Goal: Task Accomplishment & Management: Manage account settings

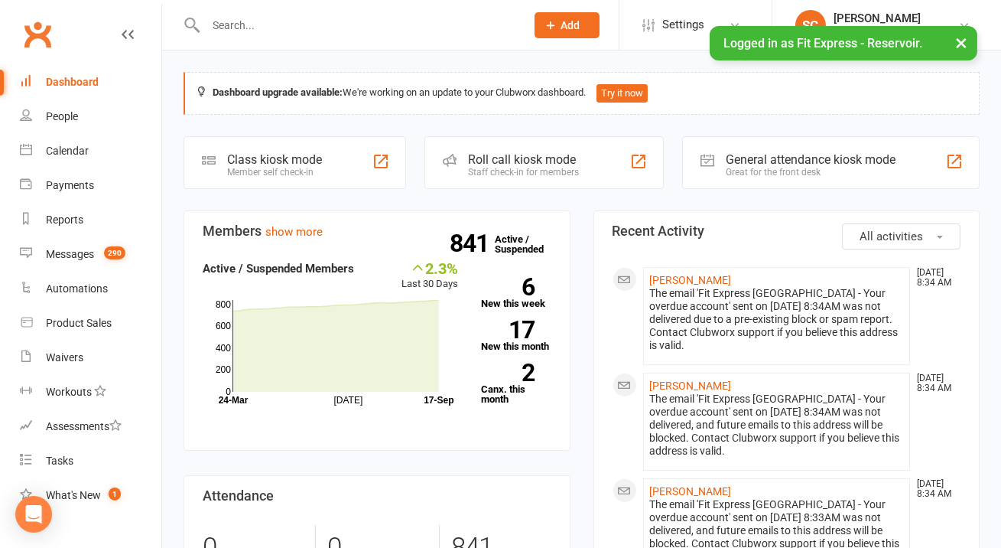
click at [319, 43] on div at bounding box center [349, 25] width 331 height 50
click at [325, 22] on input "text" at bounding box center [358, 25] width 314 height 21
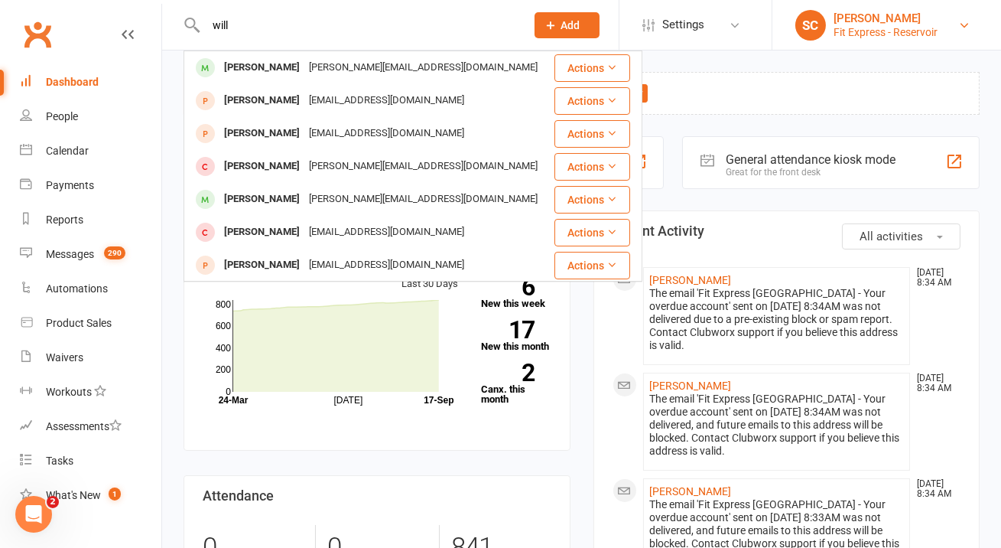
type input "will"
click at [881, 21] on div "[PERSON_NAME]" at bounding box center [885, 18] width 104 height 14
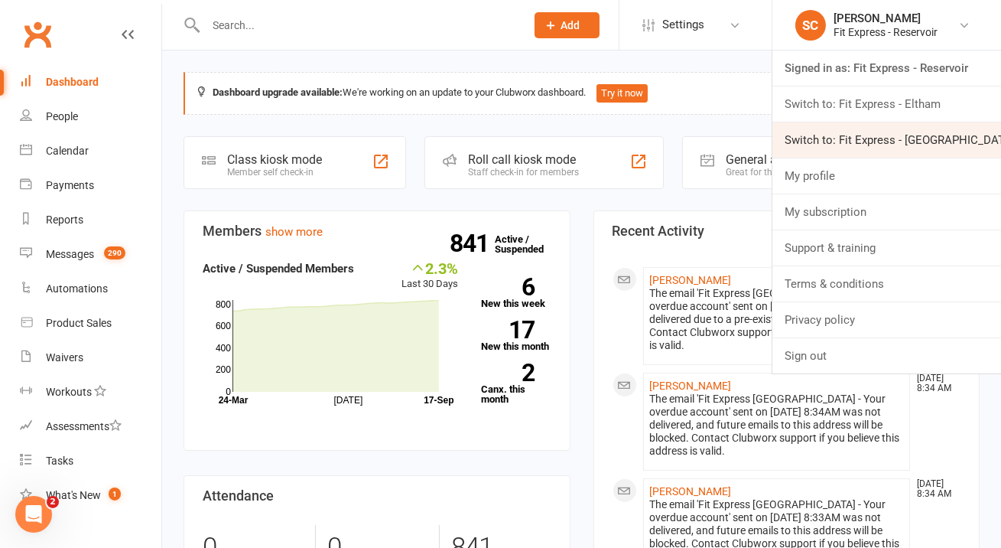
click at [873, 134] on link "Switch to: Fit Express - [GEOGRAPHIC_DATA]" at bounding box center [886, 139] width 229 height 35
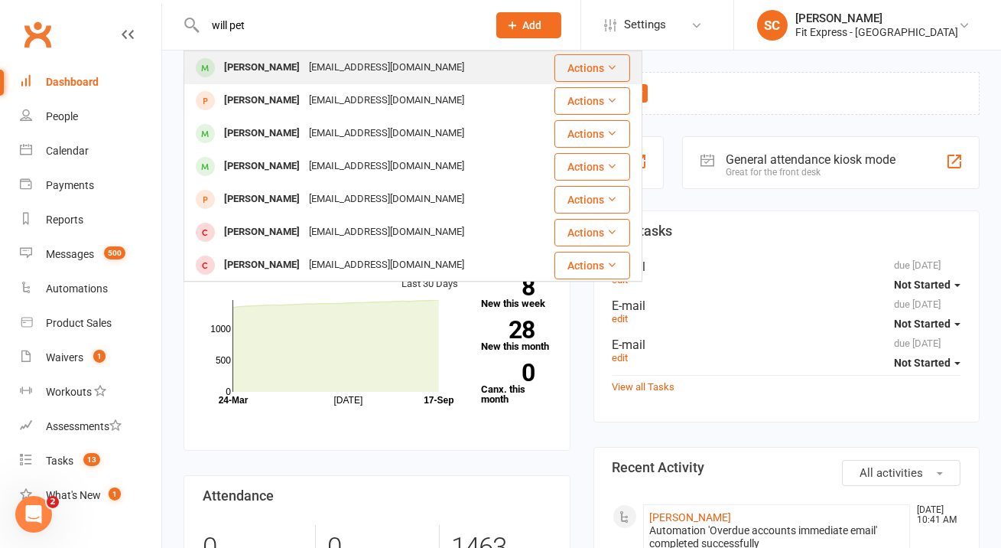
type input "will pet"
click at [356, 72] on div "willpetrilli13@gmail.com" at bounding box center [386, 68] width 164 height 22
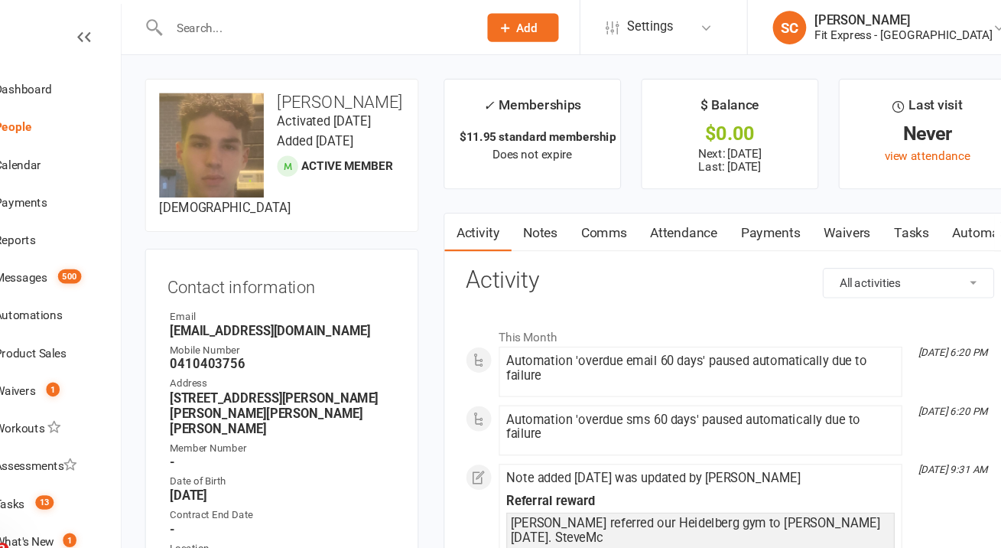
click at [367, 24] on input "text" at bounding box center [338, 25] width 276 height 21
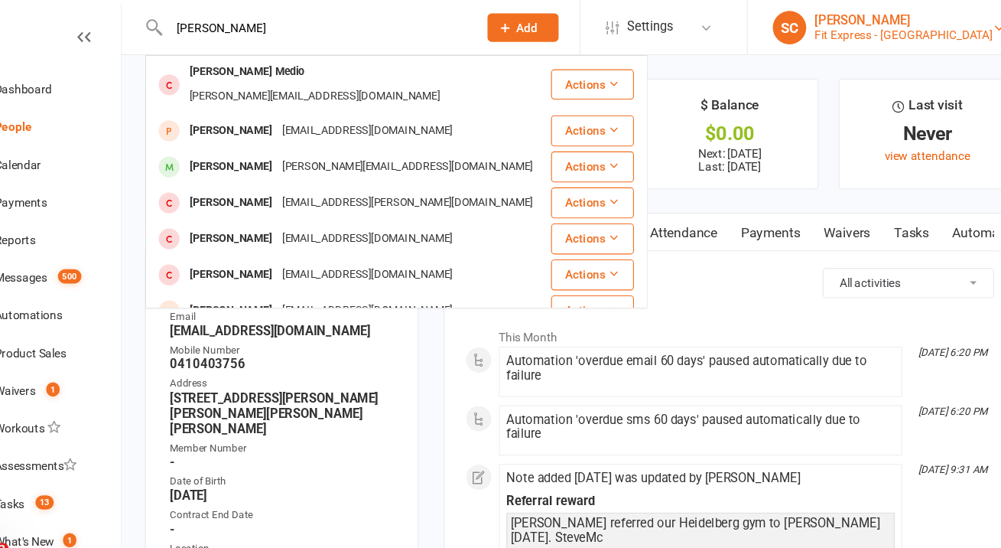
type input "mia diar"
click at [863, 28] on div "Fit Express - Heidelberg" at bounding box center [876, 32] width 163 height 14
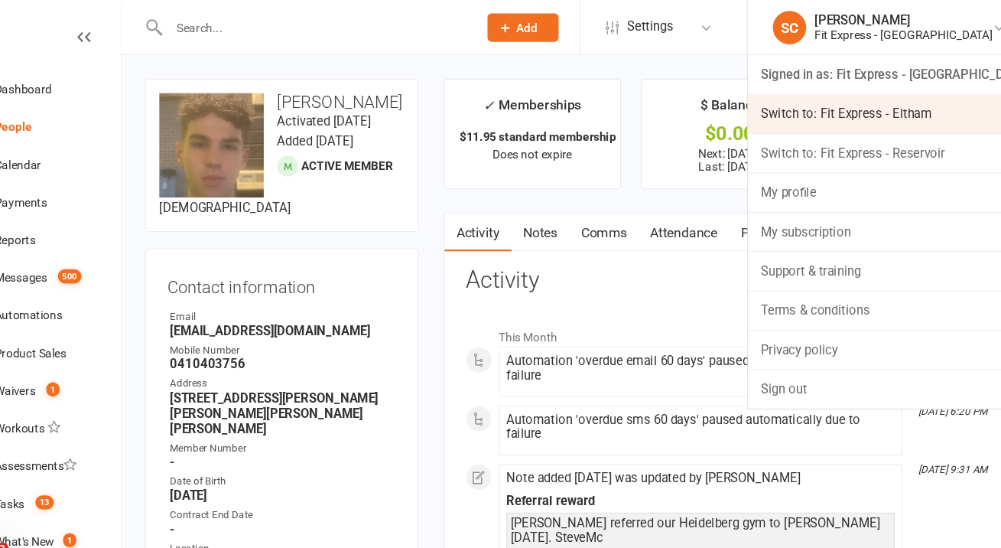
click at [867, 109] on link "Switch to: Fit Express - Eltham" at bounding box center [867, 103] width 267 height 35
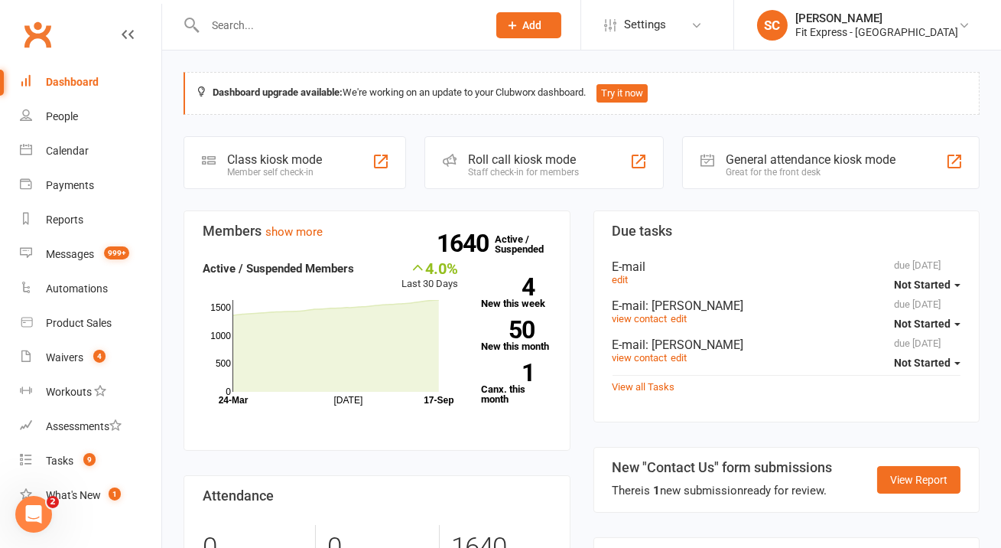
click at [475, 9] on div at bounding box center [330, 25] width 293 height 50
click at [452, 19] on input "text" at bounding box center [338, 25] width 276 height 21
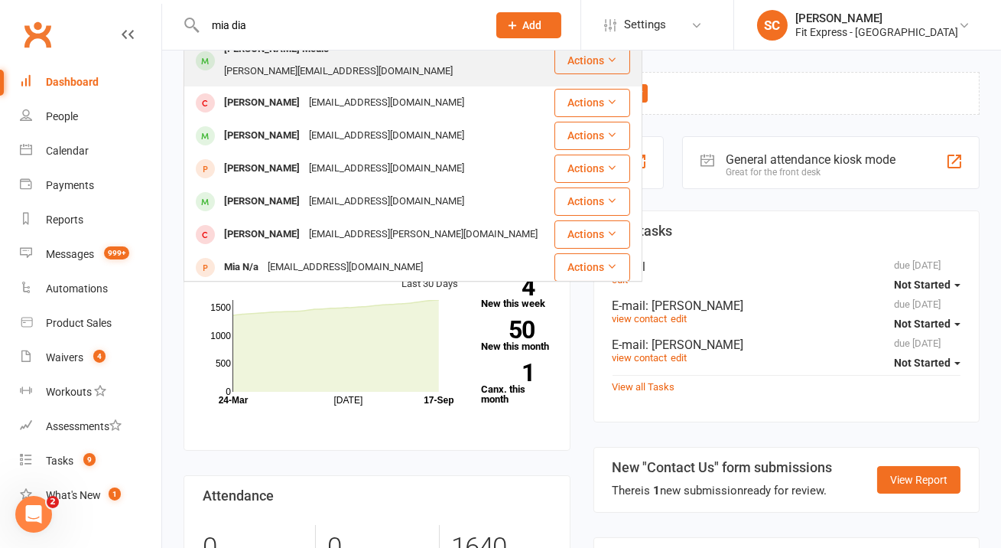
scroll to position [55, 0]
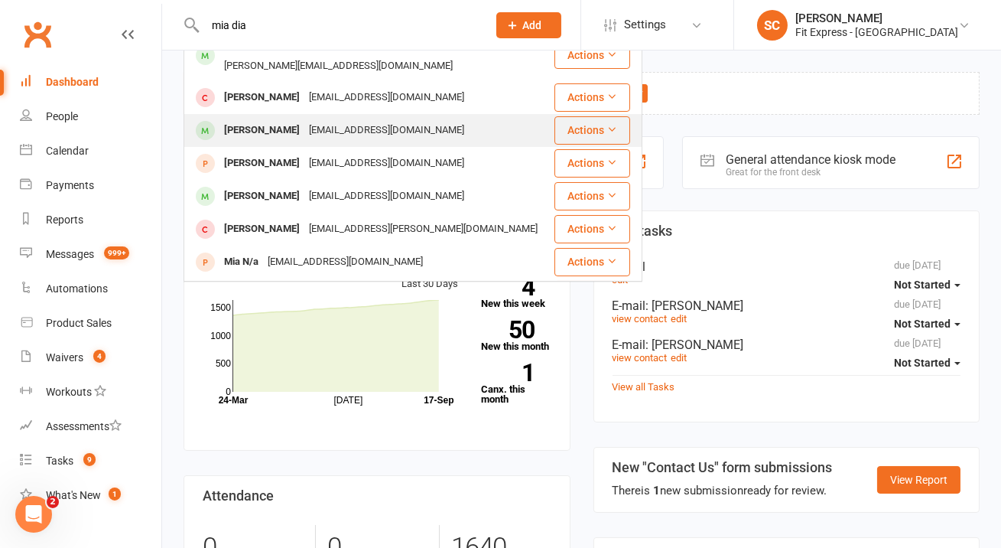
type input "mia dia"
click at [444, 115] on div "Mia D'Arcangelo miadarcangelo08@gmail.com" at bounding box center [369, 130] width 368 height 31
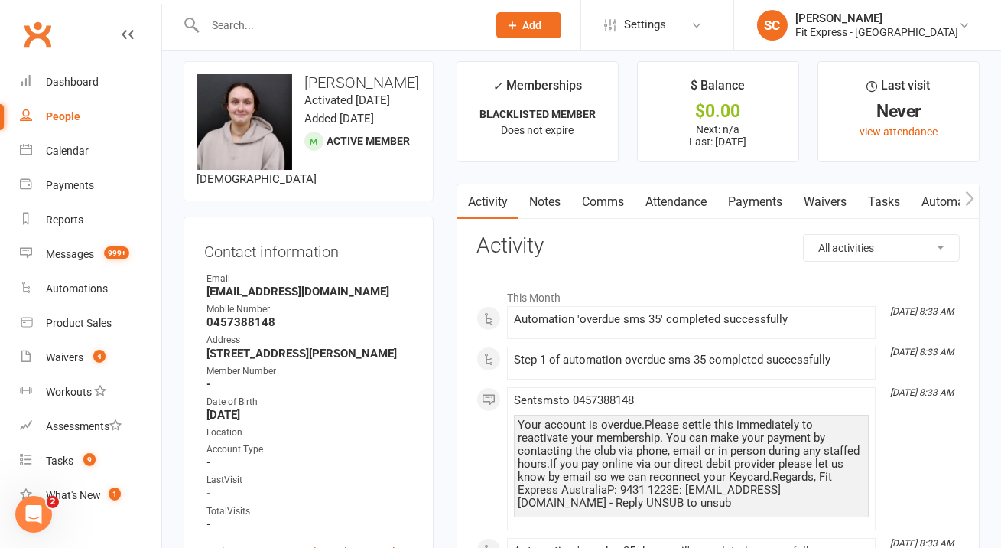
scroll to position [10, 0]
click at [753, 202] on link "Payments" at bounding box center [755, 202] width 76 height 35
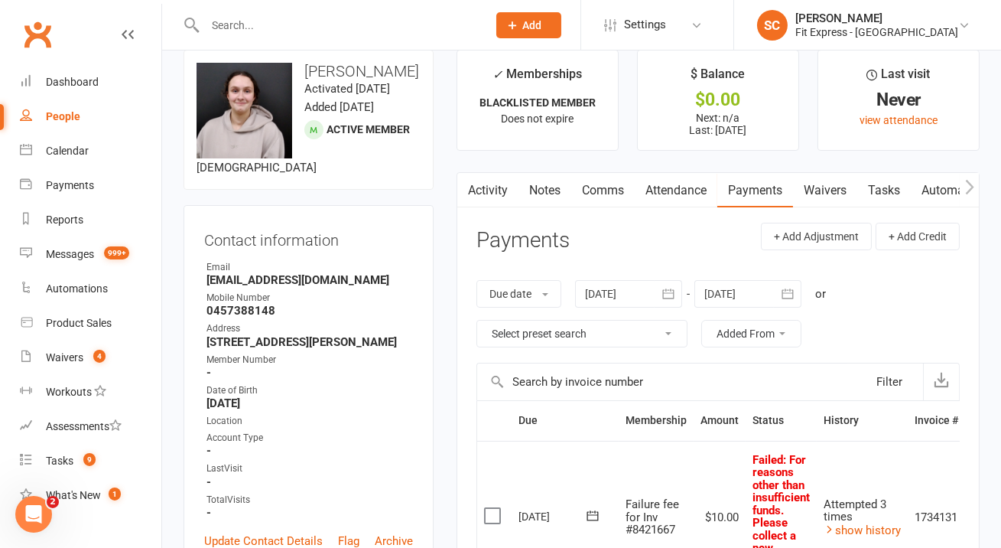
scroll to position [10, 0]
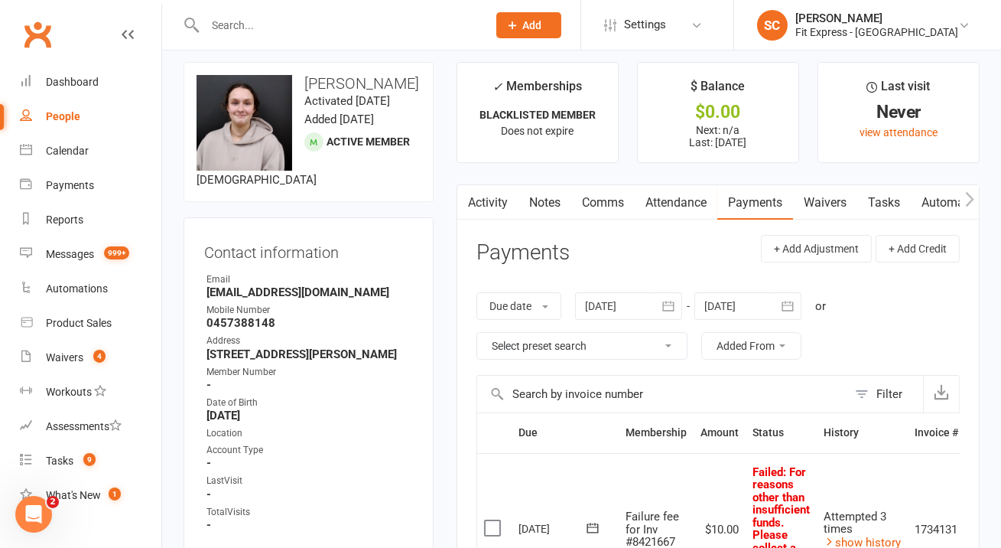
click at [626, 310] on div at bounding box center [628, 306] width 107 height 28
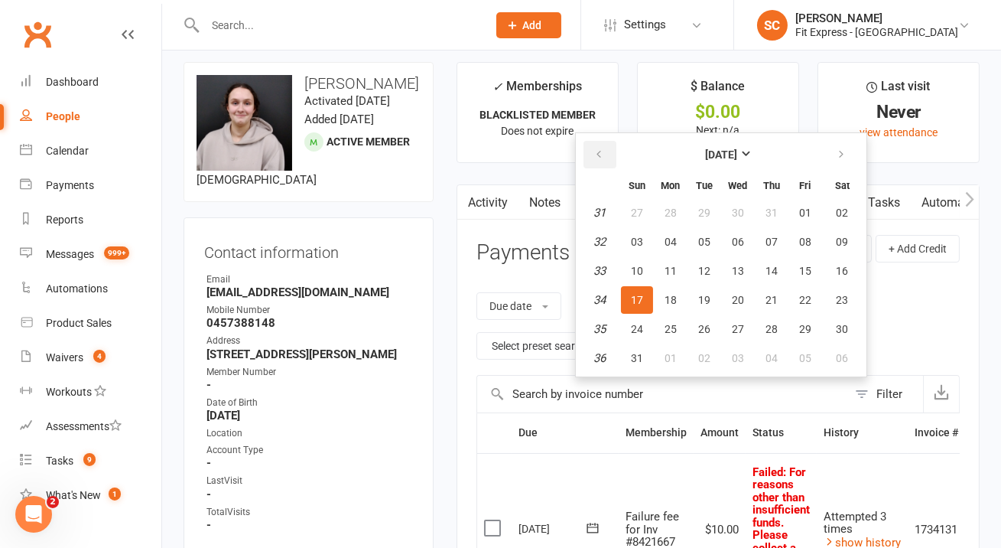
click at [607, 158] on button "button" at bounding box center [599, 155] width 33 height 28
click at [709, 215] on span "01" at bounding box center [704, 212] width 12 height 12
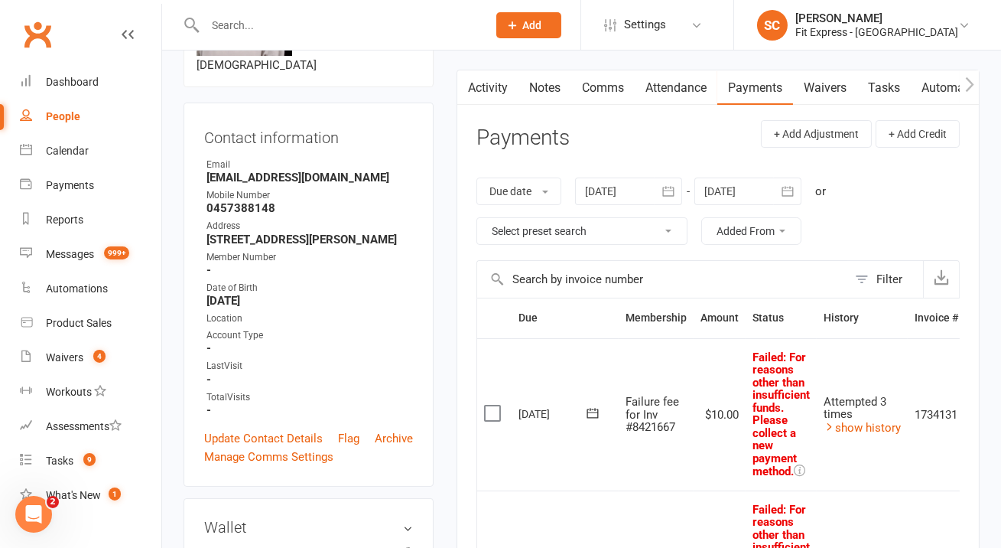
scroll to position [0, 0]
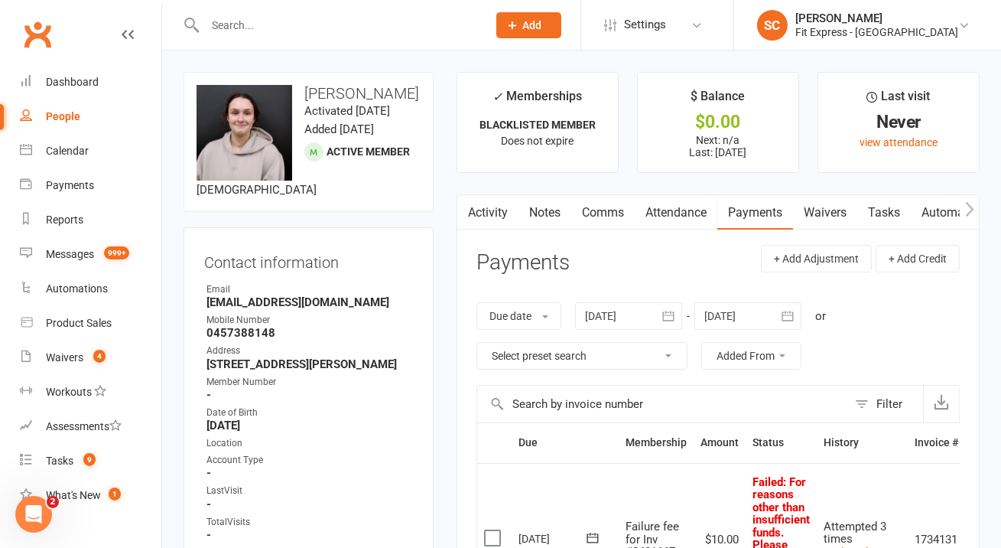
click at [616, 319] on div at bounding box center [628, 316] width 107 height 28
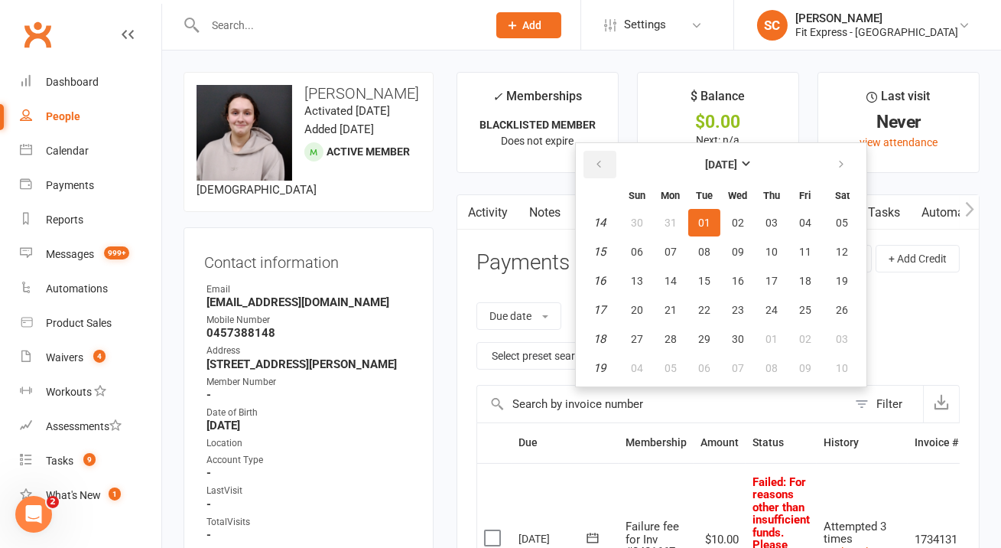
click at [595, 164] on icon "button" at bounding box center [598, 164] width 11 height 12
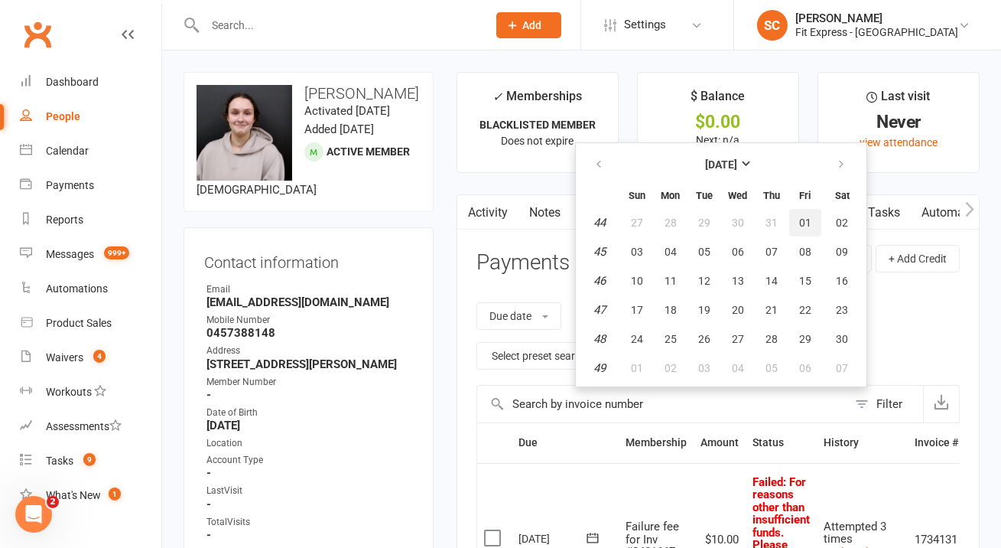
click at [809, 220] on span "01" at bounding box center [805, 222] width 12 height 12
type input "01 Nov 2024"
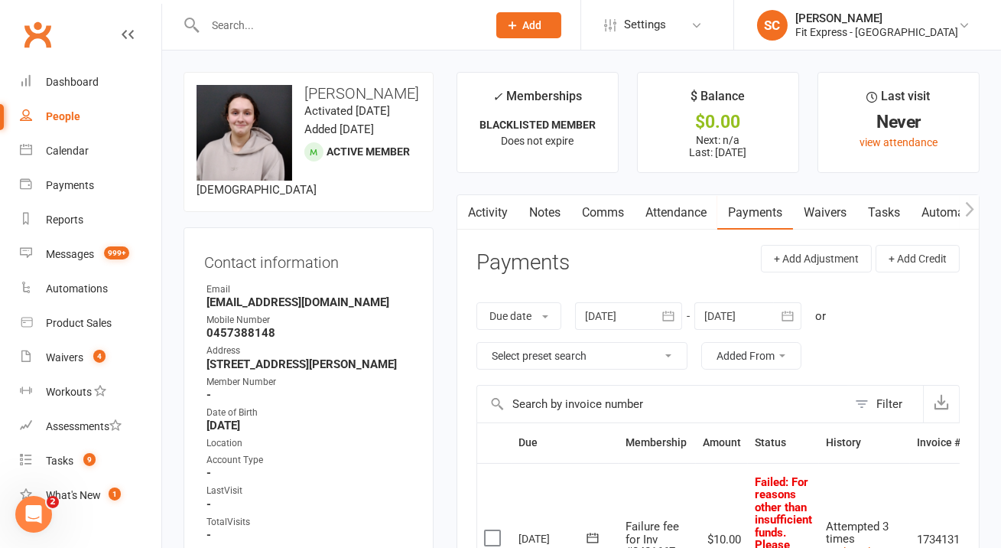
click at [336, 24] on input "text" at bounding box center [338, 25] width 276 height 21
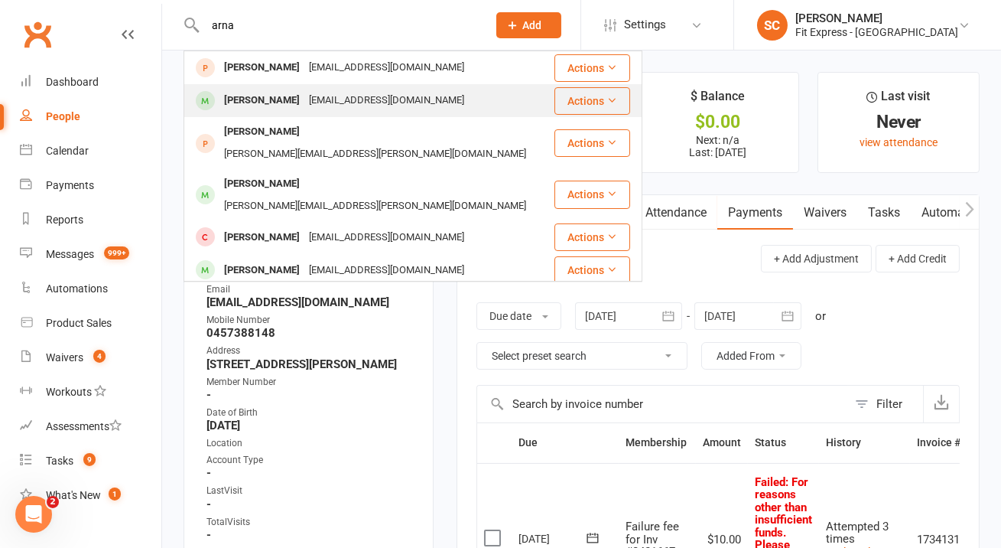
type input "arna"
click at [372, 102] on div "charlottejarnaboldi@gmail.com" at bounding box center [386, 100] width 164 height 22
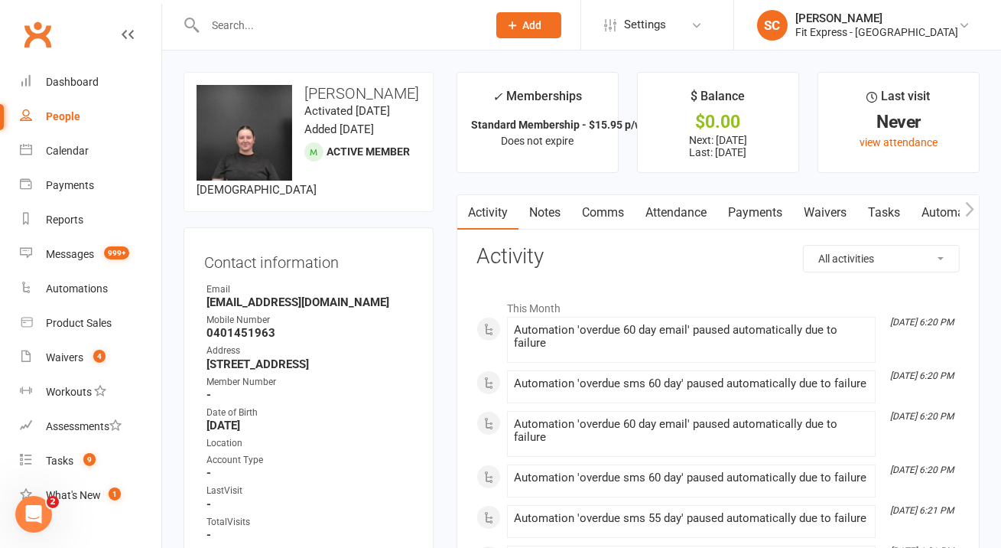
click at [744, 202] on link "Payments" at bounding box center [755, 212] width 76 height 35
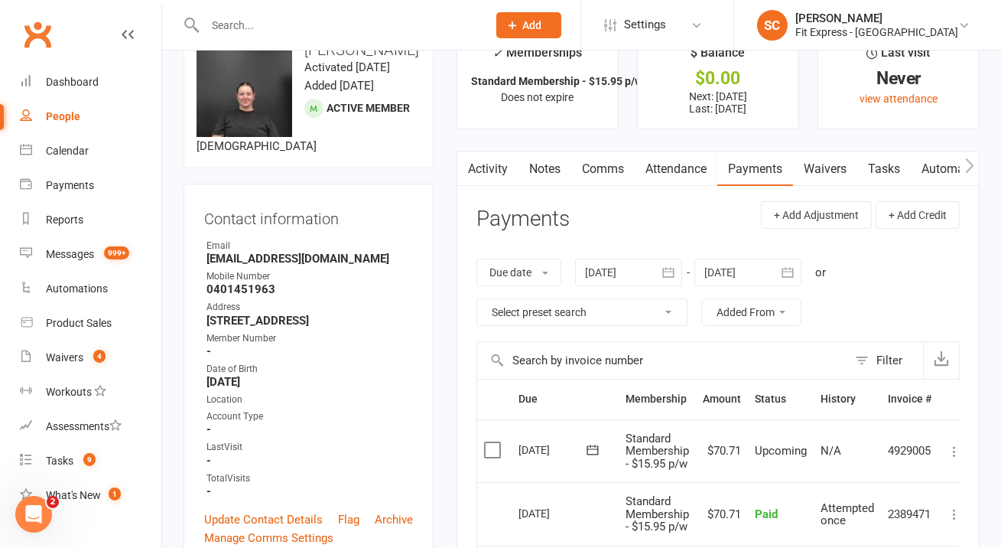
scroll to position [37, 0]
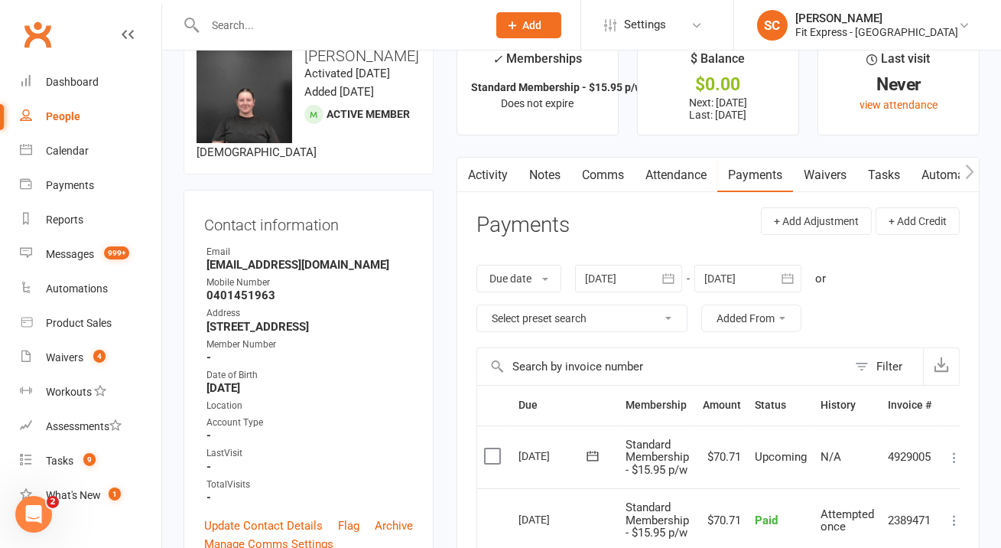
click at [617, 270] on div at bounding box center [628, 279] width 107 height 28
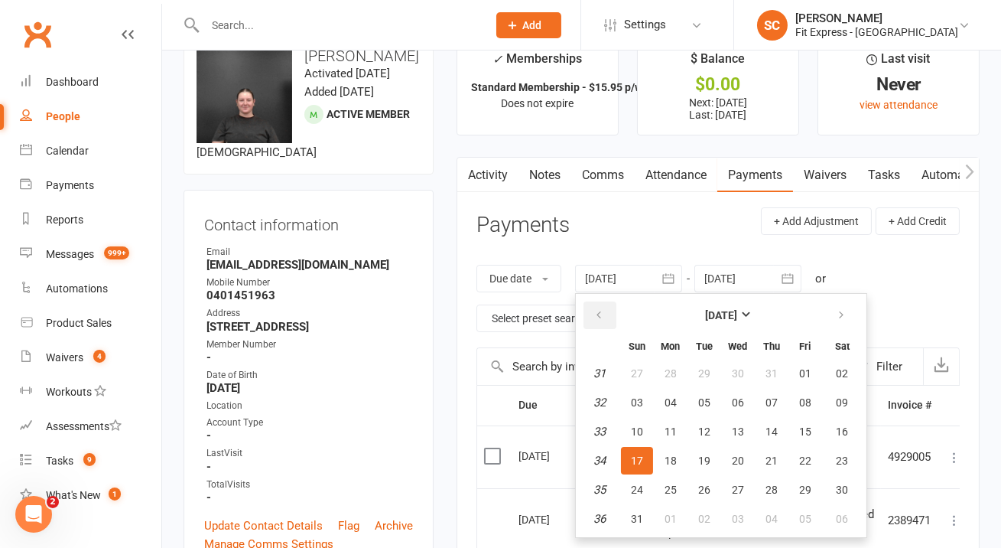
click at [601, 314] on icon "button" at bounding box center [598, 315] width 11 height 12
click at [773, 373] on span "01" at bounding box center [771, 373] width 12 height 12
type input "01 May 2025"
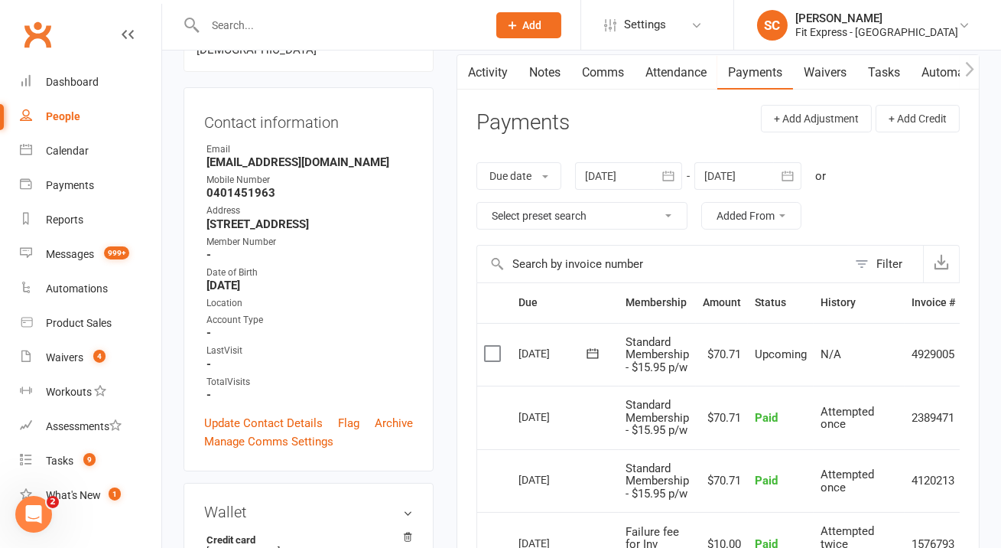
scroll to position [0, 0]
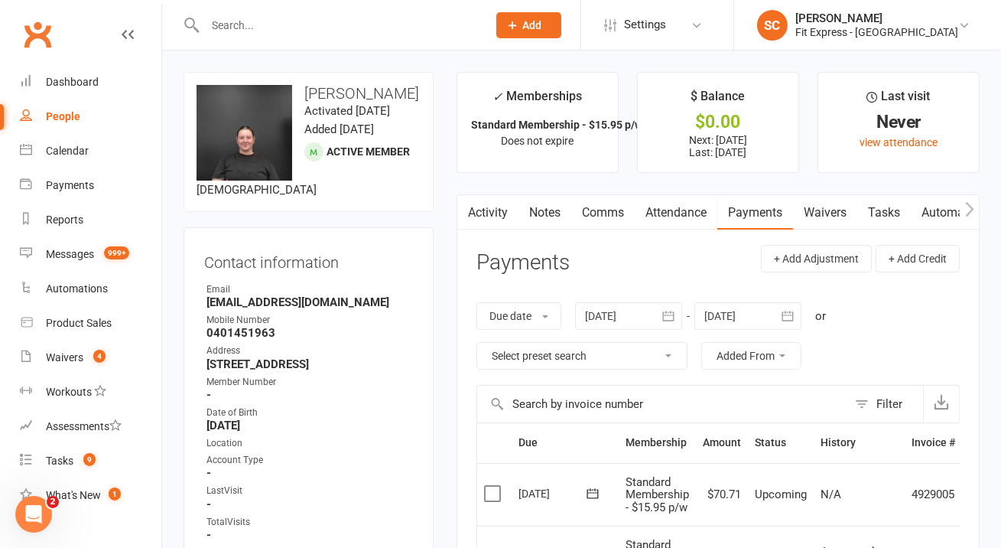
drag, startPoint x: 372, startPoint y: 111, endPoint x: 303, endPoint y: 96, distance: 71.2
click at [303, 96] on h3 "Charlotte Arnaboldi" at bounding box center [309, 93] width 224 height 17
copy h3 "Charlotte Arnaboldi"
click at [284, 309] on strong "charlottejarnaboldi@gmail.com" at bounding box center [309, 302] width 206 height 14
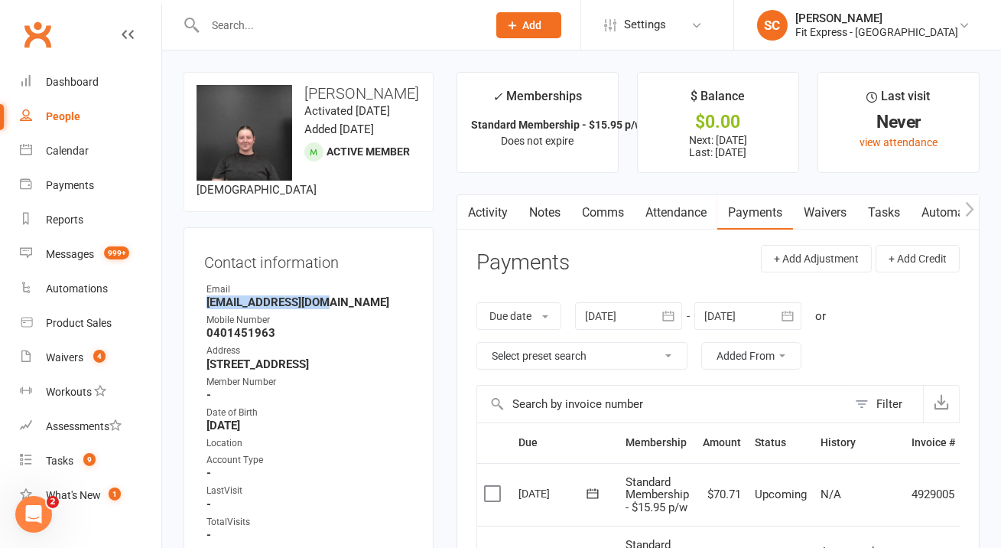
click at [284, 309] on strong "charlottejarnaboldi@gmail.com" at bounding box center [309, 302] width 206 height 14
click at [259, 340] on strong "0401451963" at bounding box center [309, 333] width 206 height 14
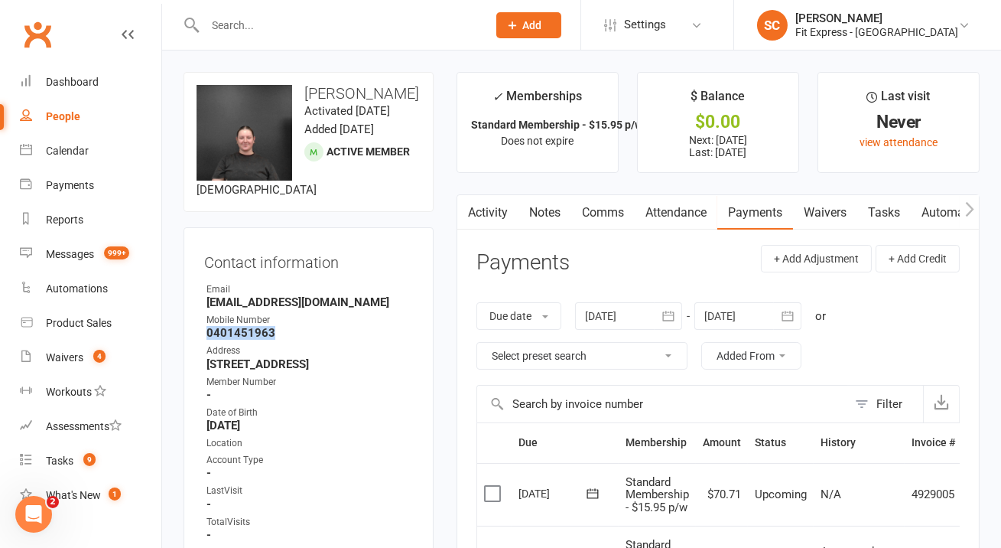
copy strong "0401451963"
click at [264, 371] on strong "1/7 Rosehill Road Lower Plenty Victoria 3093" at bounding box center [309, 364] width 206 height 14
copy render-form-field "1/7 Rosehill Road Lower Plenty Victoria 3093"
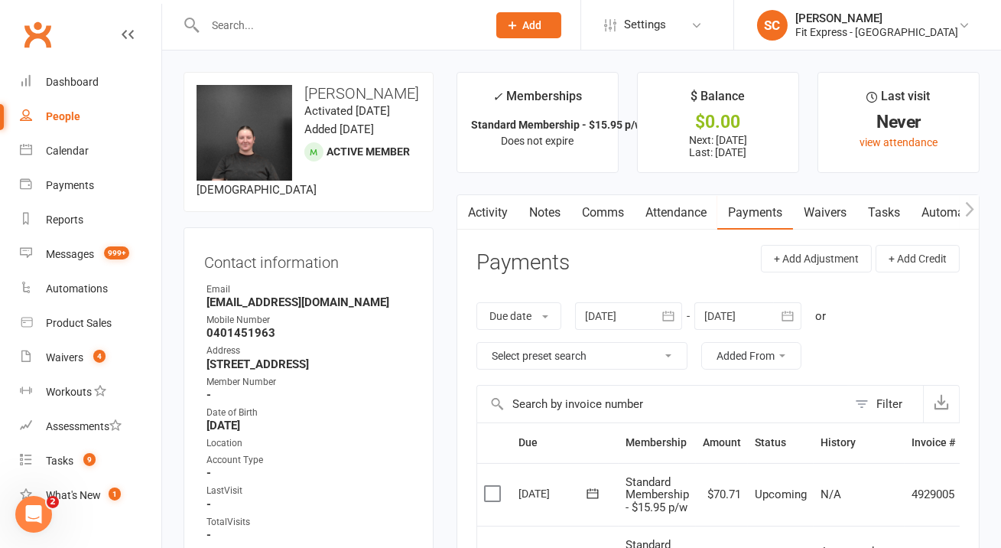
click at [422, 21] on input "text" at bounding box center [338, 25] width 276 height 21
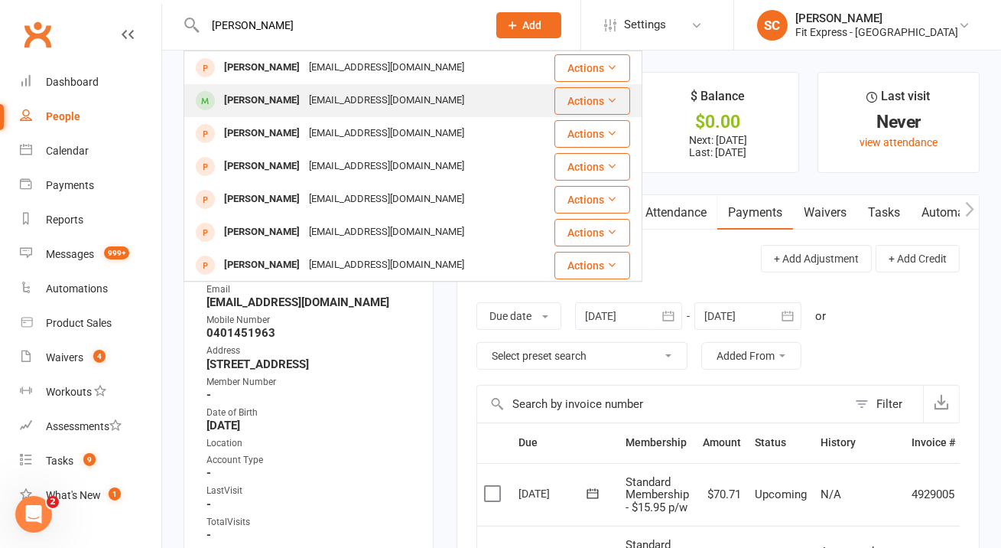
type input "rod boone"
click at [416, 90] on div "Aboveandbeyond563@gmail.com" at bounding box center [386, 100] width 164 height 22
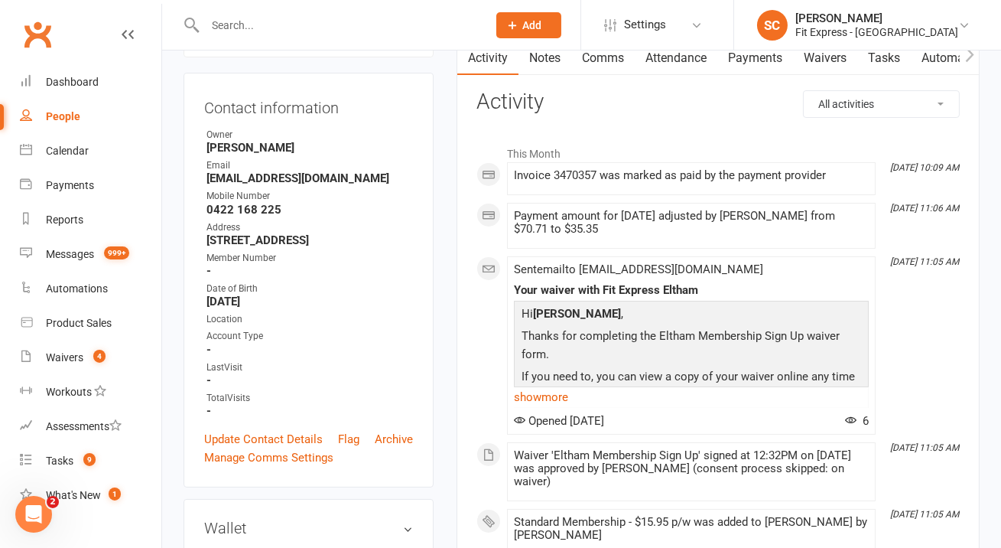
scroll to position [156, 0]
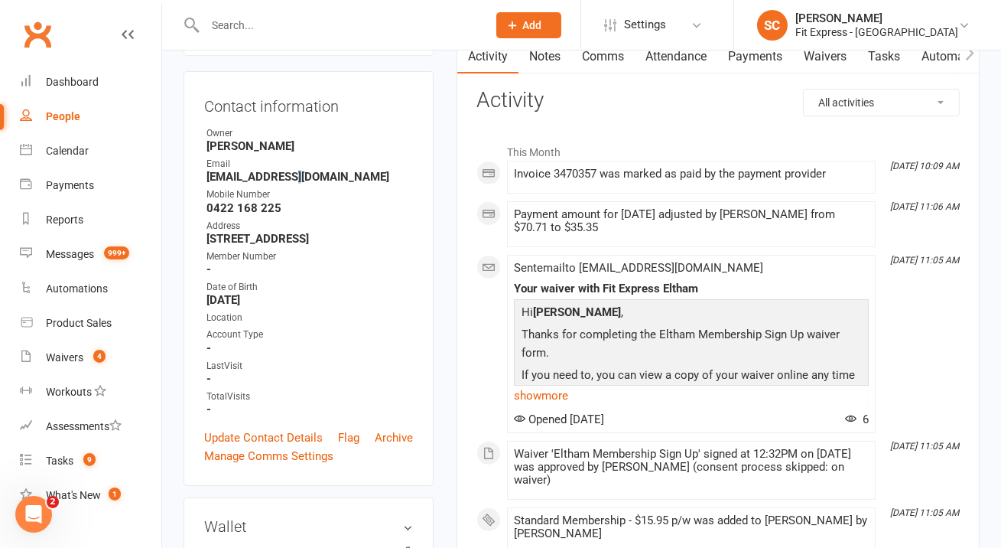
click at [301, 184] on strong "Aboveandbeyond563@gmail.com" at bounding box center [309, 177] width 206 height 14
click at [314, 202] on div "Mobile Number" at bounding box center [309, 194] width 206 height 15
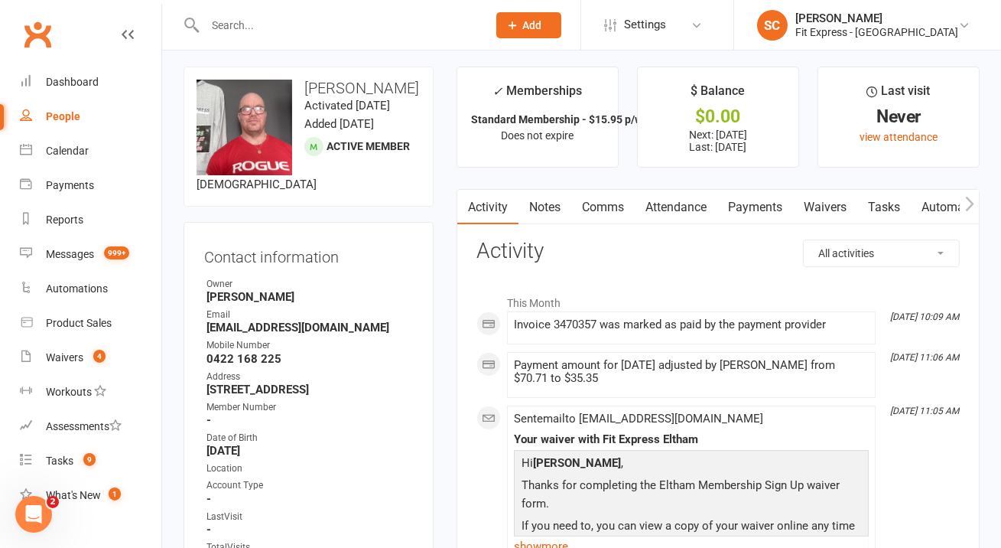
scroll to position [2, 0]
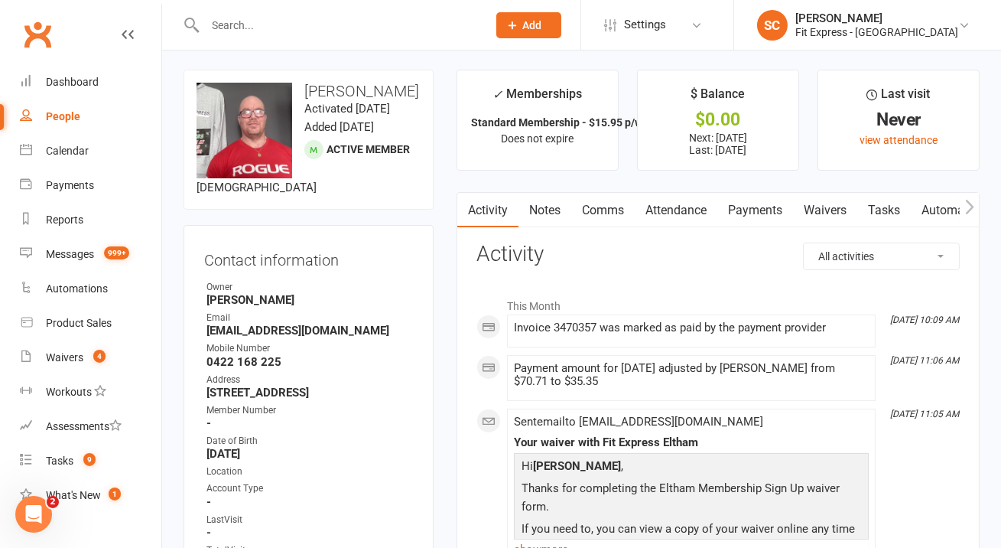
click at [324, 22] on input "text" at bounding box center [338, 25] width 276 height 21
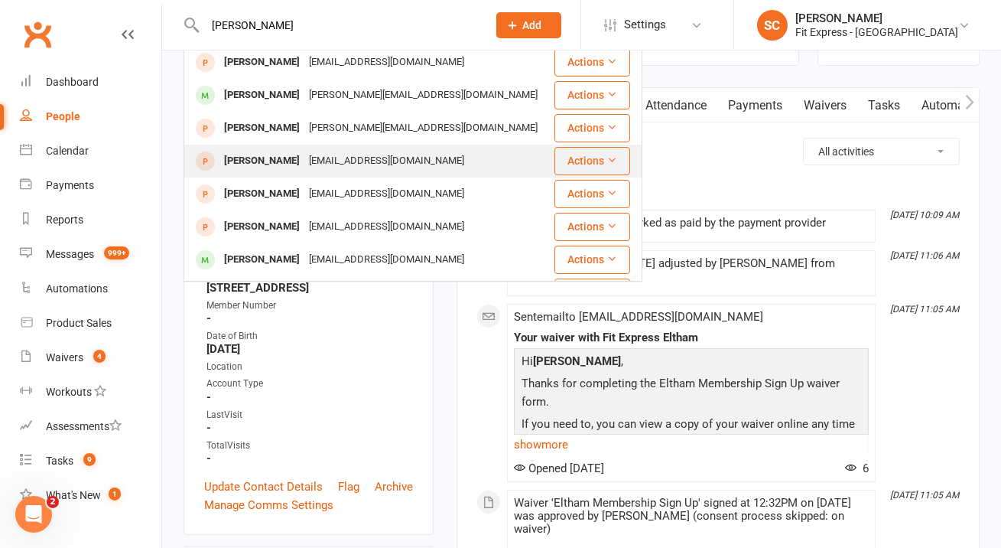
scroll to position [0, 0]
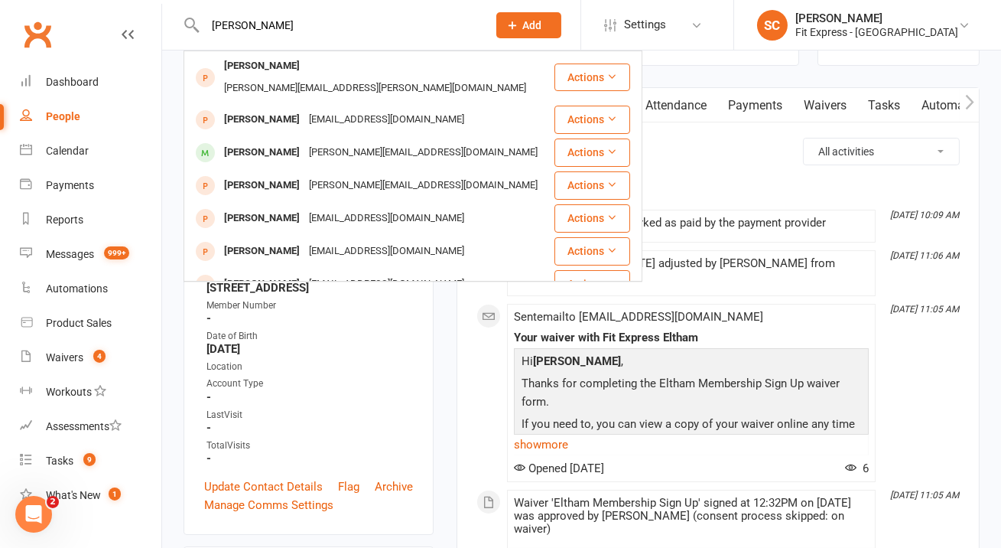
click at [213, 26] on input "smith" at bounding box center [338, 25] width 276 height 21
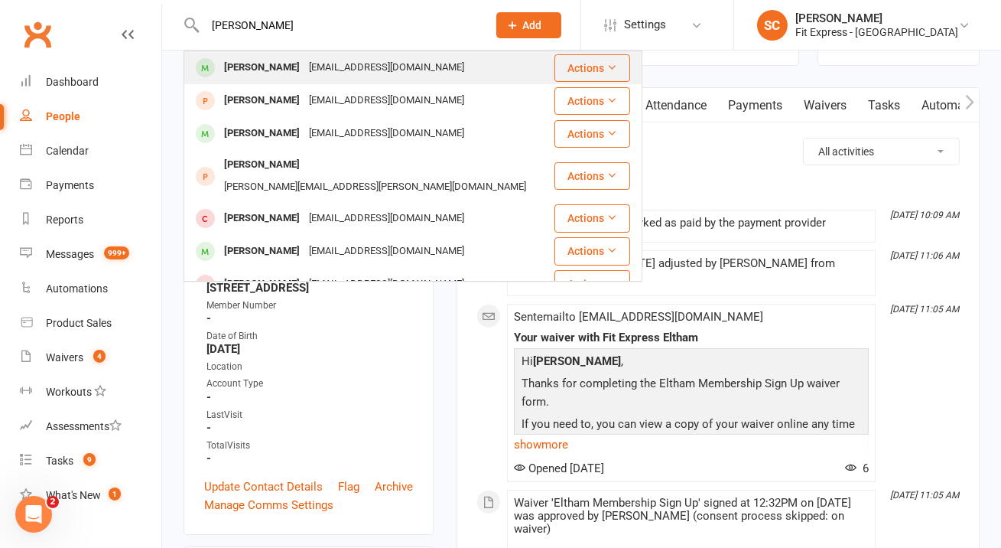
type input "callum smith"
click at [228, 69] on div "Callum Smith" at bounding box center [261, 68] width 85 height 22
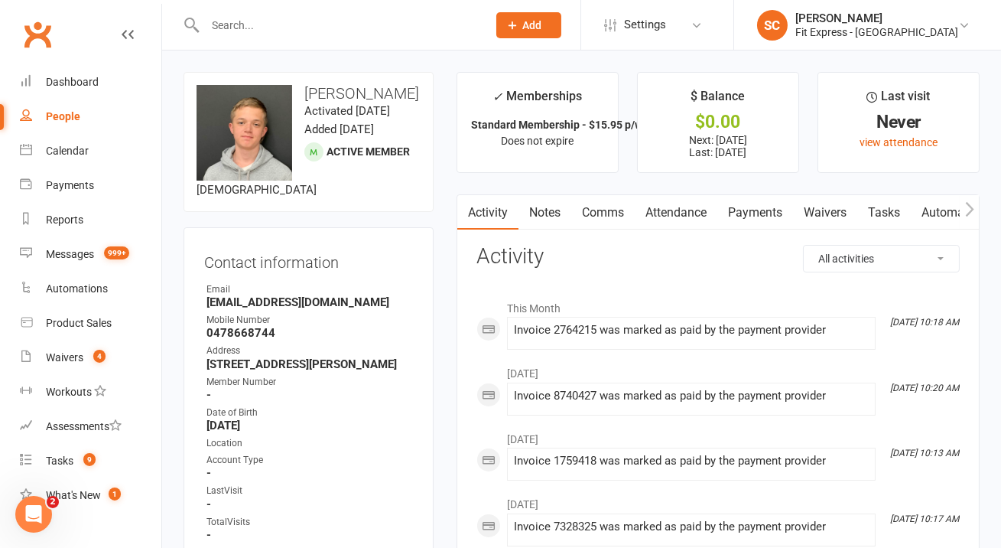
click at [281, 19] on input "text" at bounding box center [338, 25] width 276 height 21
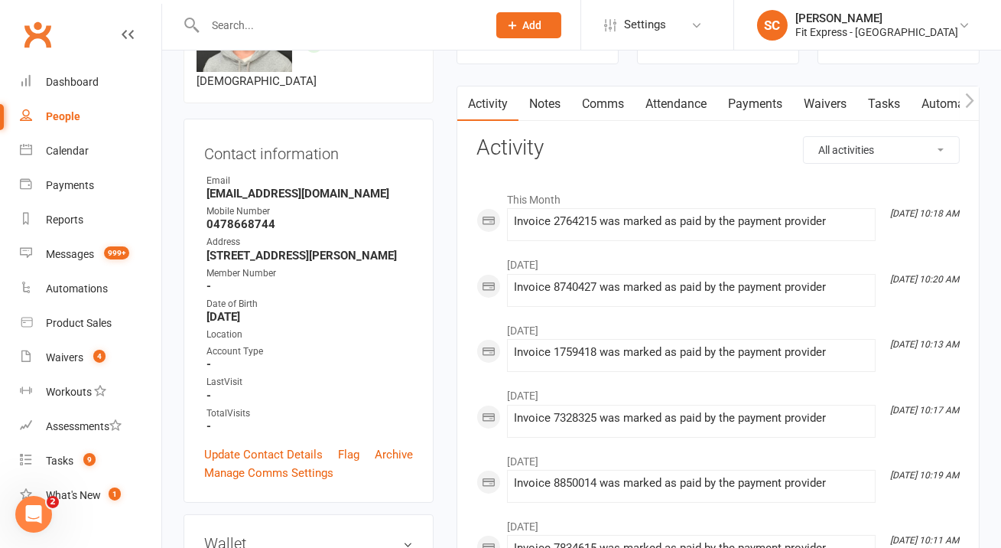
scroll to position [119, 0]
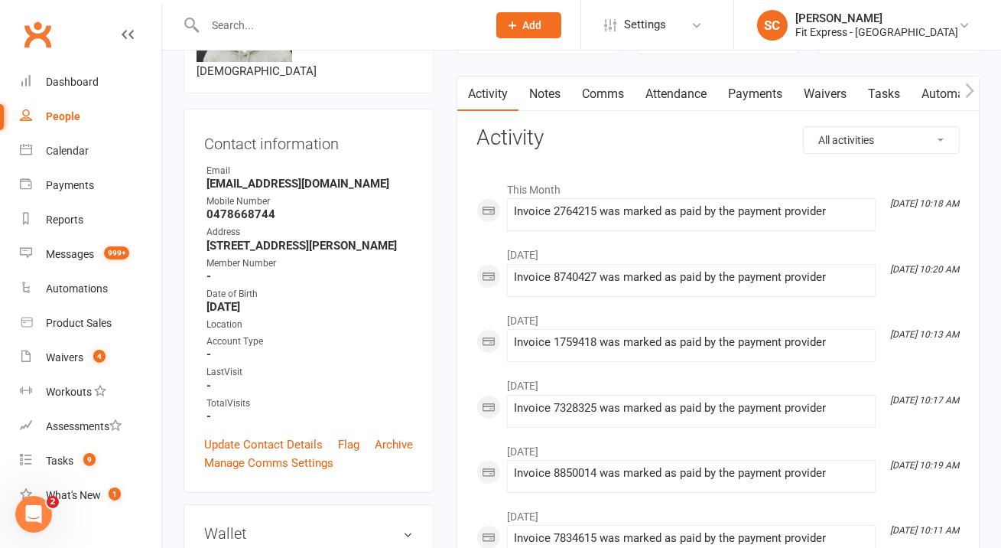
click at [259, 190] on strong "smithy9407@icloud.com" at bounding box center [309, 184] width 206 height 14
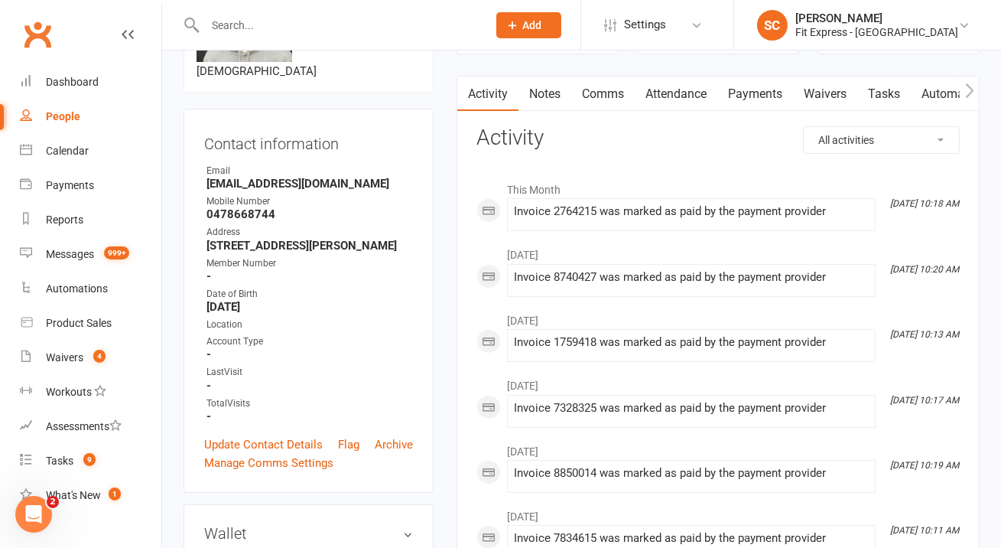
click at [252, 242] on ul "Owner Email smithy9407@icloud.com Mobile Number 0478668744 Address 7 kerby stre…" at bounding box center [308, 293] width 209 height 259
click at [255, 221] on strong "0478668744" at bounding box center [309, 214] width 206 height 14
copy render-form-field "0478668744"
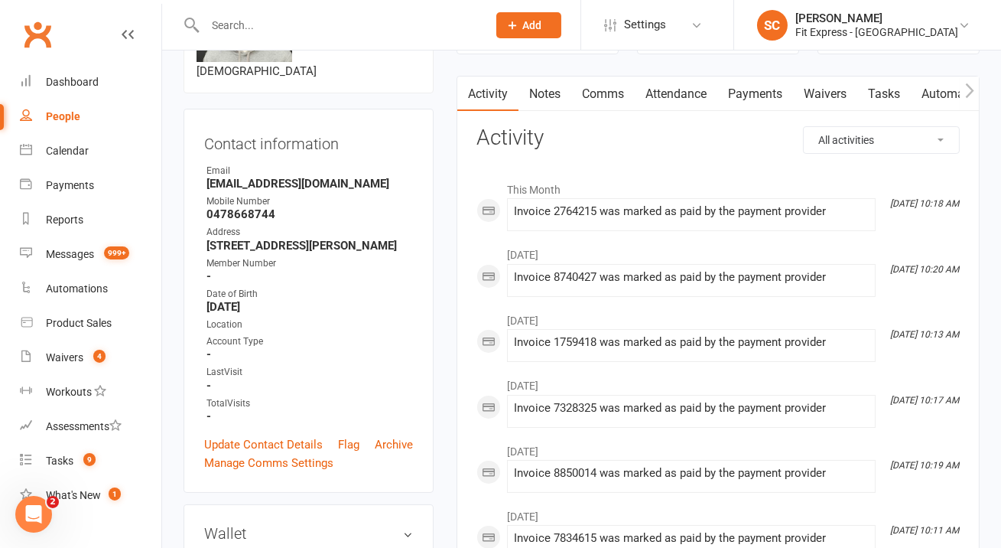
click at [343, 252] on strong "7 kerby street eltham eltham vic 3095" at bounding box center [309, 246] width 206 height 14
copy render-form-field "7 kerby street eltham eltham vic 3095"
click at [276, 190] on strong "smithy9407@icloud.com" at bounding box center [309, 184] width 206 height 14
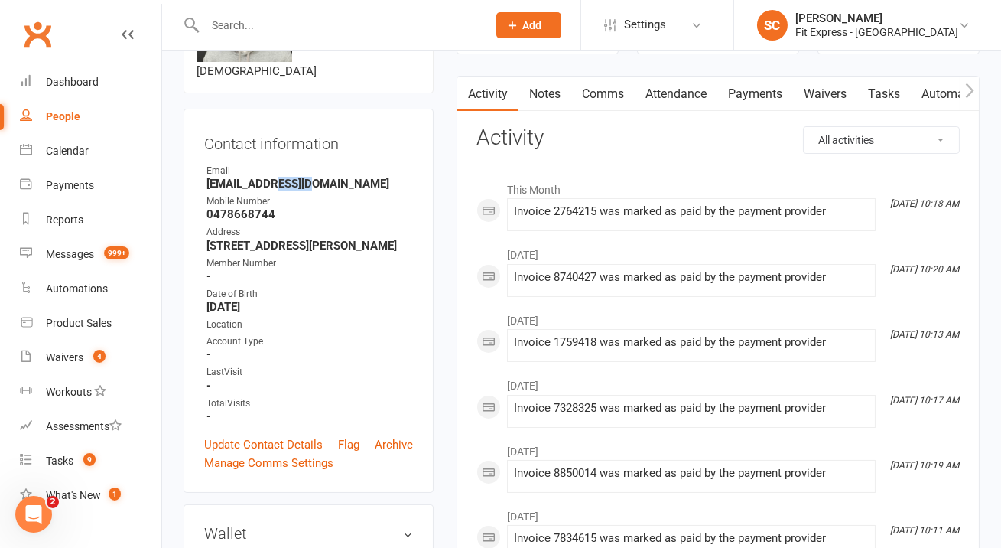
click at [276, 190] on strong "smithy9407@icloud.com" at bounding box center [309, 184] width 206 height 14
copy render-form-field "smithy9407@icloud.com"
click at [362, 25] on input "text" at bounding box center [338, 25] width 276 height 21
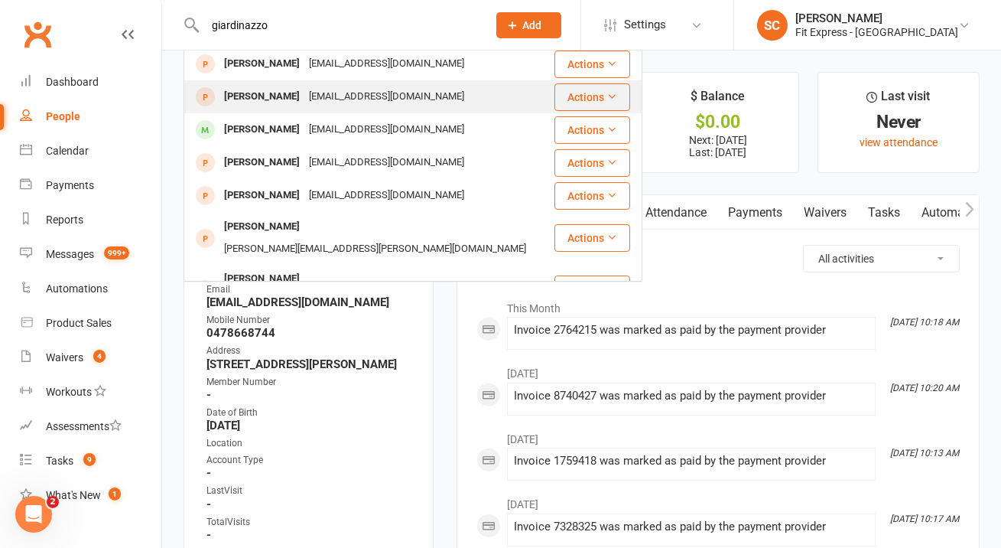
scroll to position [0, 0]
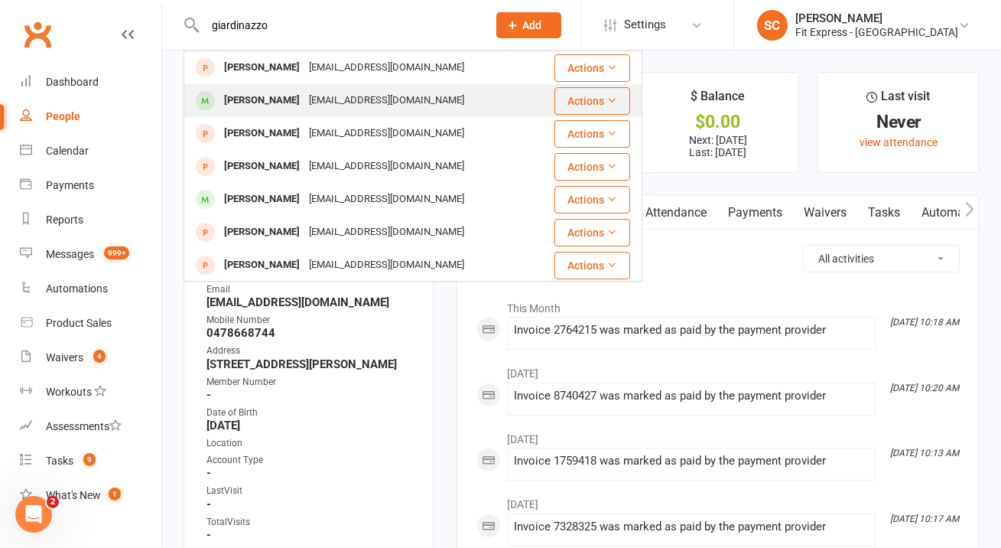
type input "giardinazzo"
click at [317, 103] on div "jamesjiardy@hotmail.com" at bounding box center [386, 100] width 164 height 22
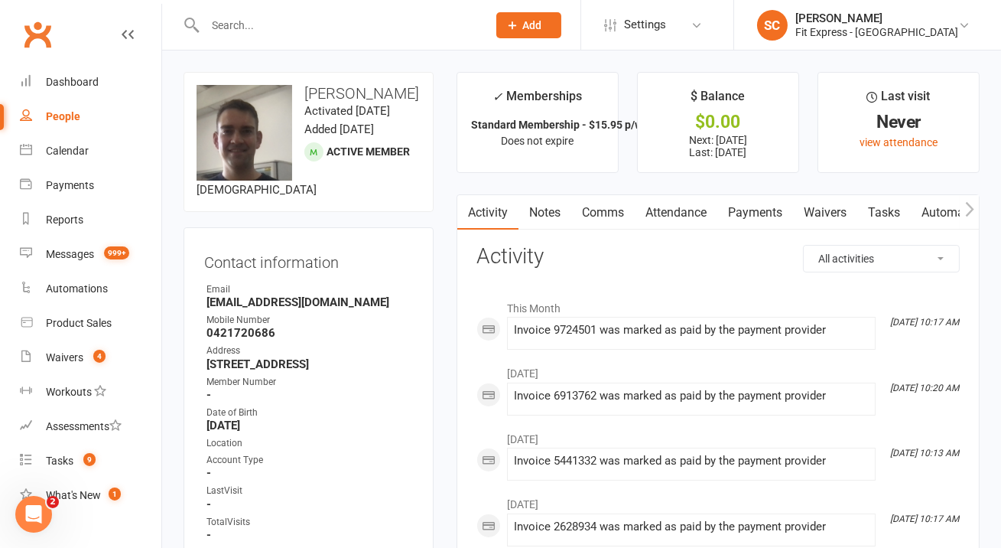
drag, startPoint x: 392, startPoint y: 109, endPoint x: 304, endPoint y: 112, distance: 87.2
click at [304, 102] on h3 "James giardinazzo" at bounding box center [309, 93] width 224 height 17
copy h3 "giardinazzo"
click at [271, 309] on strong "jamesjiardy@hotmail.com" at bounding box center [309, 302] width 206 height 14
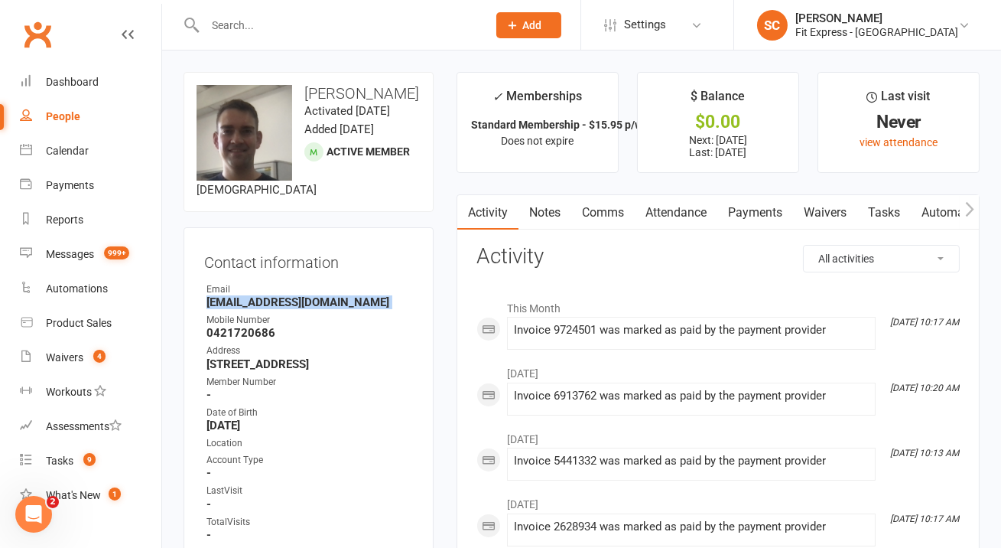
click at [271, 309] on strong "jamesjiardy@hotmail.com" at bounding box center [309, 302] width 206 height 14
copy render-form-field "jamesjiardy@hotmail.com"
click at [260, 340] on strong "0421720686" at bounding box center [309, 333] width 206 height 14
copy strong "0421720686"
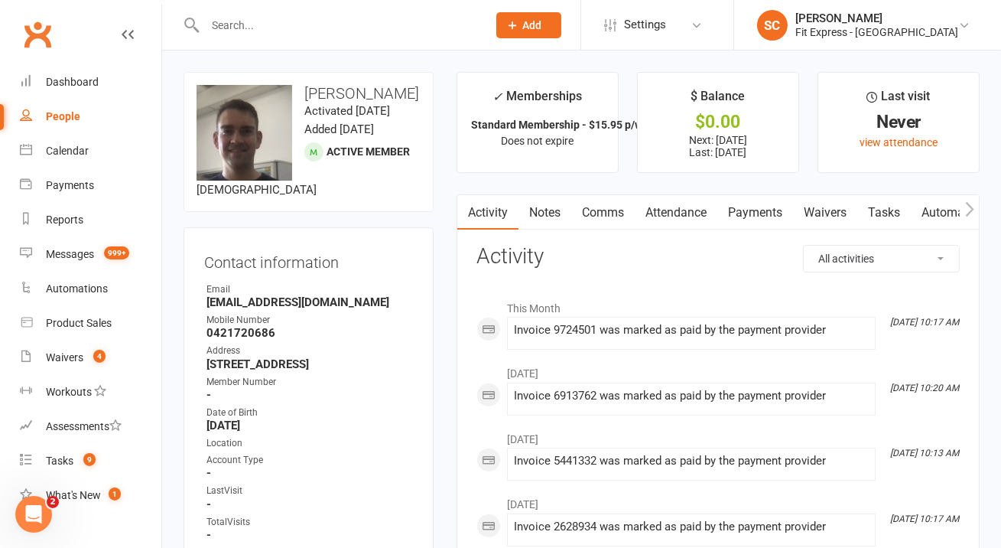
click at [297, 358] on div "Address" at bounding box center [309, 350] width 206 height 15
click at [297, 371] on strong "4 valley park grove eltham vic 3095" at bounding box center [309, 364] width 206 height 14
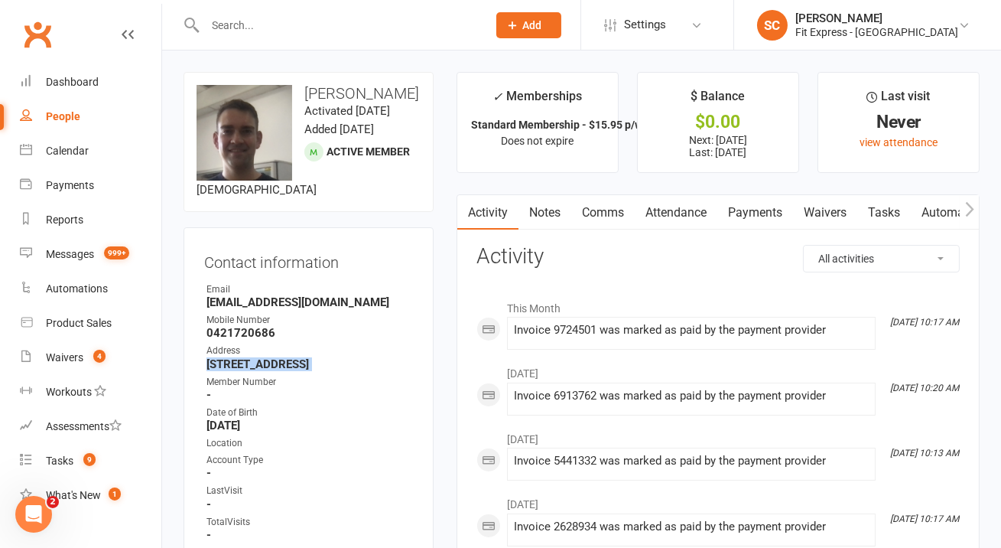
copy render-form-field "4 valley park grove eltham vic 3095"
click at [362, 29] on input "text" at bounding box center [338, 25] width 276 height 21
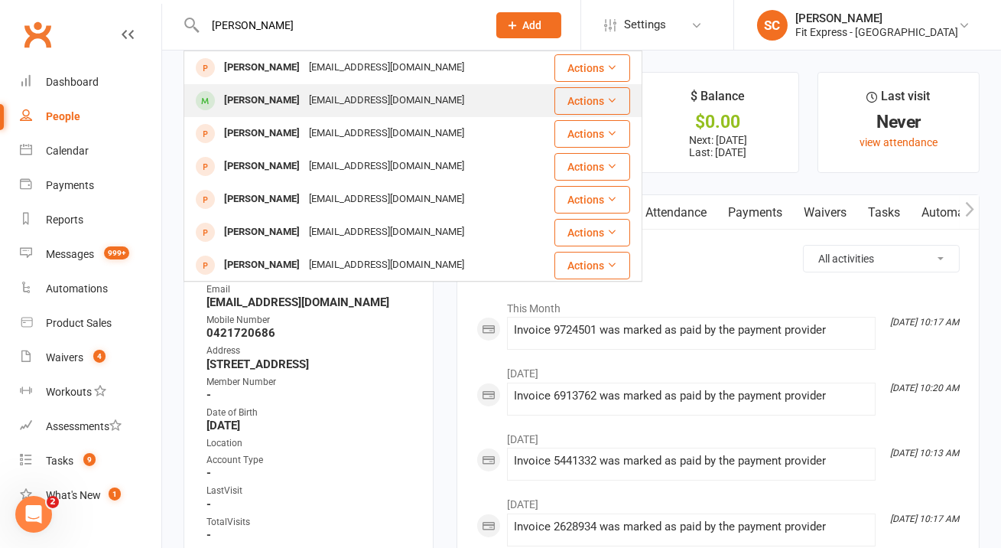
type input "rod bopone"
click at [340, 90] on div "Aboveandbeyond563@gmail.com" at bounding box center [386, 100] width 164 height 22
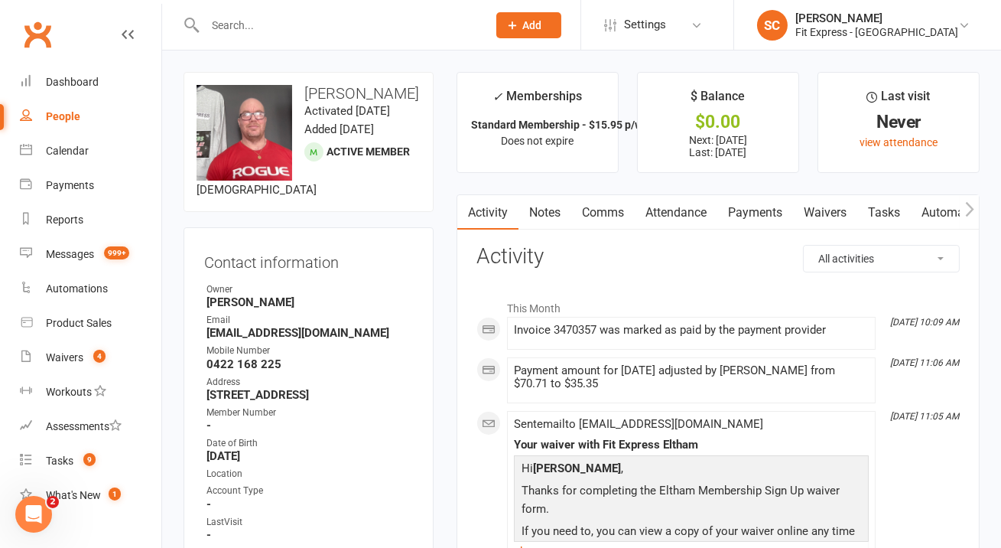
click at [832, 210] on link "Waivers" at bounding box center [825, 212] width 64 height 35
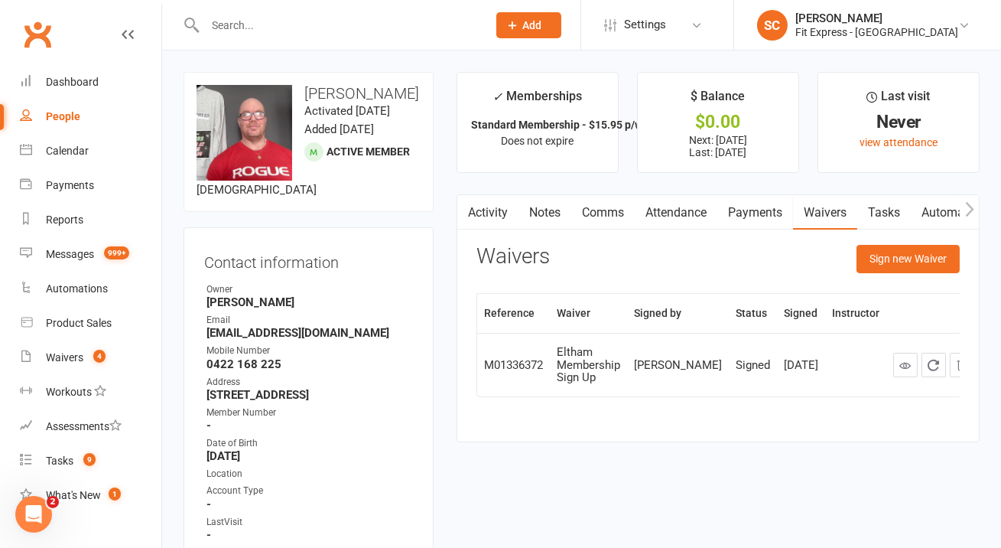
scroll to position [21, 0]
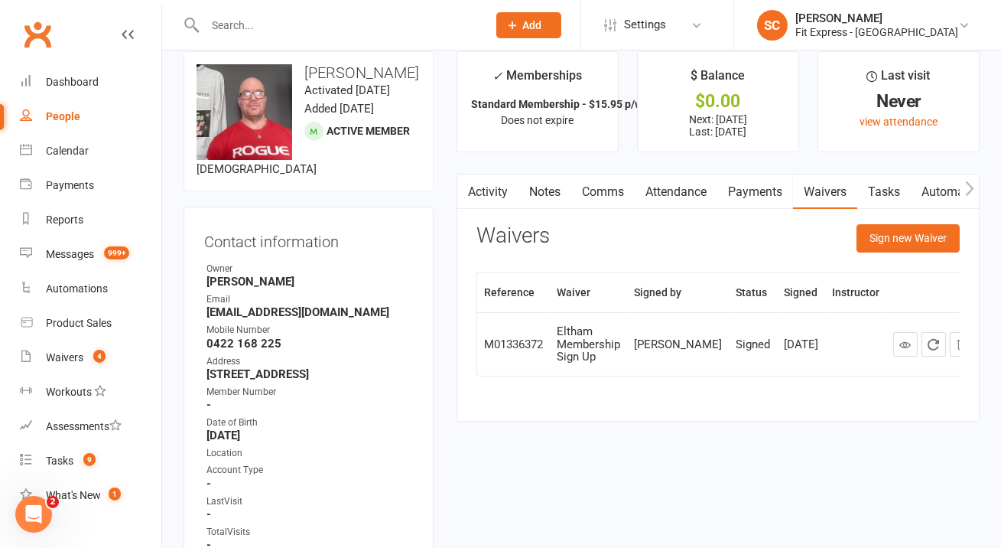
click at [291, 319] on strong "Aboveandbeyond563@gmail.com" at bounding box center [309, 312] width 206 height 14
click at [314, 319] on strong "Aboveandbeyond563@gmail.com" at bounding box center [309, 312] width 206 height 14
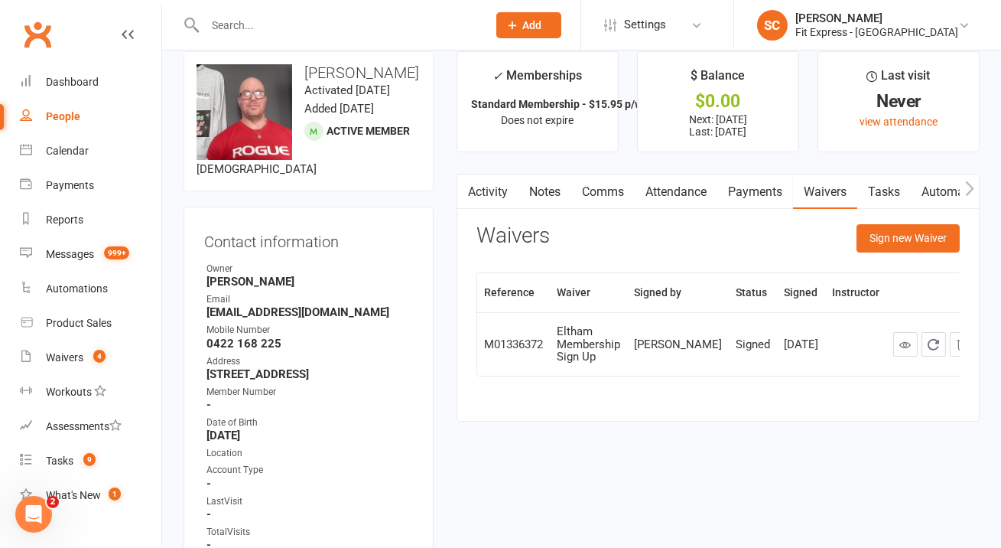
click at [247, 350] on strong "0422 168 225" at bounding box center [309, 343] width 206 height 14
click at [361, 381] on strong "8 Heacham road Eltham north Vic 3095" at bounding box center [309, 374] width 206 height 14
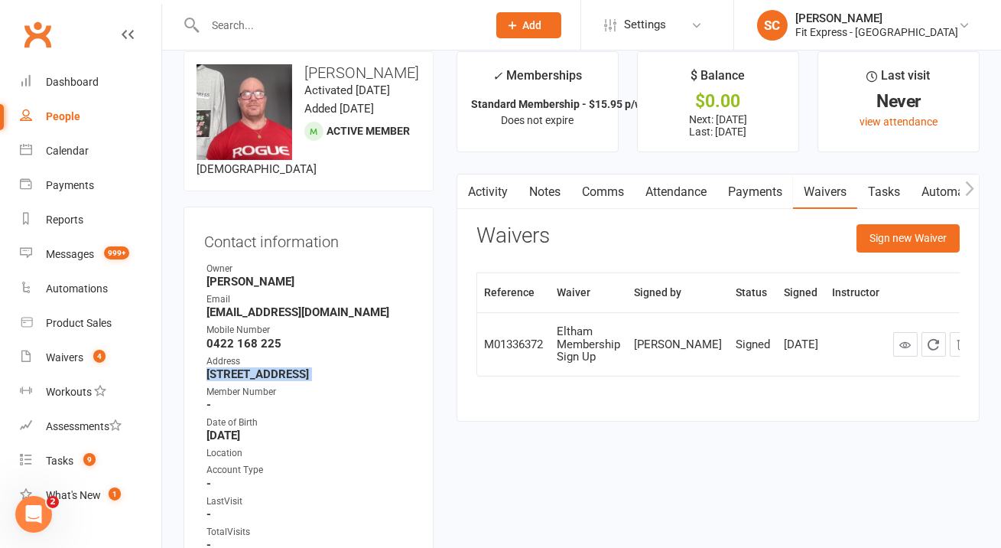
click at [361, 381] on strong "8 Heacham road Eltham north Vic 3095" at bounding box center [309, 374] width 206 height 14
click at [65, 361] on div "Waivers" at bounding box center [64, 357] width 37 height 12
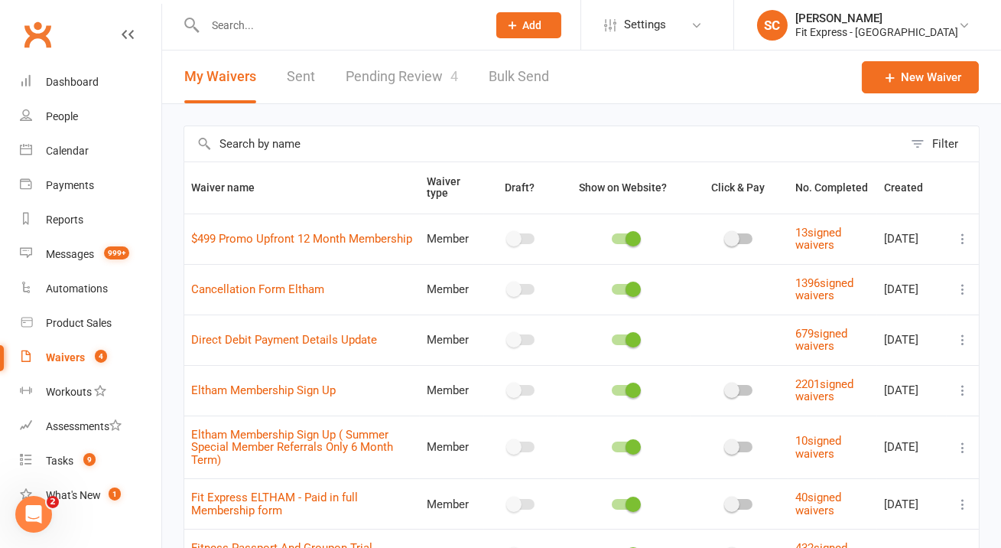
click at [388, 83] on link "Pending Review 4" at bounding box center [402, 76] width 112 height 53
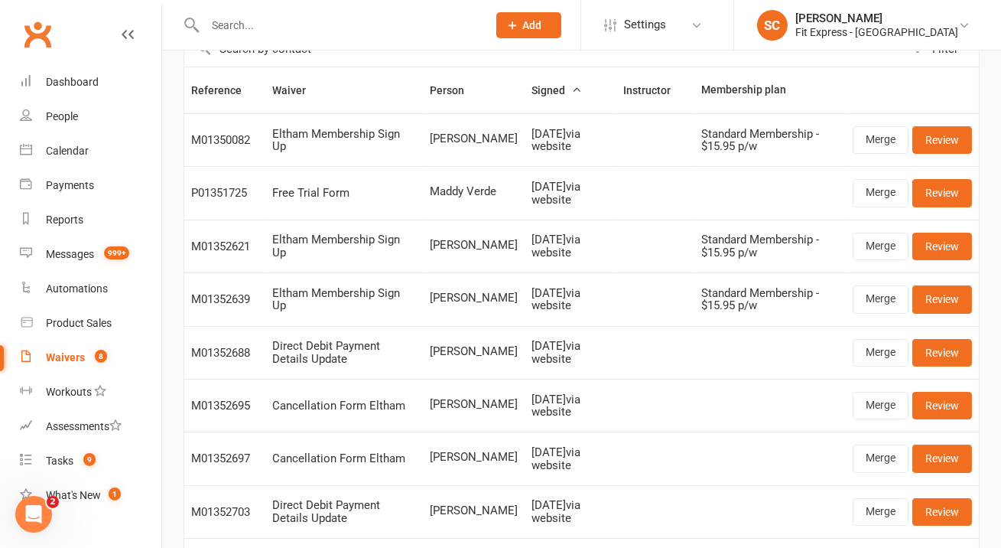
scroll to position [148, 0]
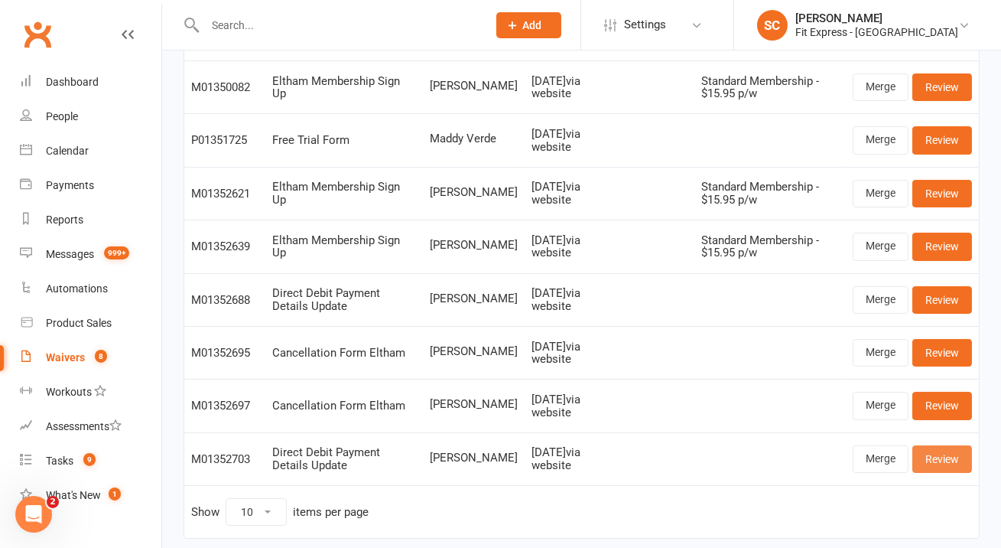
click at [939, 450] on link "Review" at bounding box center [942, 459] width 60 height 28
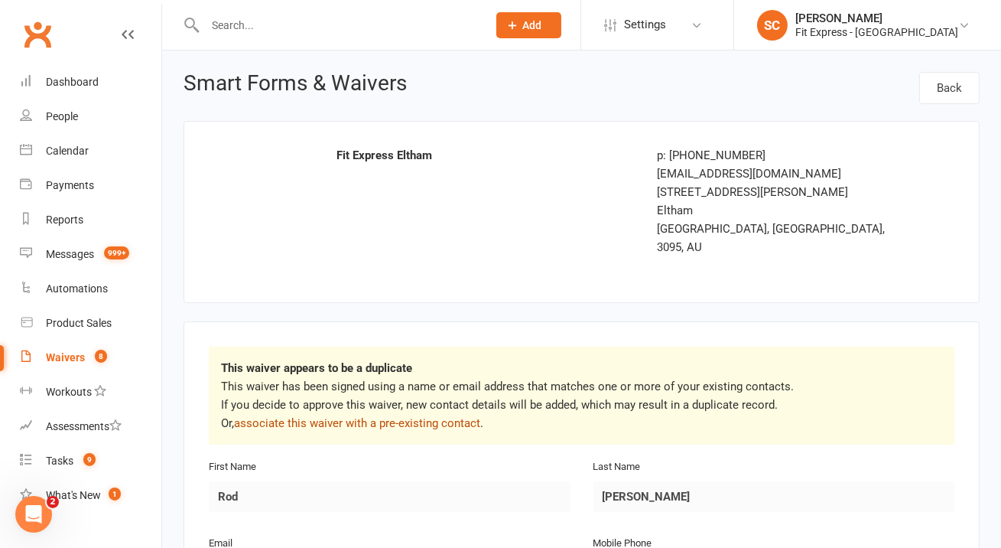
click at [434, 416] on link "associate this waiver with a pre-existing contact" at bounding box center [357, 423] width 246 height 14
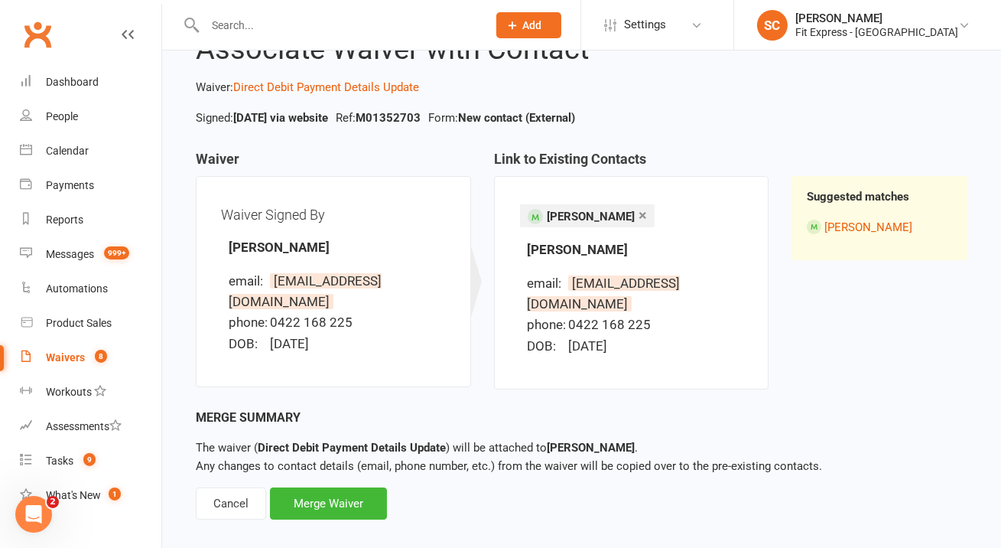
scroll to position [80, 0]
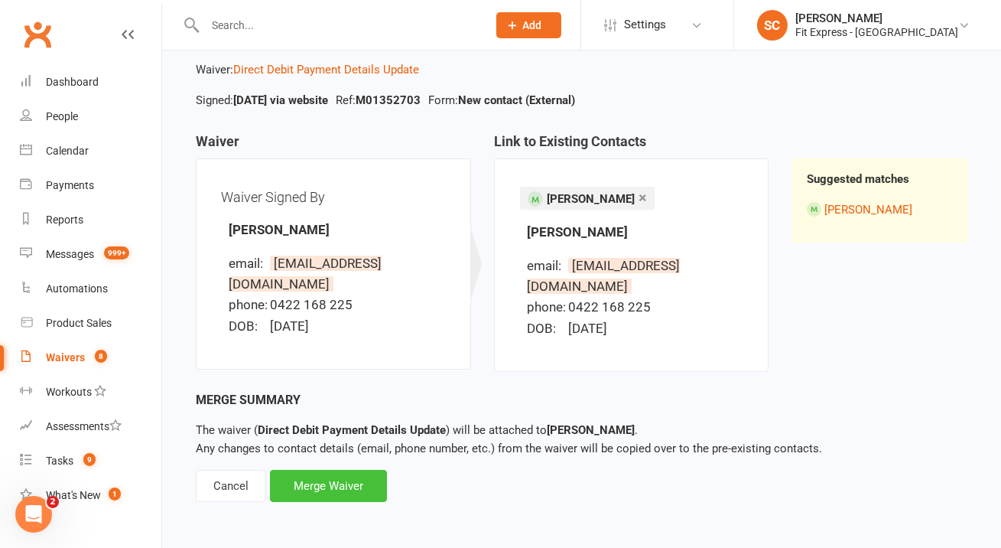
click at [350, 480] on div "Merge Waiver" at bounding box center [328, 486] width 117 height 32
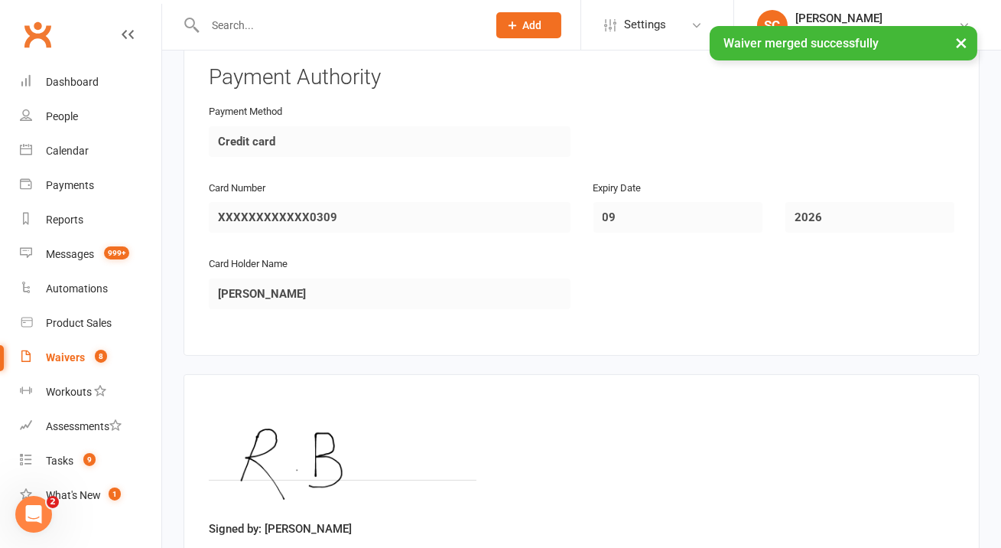
scroll to position [822, 0]
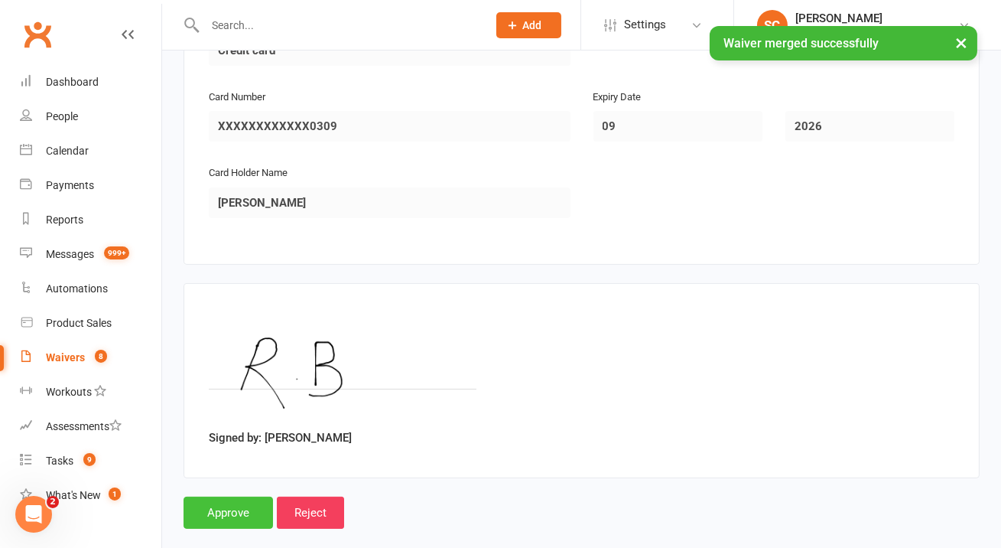
click at [246, 496] on input "Approve" at bounding box center [228, 512] width 89 height 32
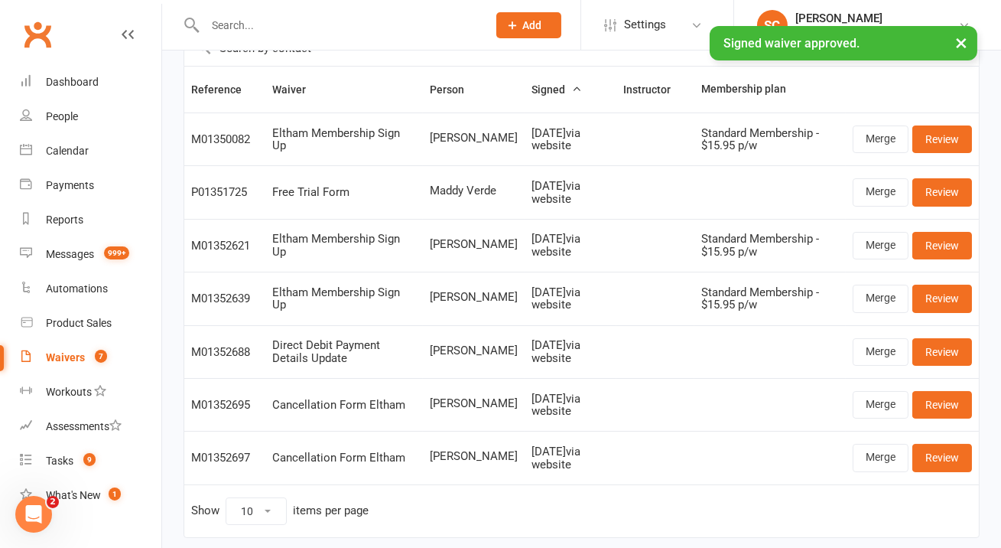
scroll to position [85, 0]
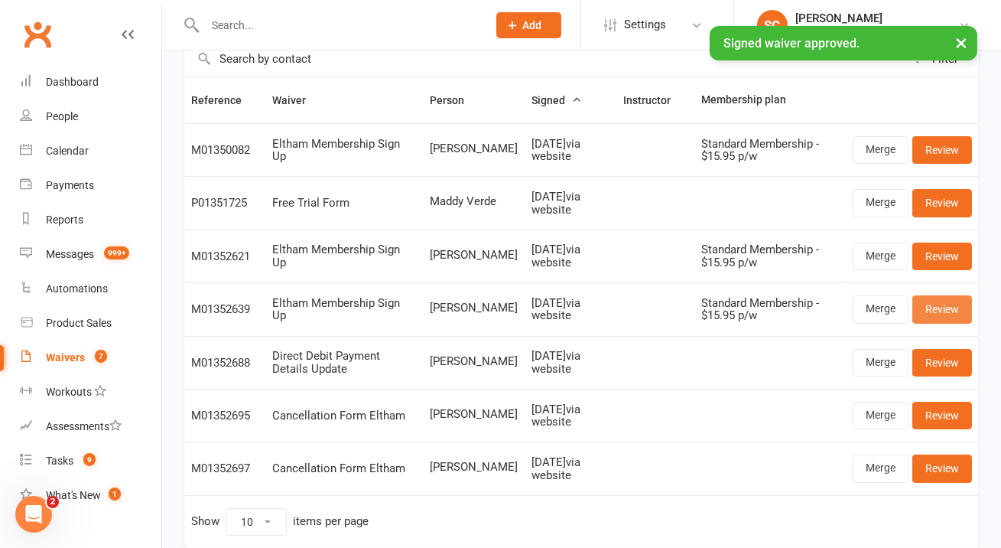
click at [953, 303] on link "Review" at bounding box center [942, 309] width 60 height 28
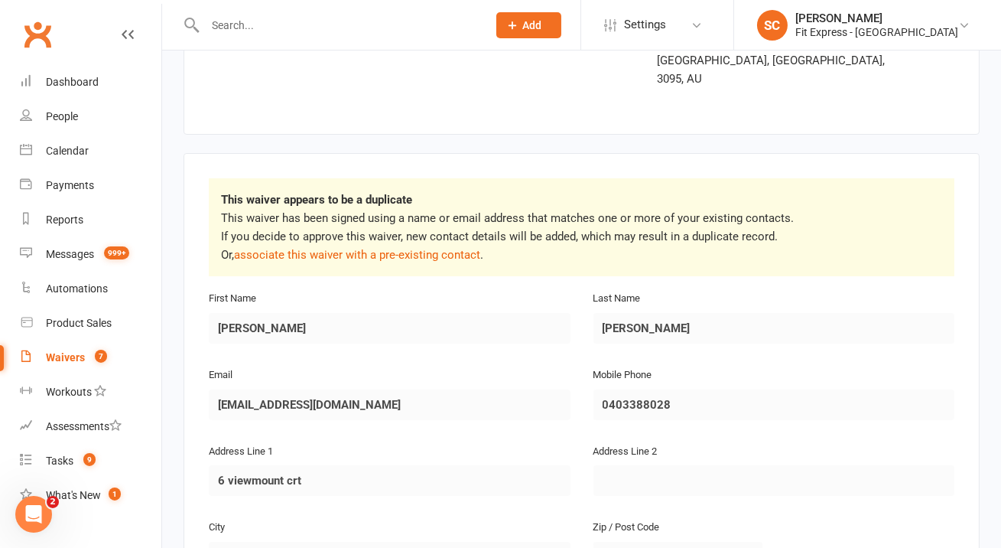
scroll to position [168, 0]
click at [382, 248] on link "associate this waiver with a pre-existing contact" at bounding box center [357, 255] width 246 height 14
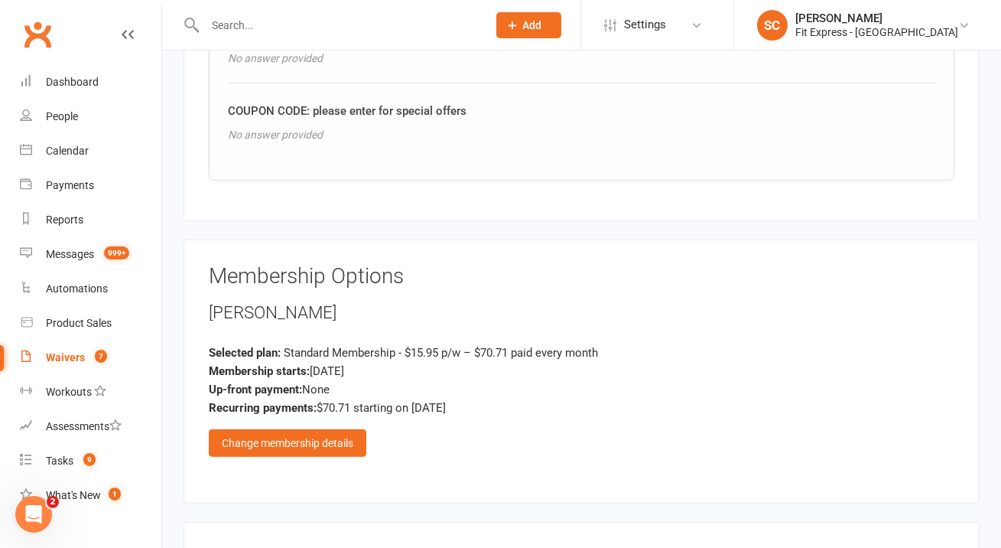
scroll to position [1866, 0]
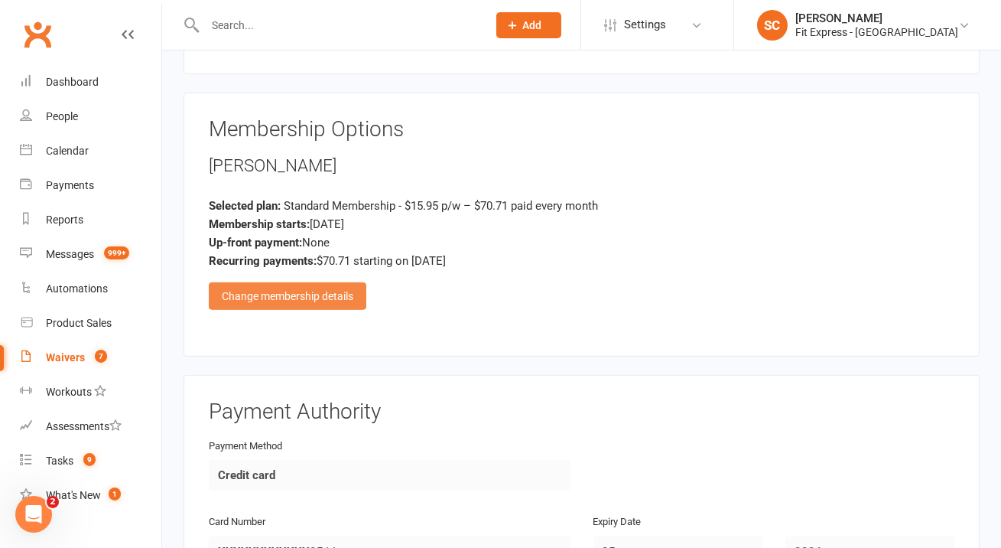
click at [315, 282] on div "Change membership details" at bounding box center [288, 296] width 158 height 28
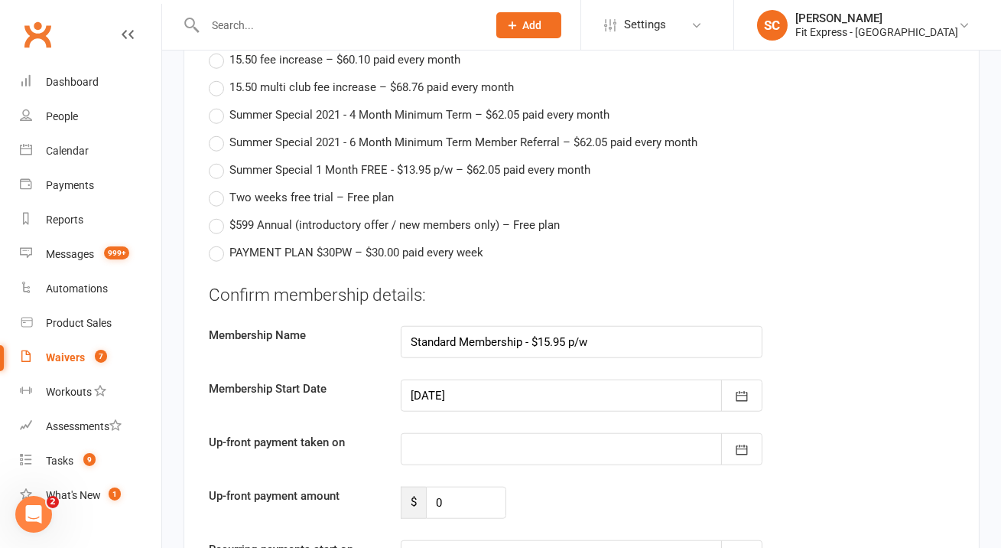
scroll to position [3118, 0]
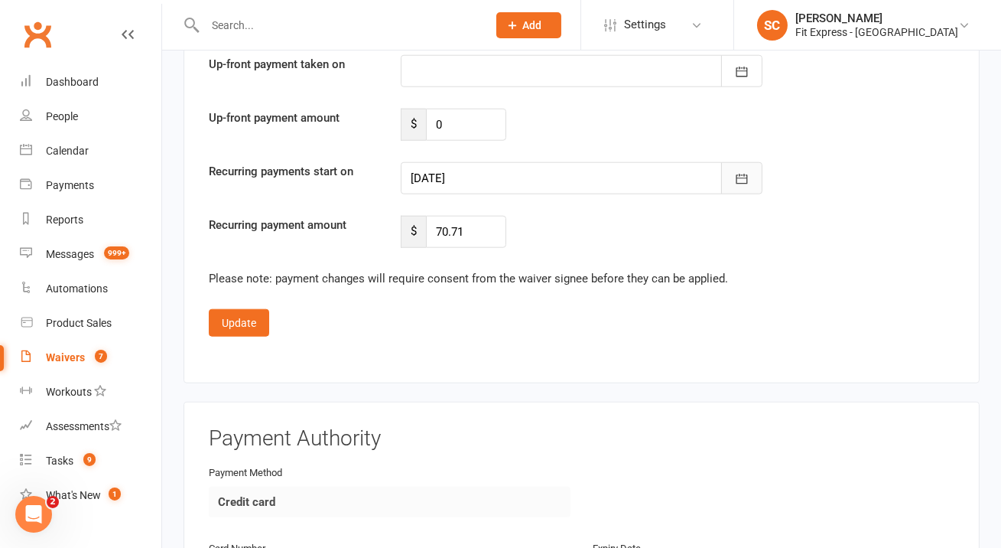
click at [749, 162] on button "button" at bounding box center [741, 178] width 41 height 32
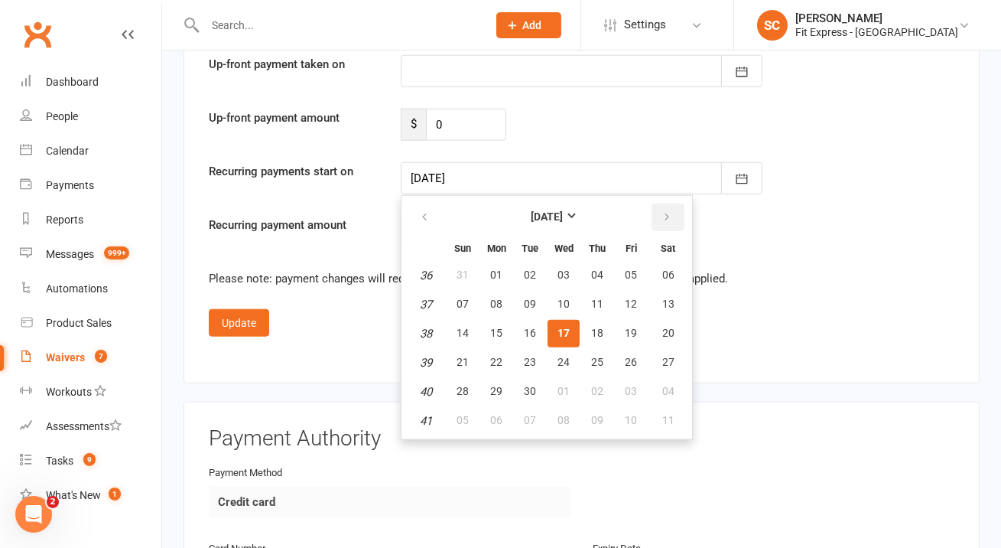
click at [657, 203] on button "button" at bounding box center [667, 217] width 33 height 28
click at [561, 268] on span "01" at bounding box center [563, 274] width 12 height 12
type input "01 Oct 2025"
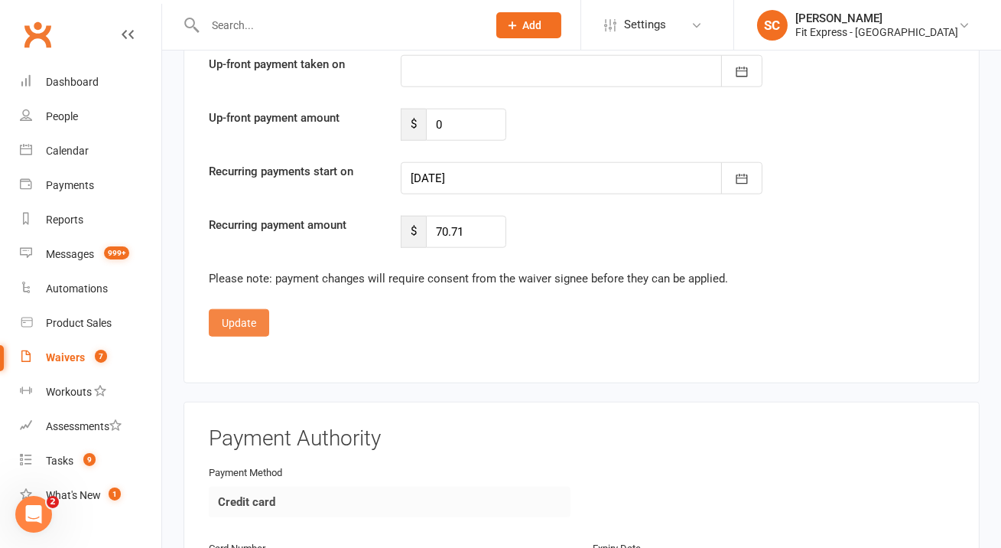
click at [262, 309] on button "Update" at bounding box center [239, 323] width 60 height 28
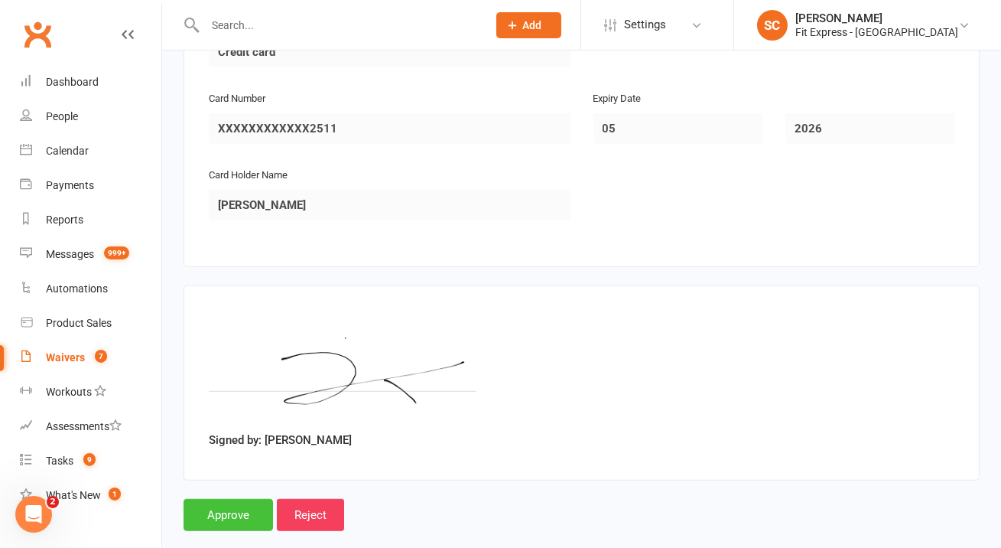
click at [245, 499] on input "Approve" at bounding box center [228, 515] width 89 height 32
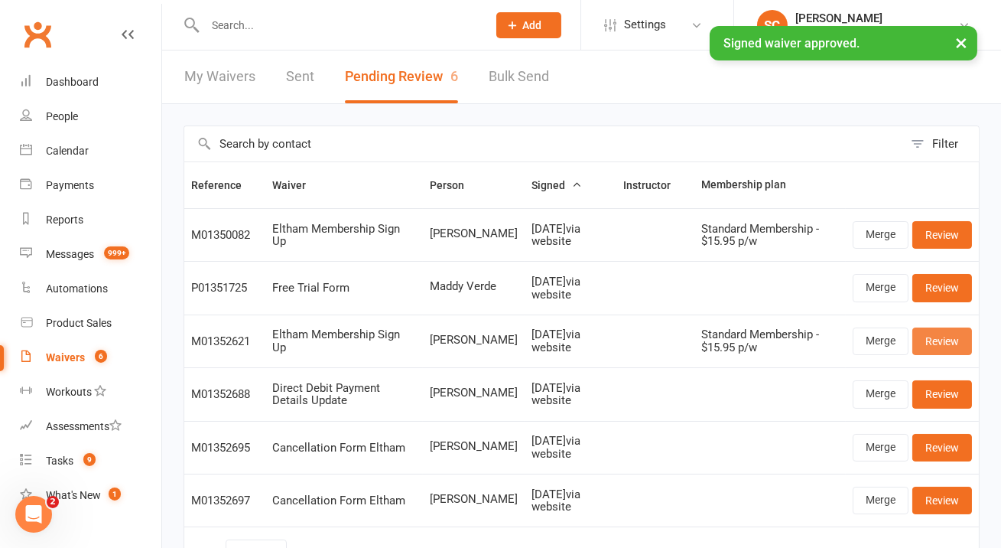
click at [957, 343] on link "Review" at bounding box center [942, 341] width 60 height 28
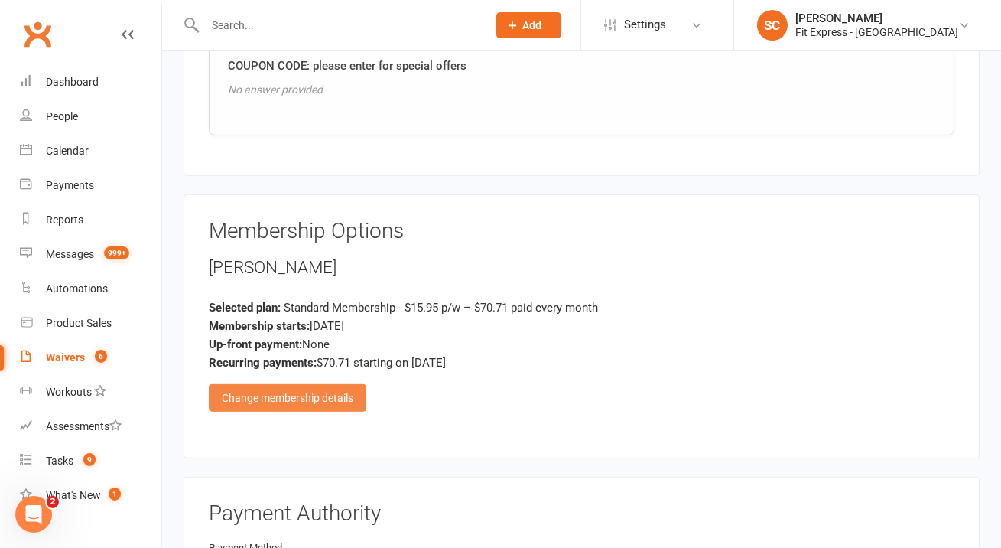
click at [333, 384] on div "Change membership details" at bounding box center [288, 398] width 158 height 28
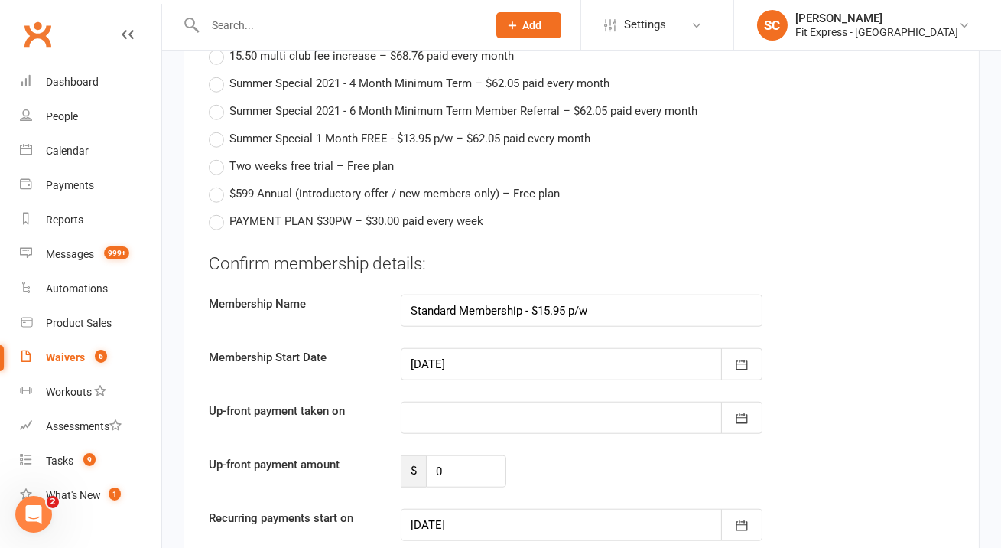
scroll to position [2968, 0]
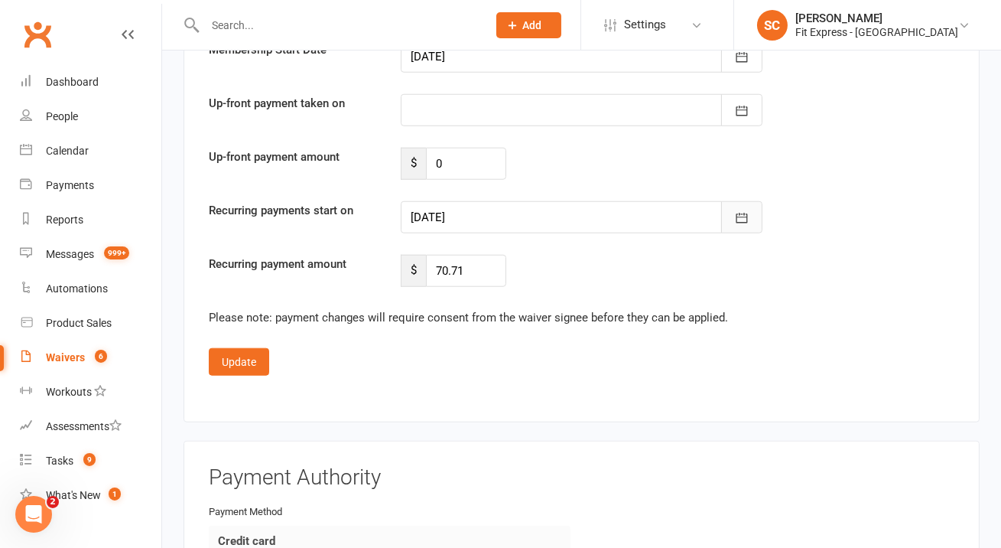
click at [740, 210] on icon "button" at bounding box center [741, 217] width 15 height 15
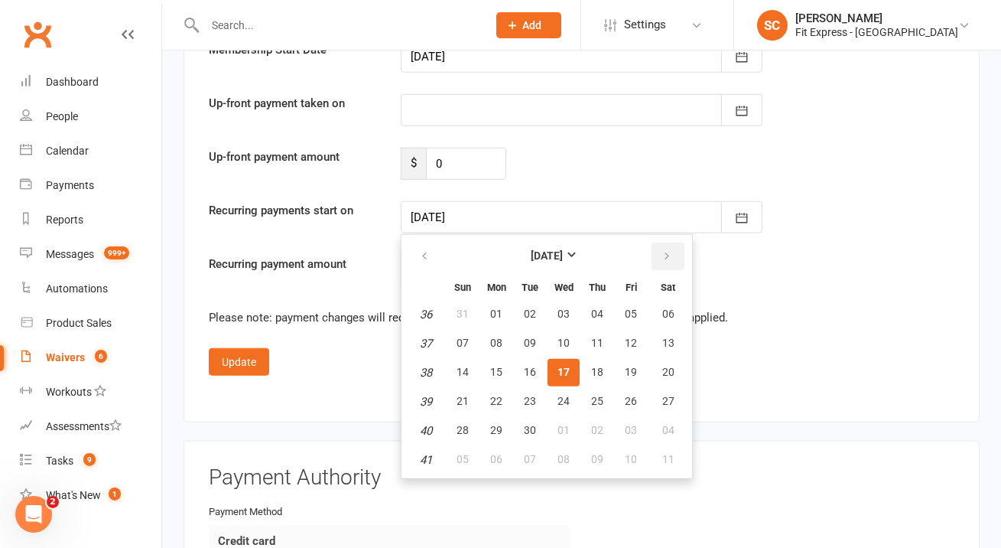
click at [672, 242] on button "button" at bounding box center [667, 256] width 33 height 28
click at [564, 307] on span "01" at bounding box center [563, 313] width 12 height 12
type input "01 Oct 2025"
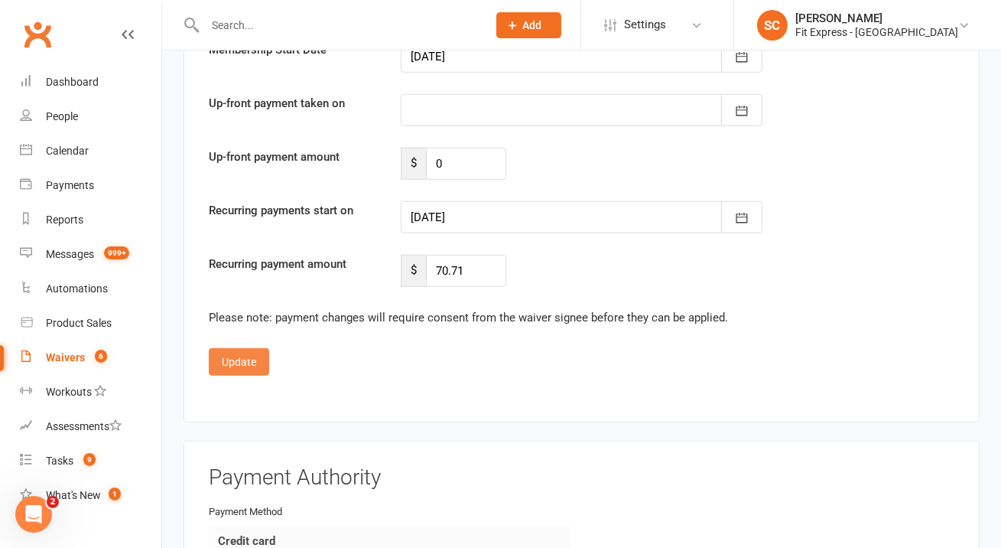
click at [266, 348] on button "Update" at bounding box center [239, 362] width 60 height 28
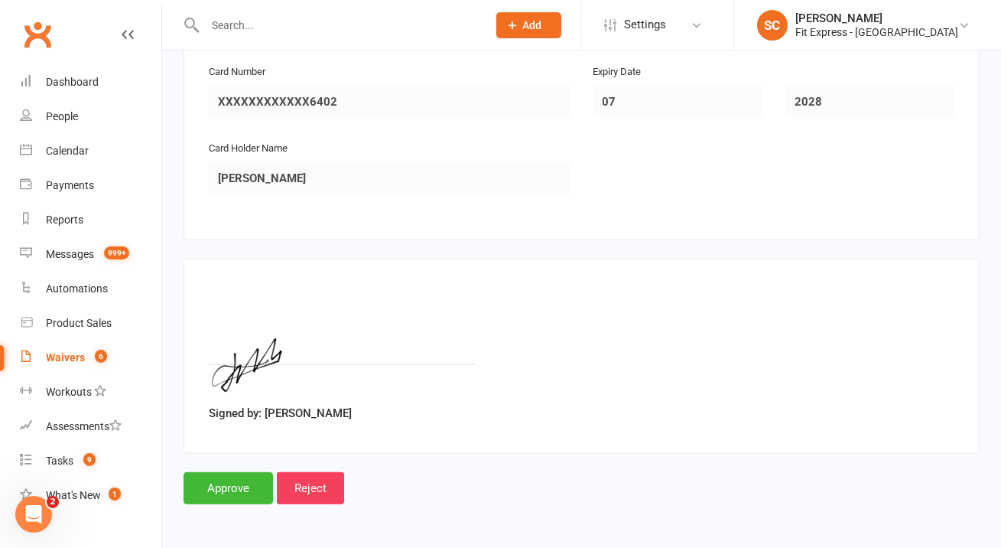
scroll to position [2179, 0]
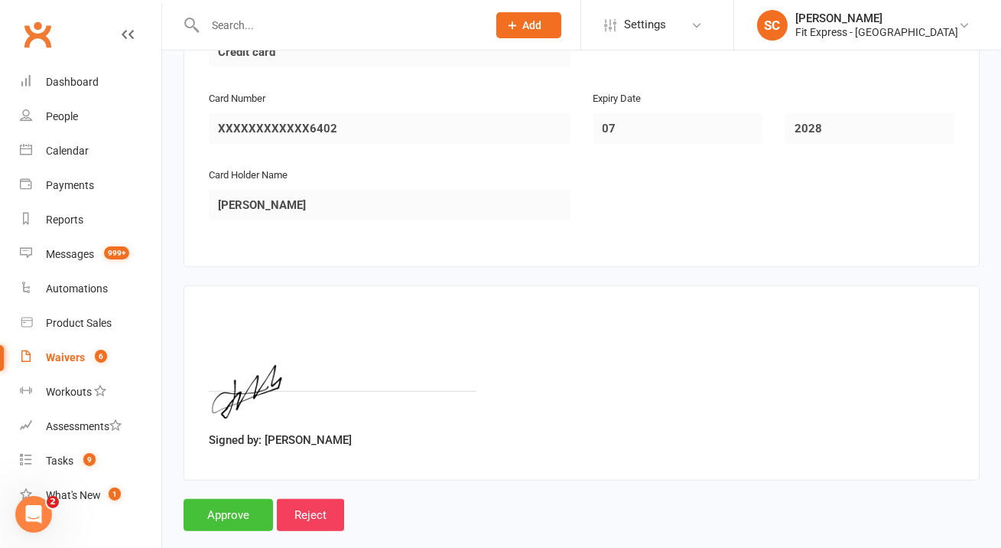
click at [250, 499] on input "Approve" at bounding box center [228, 515] width 89 height 32
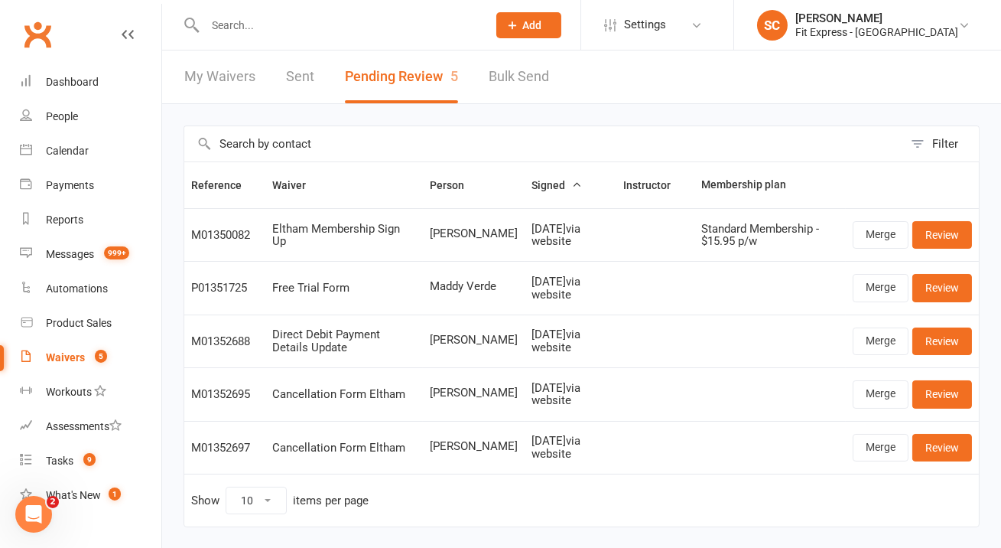
click at [388, 23] on input "text" at bounding box center [338, 25] width 276 height 21
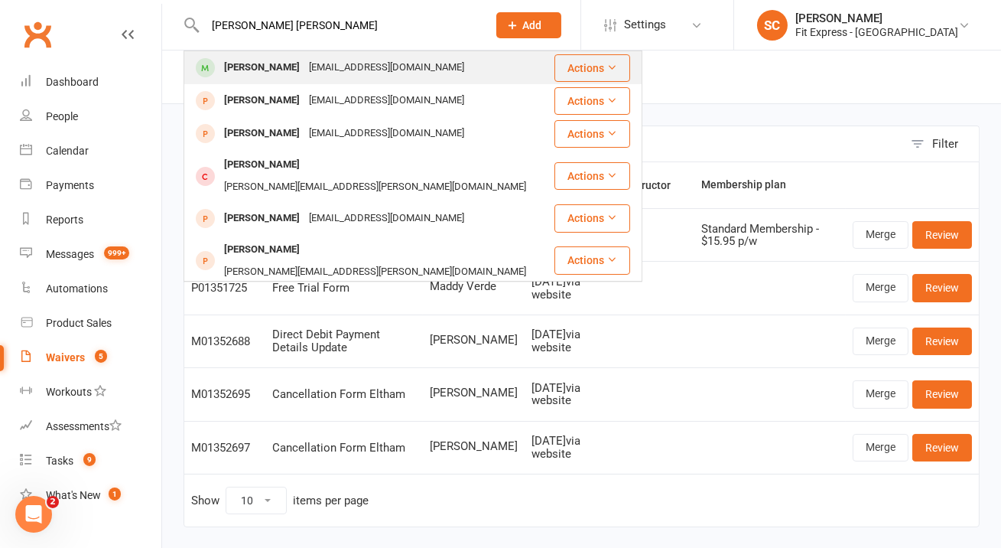
type input "jesse tod"
click at [362, 67] on div "jessedrew06@outlook.com" at bounding box center [386, 68] width 164 height 22
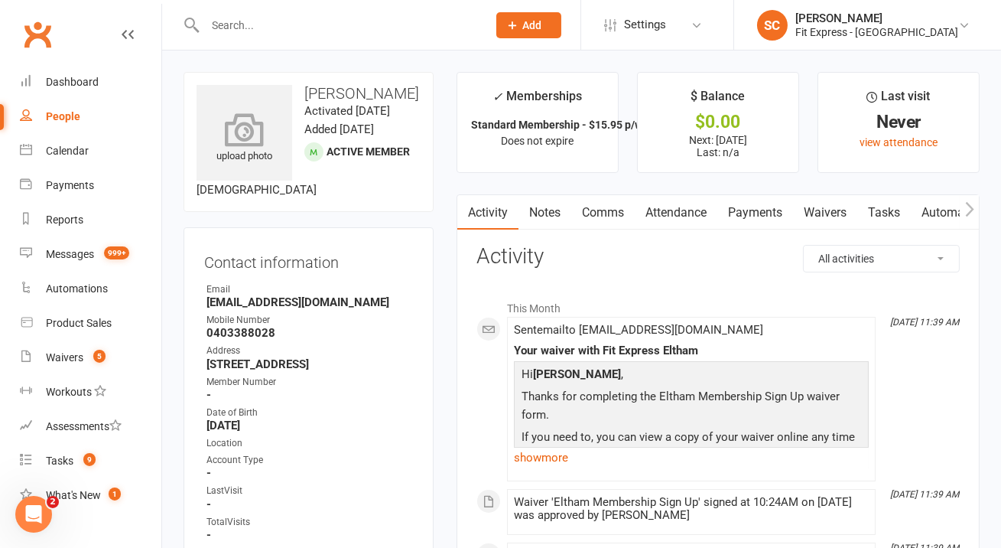
click at [229, 142] on icon at bounding box center [245, 129] width 106 height 34
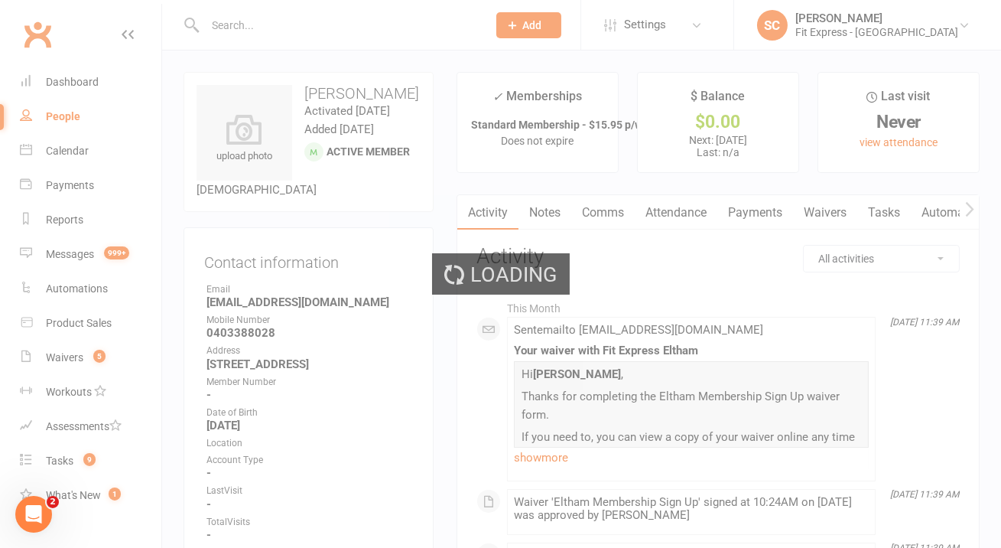
click at [749, 210] on div "Loading" at bounding box center [500, 274] width 1001 height 548
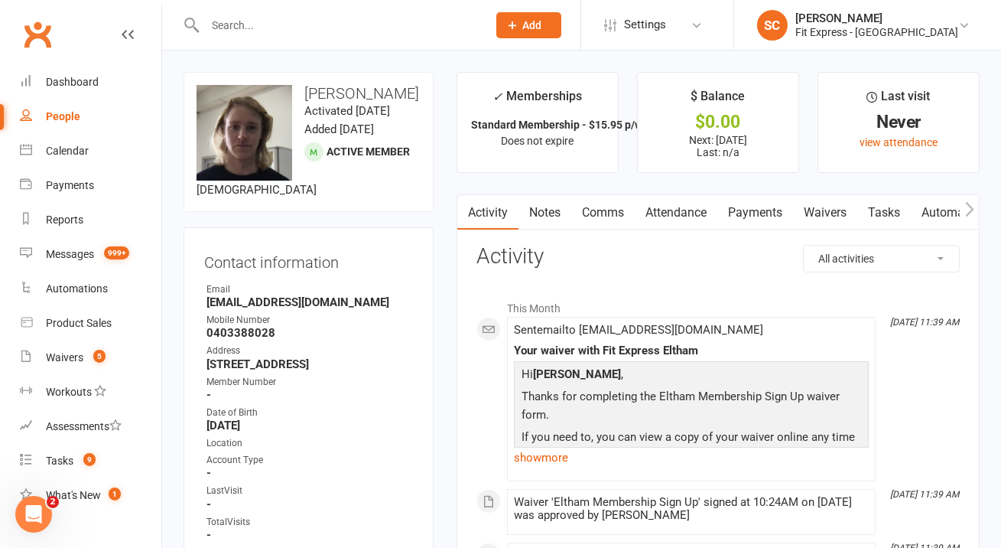
click at [749, 210] on link "Payments" at bounding box center [755, 212] width 76 height 35
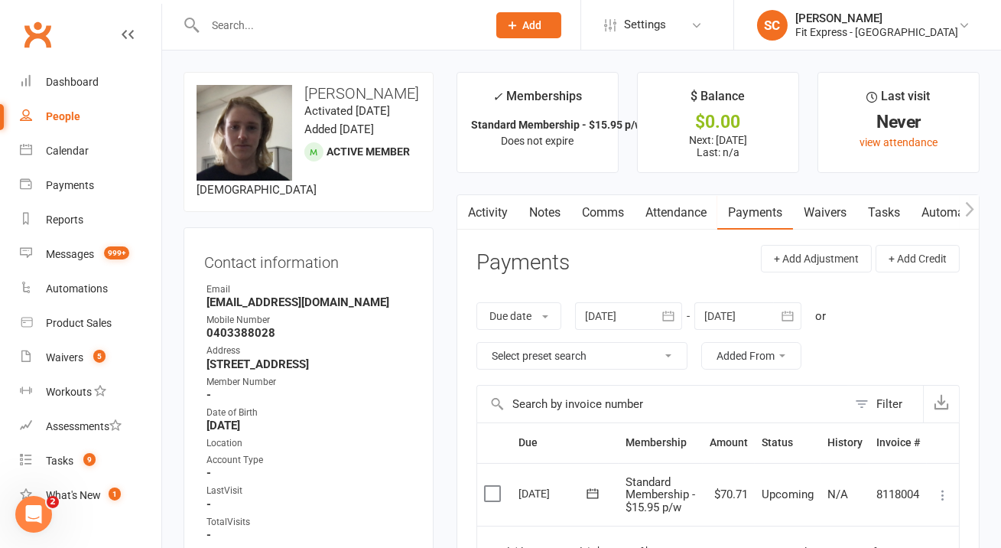
click at [762, 312] on div at bounding box center [747, 316] width 107 height 28
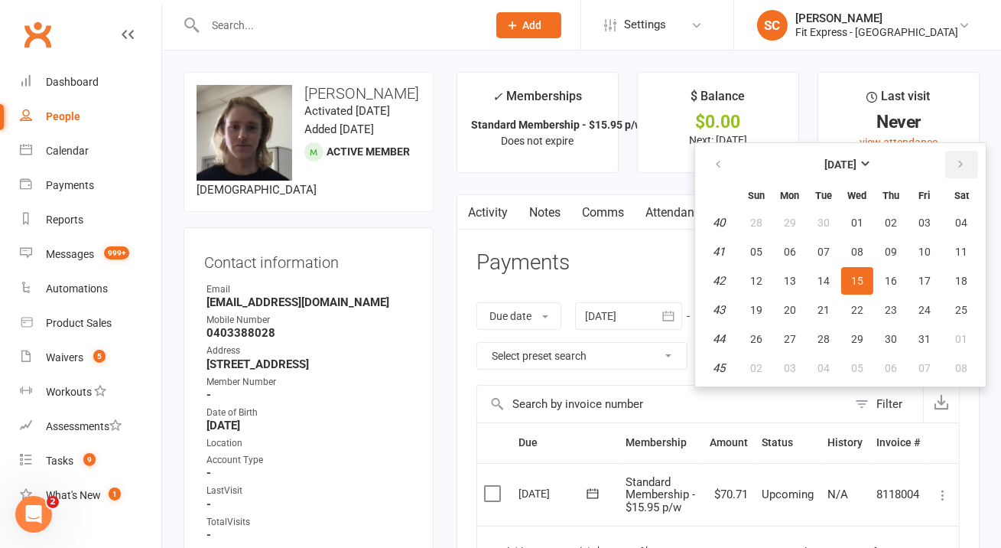
click at [961, 163] on icon "button" at bounding box center [960, 164] width 11 height 12
click at [951, 245] on button "13" at bounding box center [961, 252] width 39 height 28
type input "13 Dec 2025"
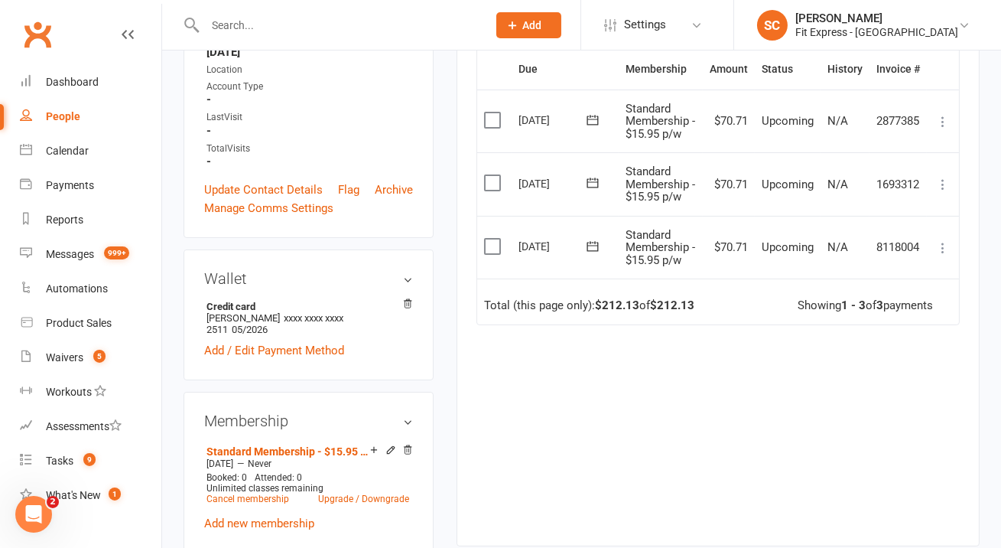
scroll to position [356, 0]
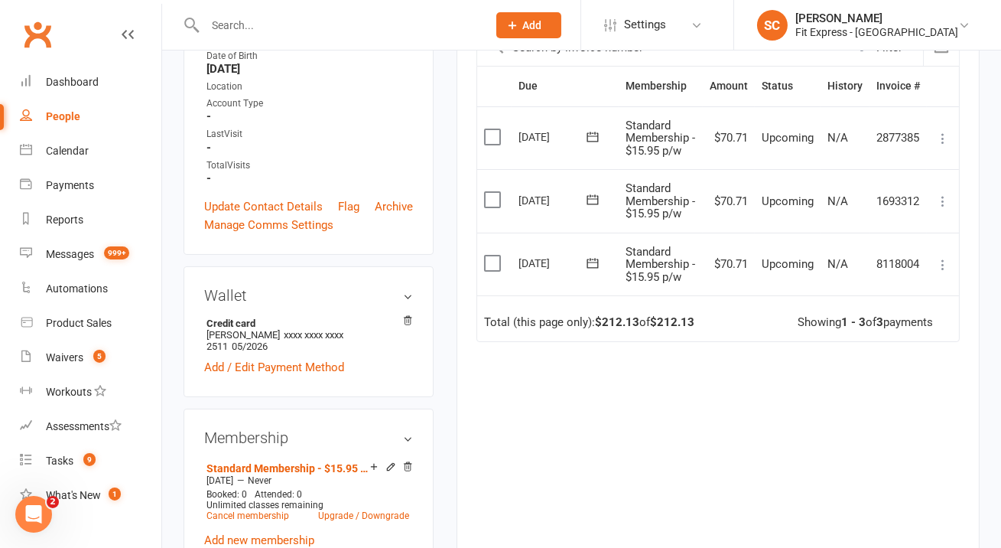
click at [941, 264] on icon at bounding box center [942, 264] width 15 height 15
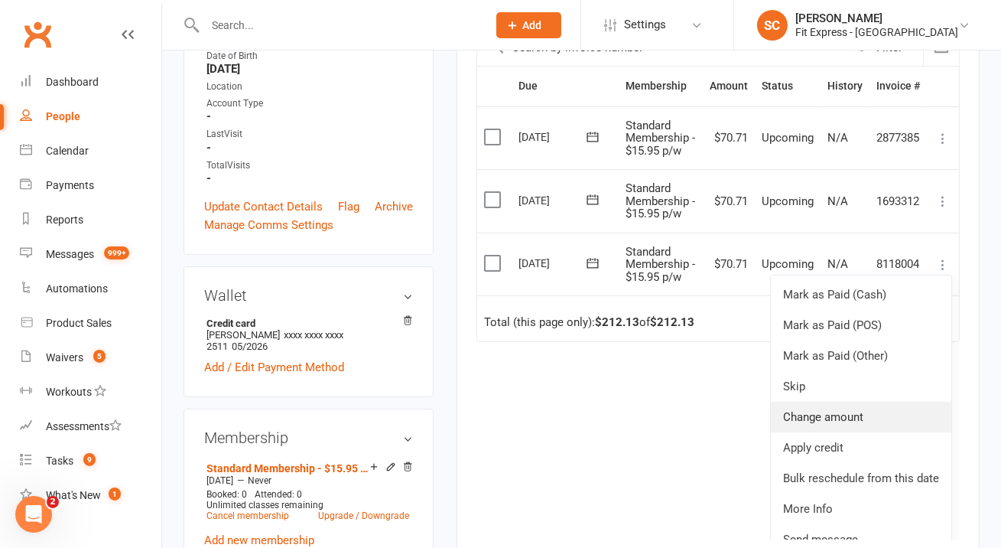
click at [850, 419] on link "Change amount" at bounding box center [861, 416] width 180 height 31
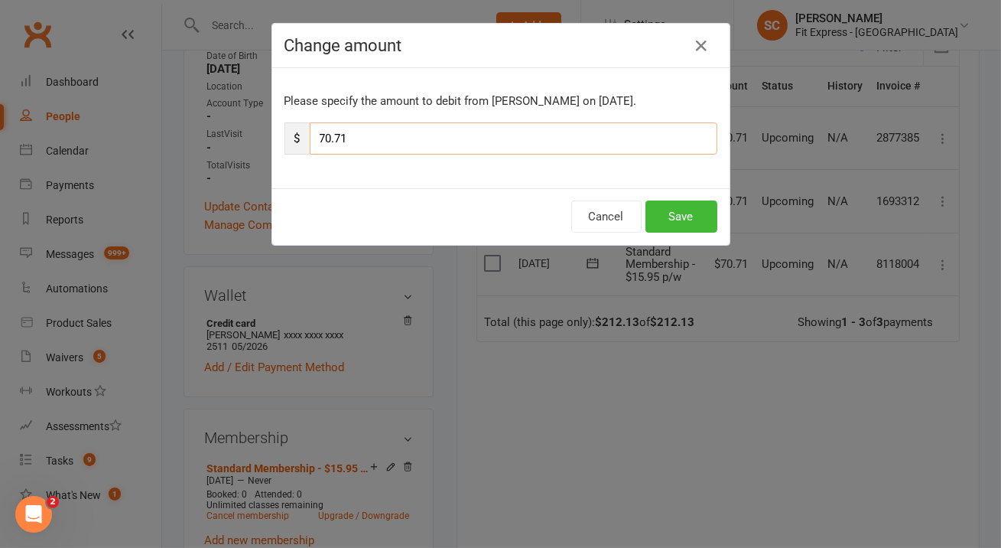
click at [418, 138] on input "70.71" at bounding box center [514, 138] width 408 height 32
type input "35.35"
click at [687, 218] on button "Save" at bounding box center [681, 216] width 72 height 32
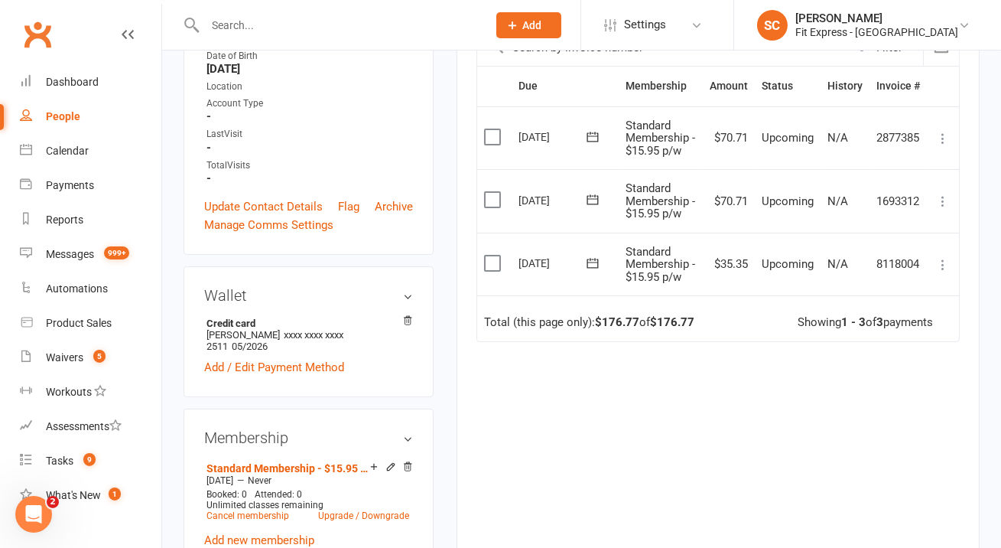
click at [941, 200] on icon at bounding box center [942, 200] width 15 height 15
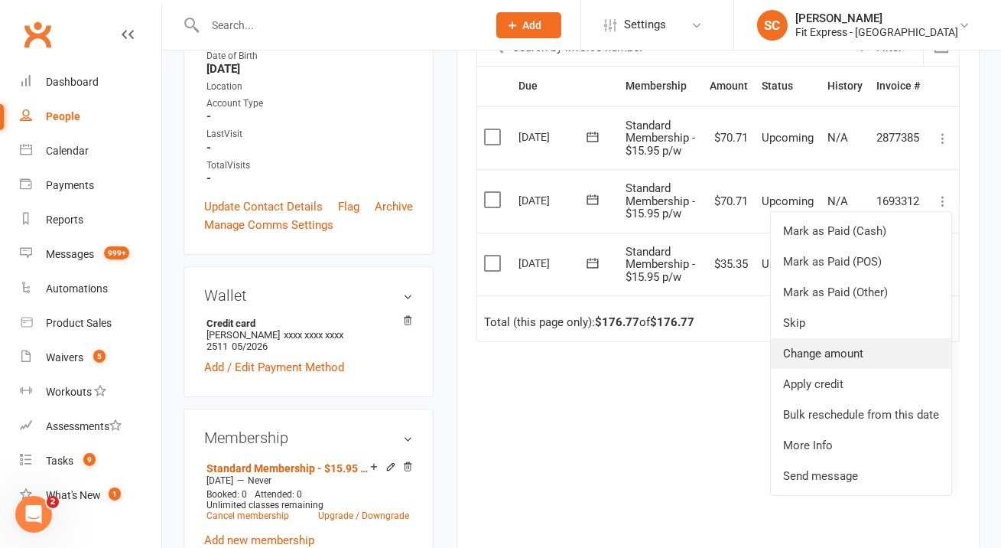
click at [846, 342] on link "Change amount" at bounding box center [861, 353] width 180 height 31
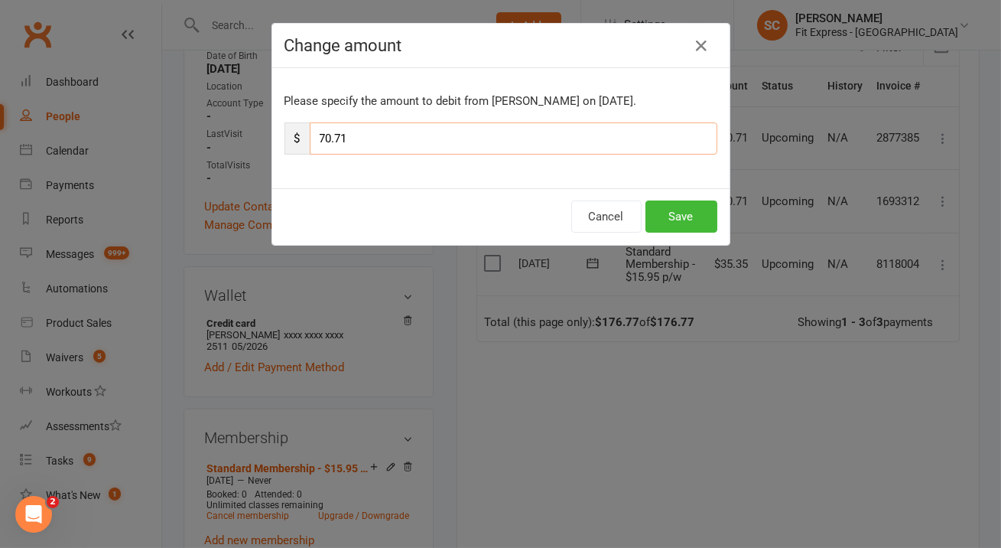
drag, startPoint x: 405, startPoint y: 131, endPoint x: 285, endPoint y: 143, distance: 119.9
click at [285, 141] on div "$ 70.71" at bounding box center [500, 138] width 433 height 32
type input "35.35"
click at [672, 216] on button "Save" at bounding box center [681, 216] width 72 height 32
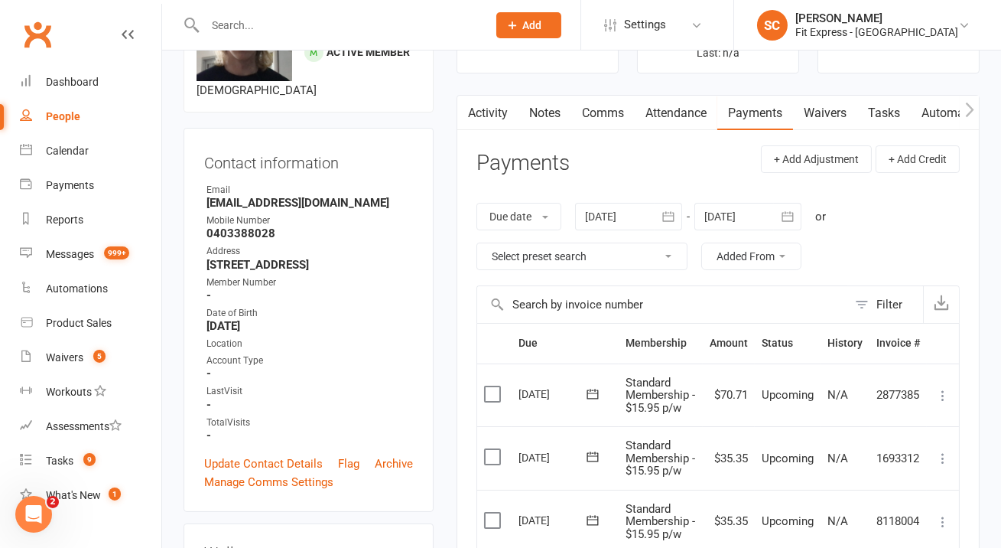
scroll to position [59, 0]
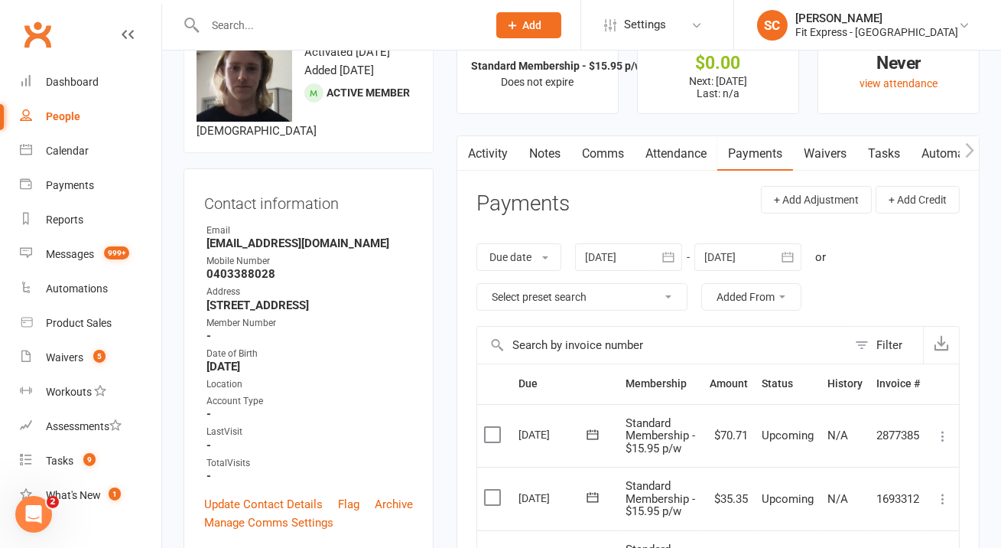
click at [419, 25] on input "text" at bounding box center [338, 25] width 276 height 21
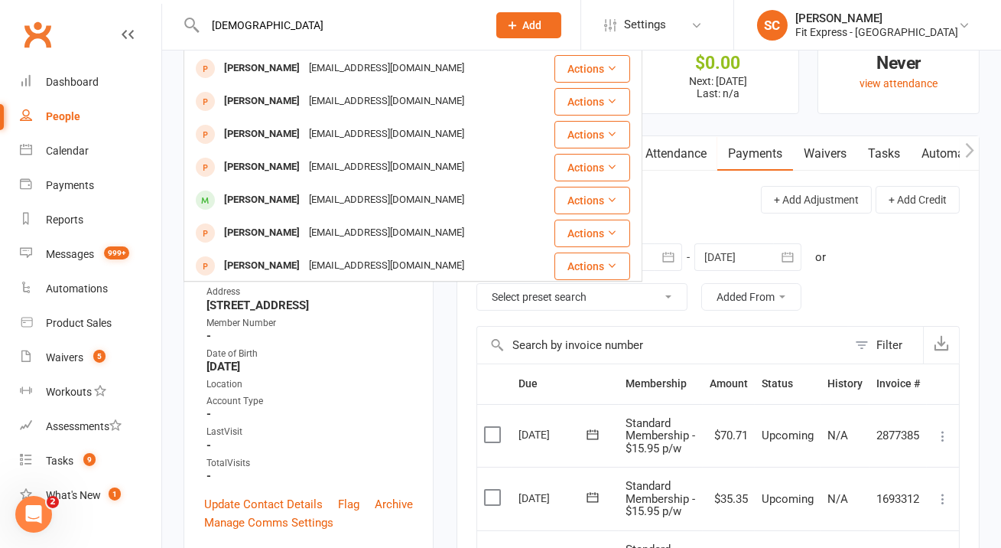
scroll to position [252, 0]
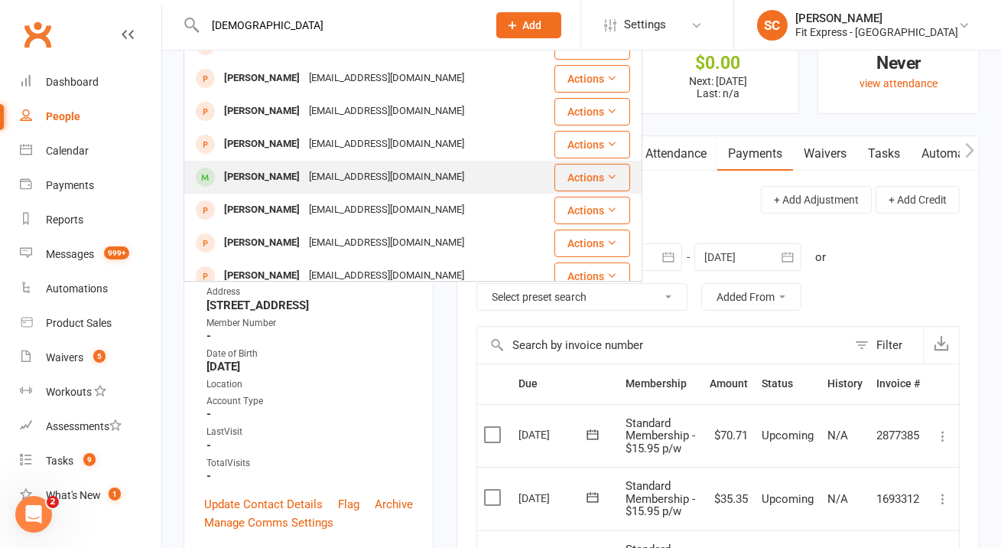
type input "jumian"
click at [403, 184] on div "jmoutsos08@gmail.com" at bounding box center [386, 177] width 164 height 22
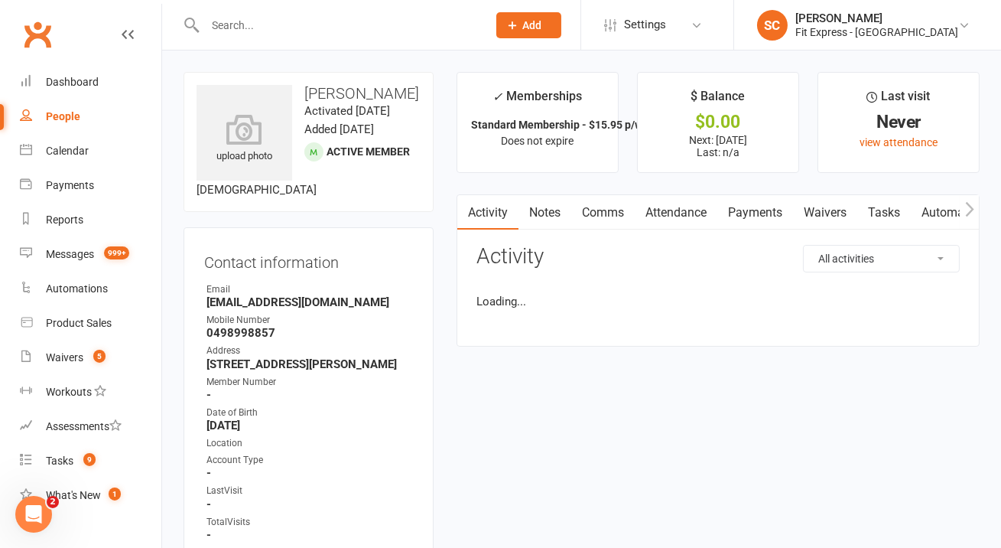
click at [239, 73] on div "upload photo Julian Moutsos Activated 17 September, 2025 Added 17 September, 20…" at bounding box center [309, 142] width 250 height 140
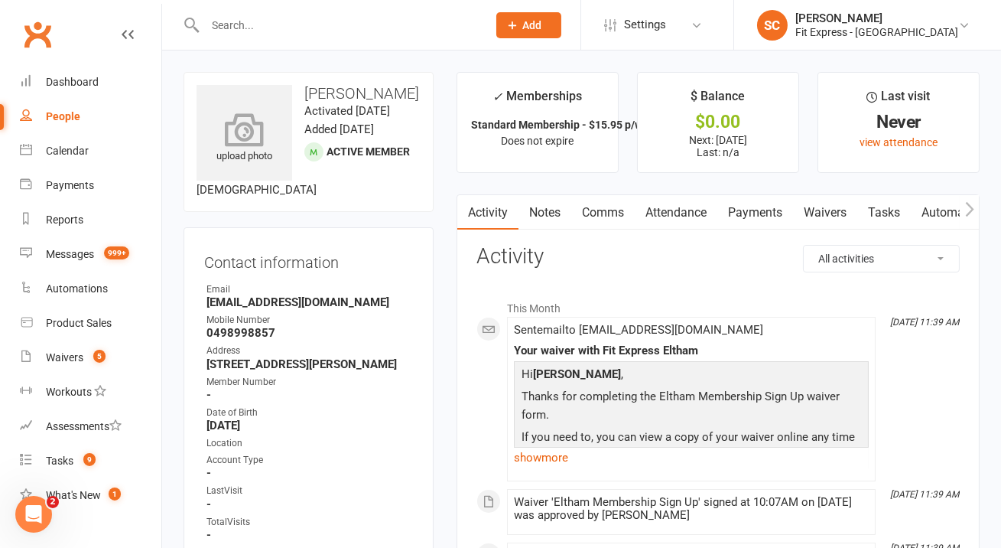
click at [245, 120] on icon at bounding box center [245, 129] width 106 height 34
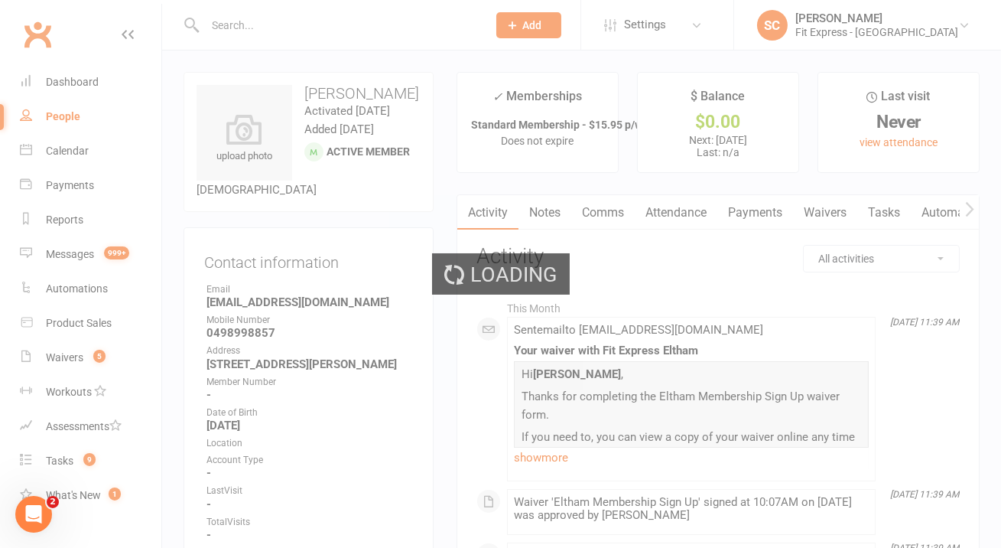
click at [755, 213] on div "Loading" at bounding box center [500, 274] width 1001 height 548
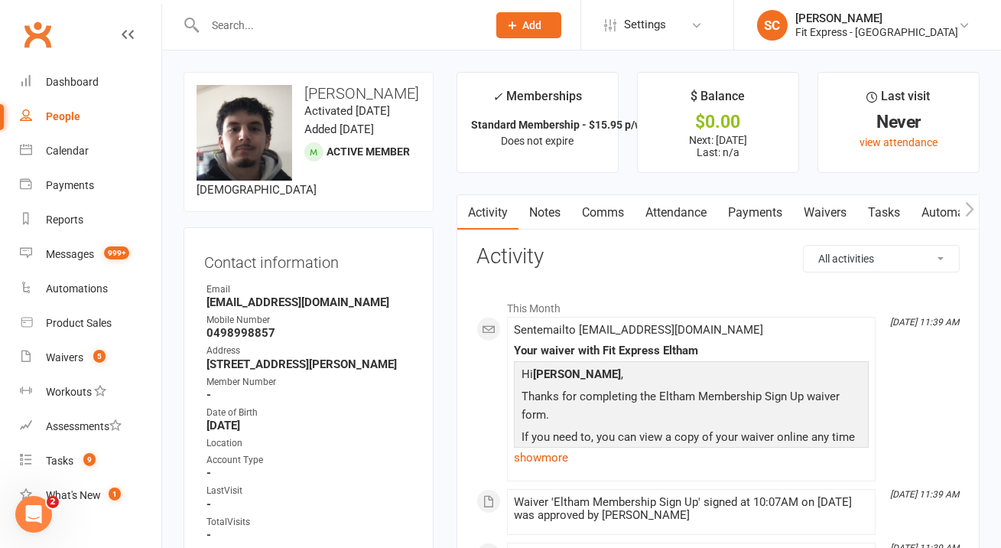
click at [755, 213] on link "Payments" at bounding box center [755, 212] width 76 height 35
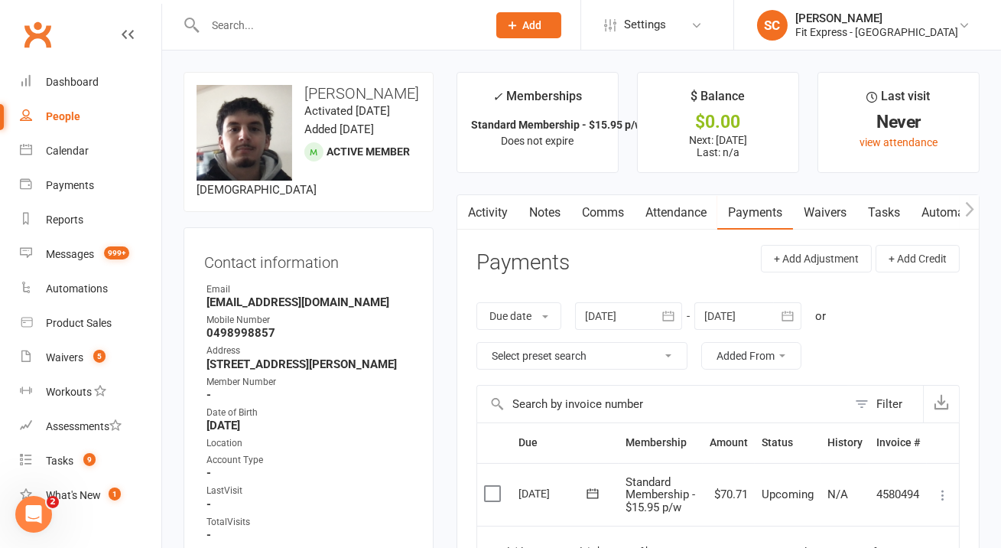
click at [753, 314] on div at bounding box center [747, 316] width 107 height 28
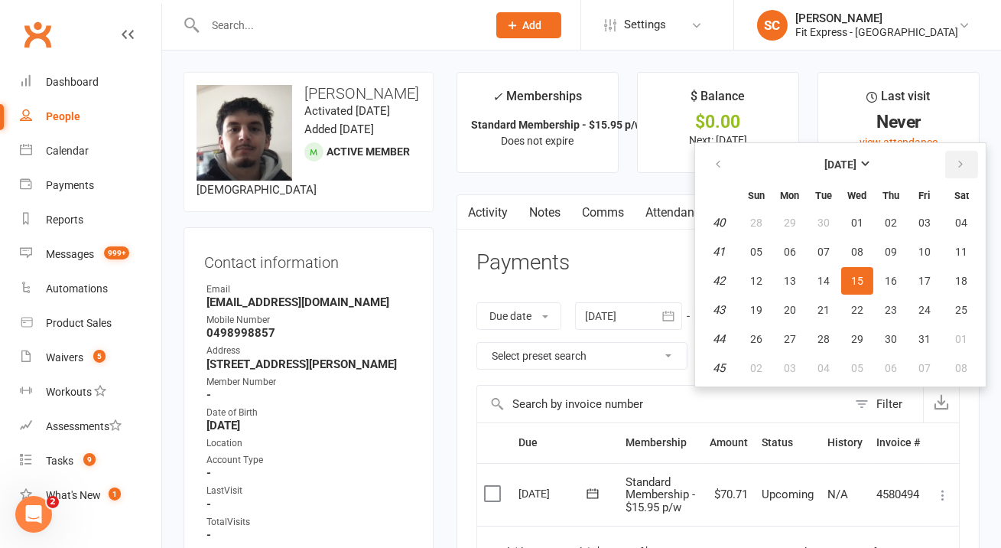
click at [961, 167] on icon "button" at bounding box center [960, 164] width 11 height 12
click at [950, 219] on button "06" at bounding box center [961, 223] width 39 height 28
type input "06 Dec 2025"
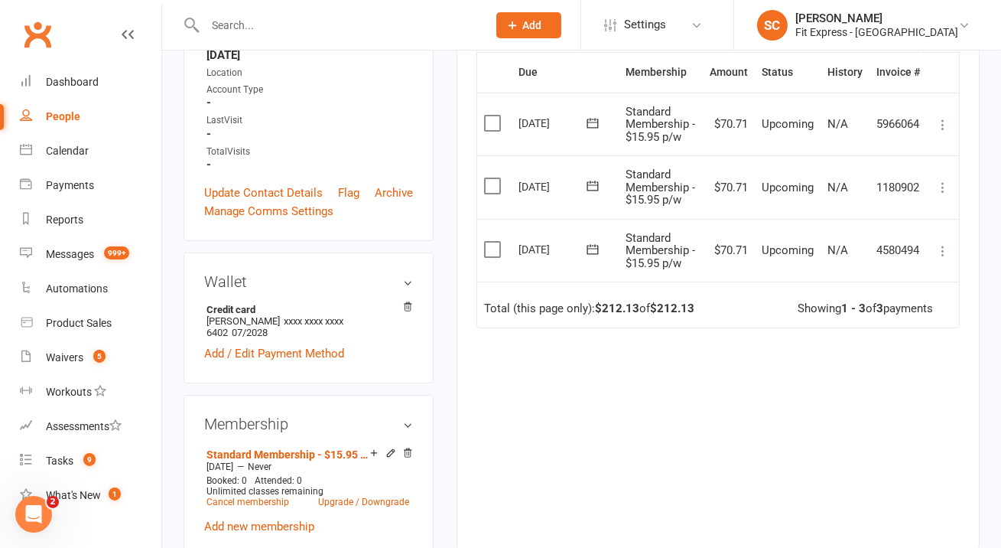
scroll to position [328, 0]
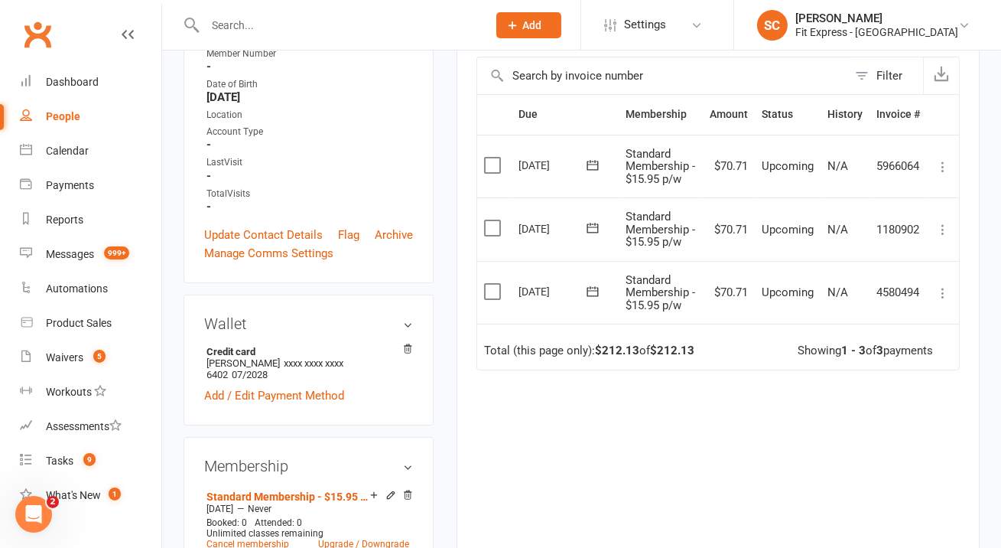
click at [947, 291] on icon at bounding box center [942, 292] width 15 height 15
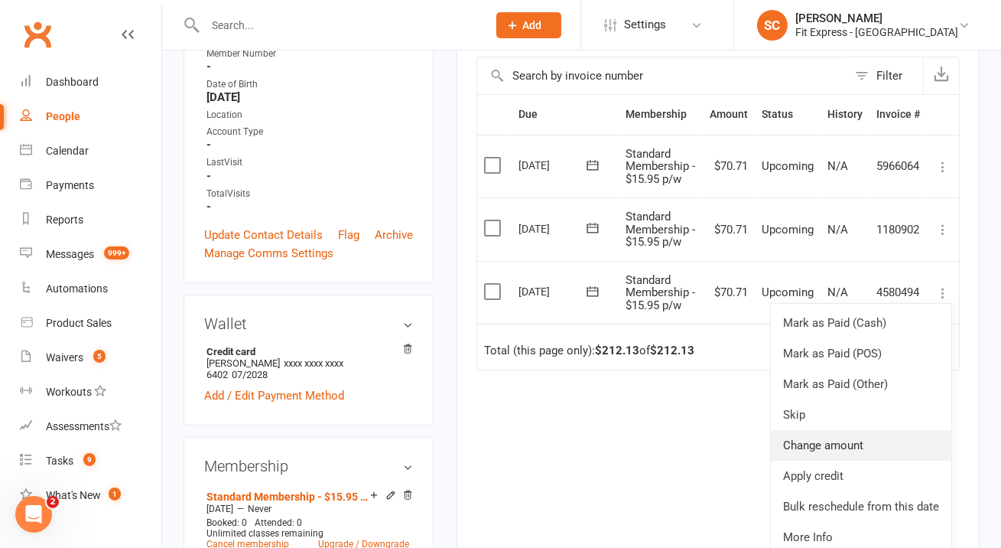
click at [854, 440] on link "Change amount" at bounding box center [861, 445] width 180 height 31
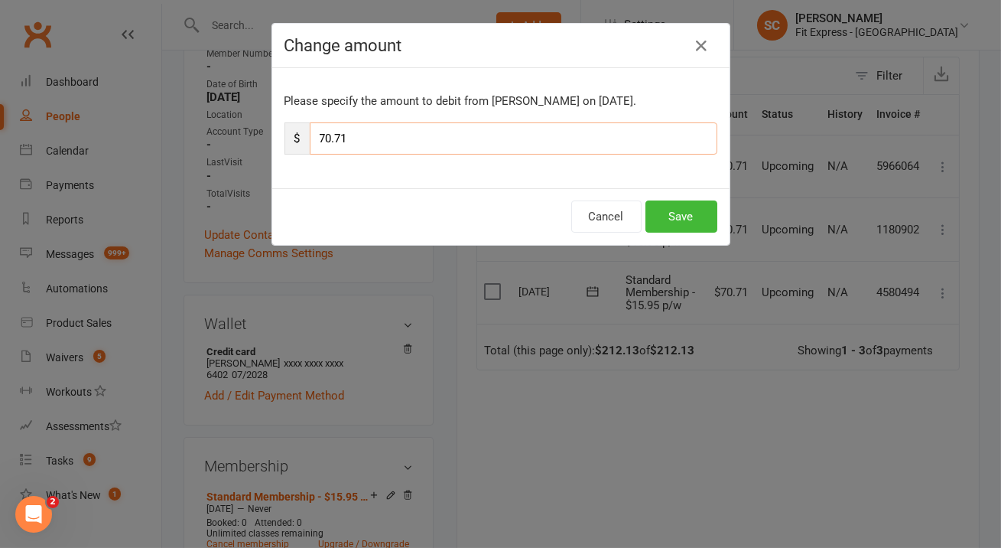
drag, startPoint x: 394, startPoint y: 139, endPoint x: 297, endPoint y: 139, distance: 96.3
click at [297, 139] on div "$ 70.71" at bounding box center [500, 138] width 433 height 32
type input "35.35"
click at [682, 213] on button "Save" at bounding box center [681, 216] width 72 height 32
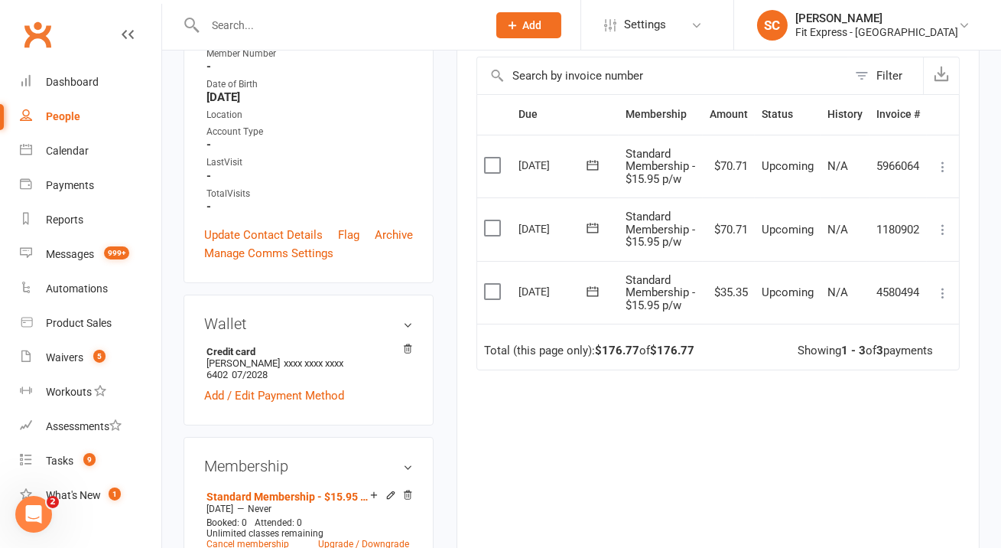
click at [941, 223] on icon at bounding box center [942, 229] width 15 height 15
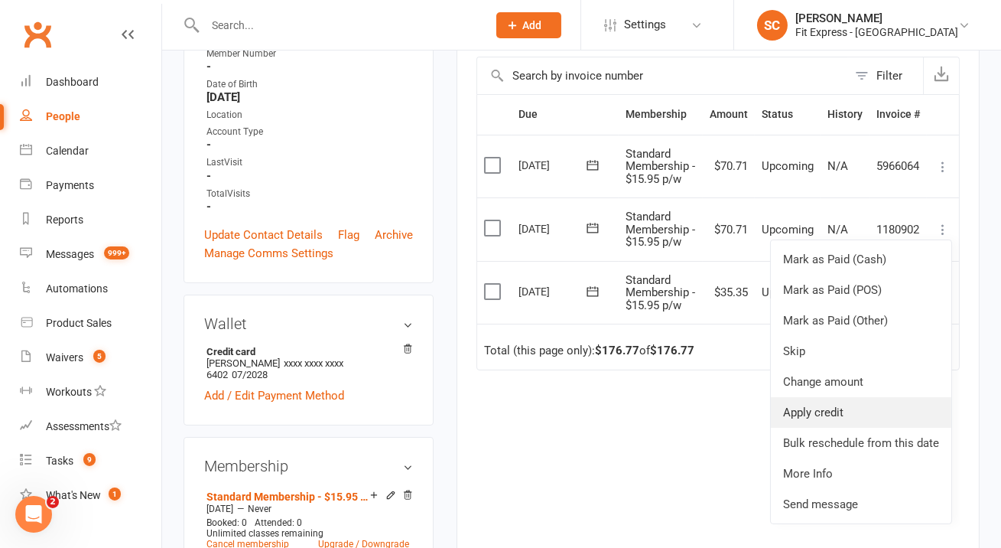
click at [827, 411] on link "Apply credit" at bounding box center [861, 412] width 180 height 31
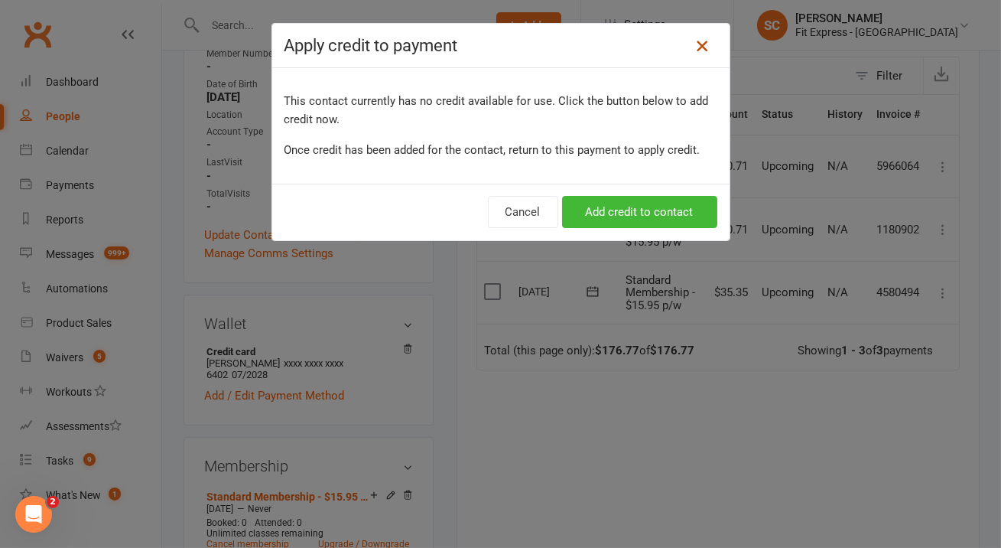
click at [703, 37] on icon at bounding box center [702, 46] width 18 height 18
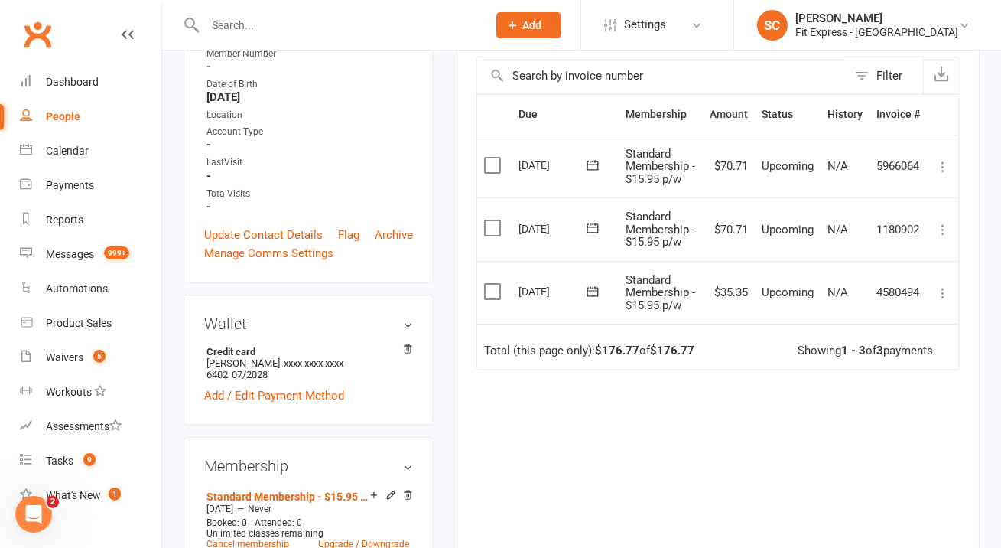
click at [944, 222] on icon at bounding box center [942, 229] width 15 height 15
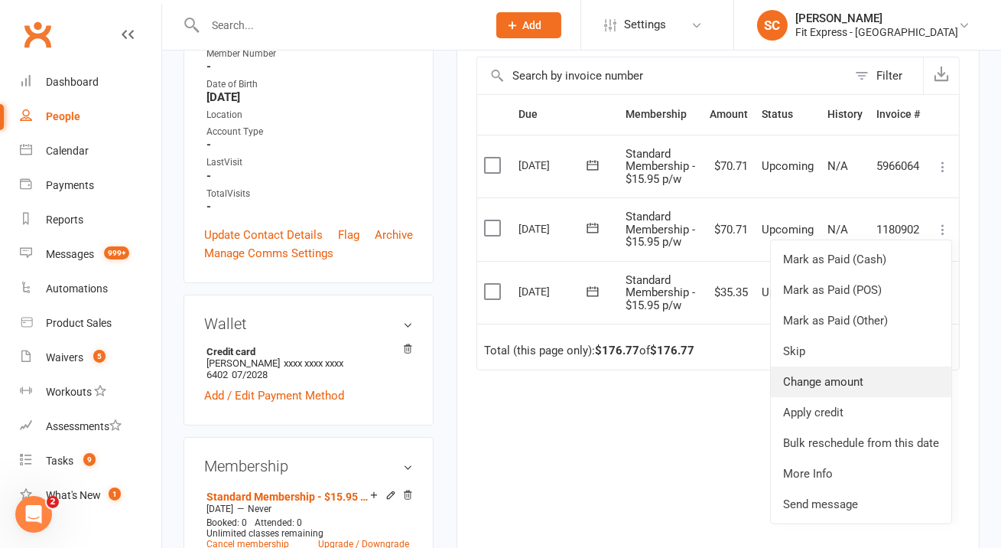
click at [876, 387] on link "Change amount" at bounding box center [861, 381] width 180 height 31
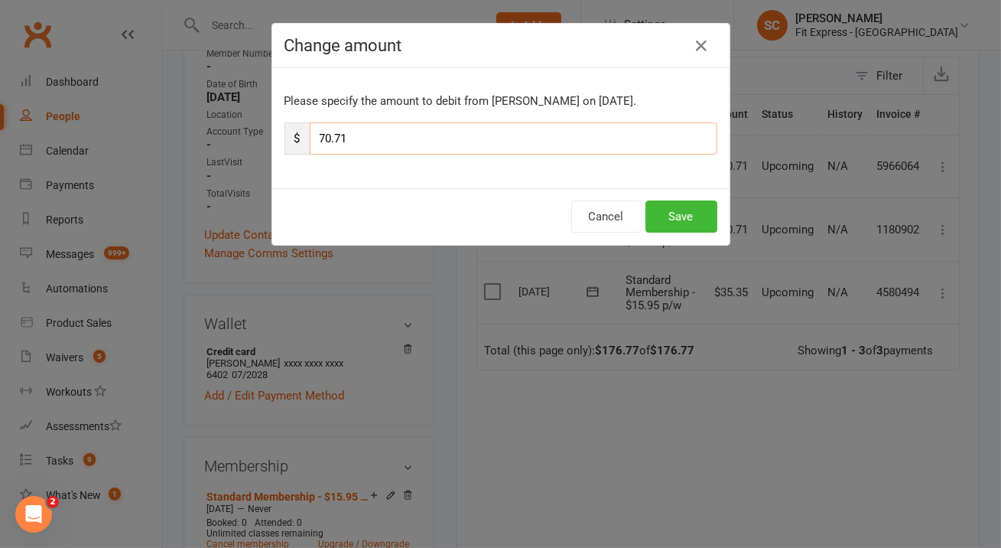
drag, startPoint x: 399, startPoint y: 140, endPoint x: 287, endPoint y: 140, distance: 112.4
click at [287, 140] on div "$ 70.71" at bounding box center [500, 138] width 433 height 32
type input "35.35"
click at [678, 213] on button "Save" at bounding box center [681, 216] width 72 height 32
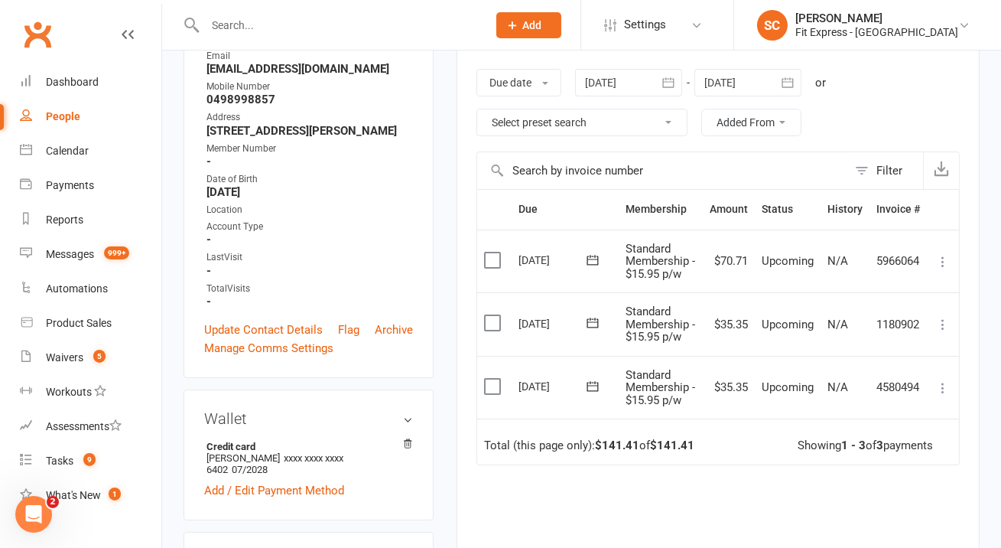
scroll to position [0, 0]
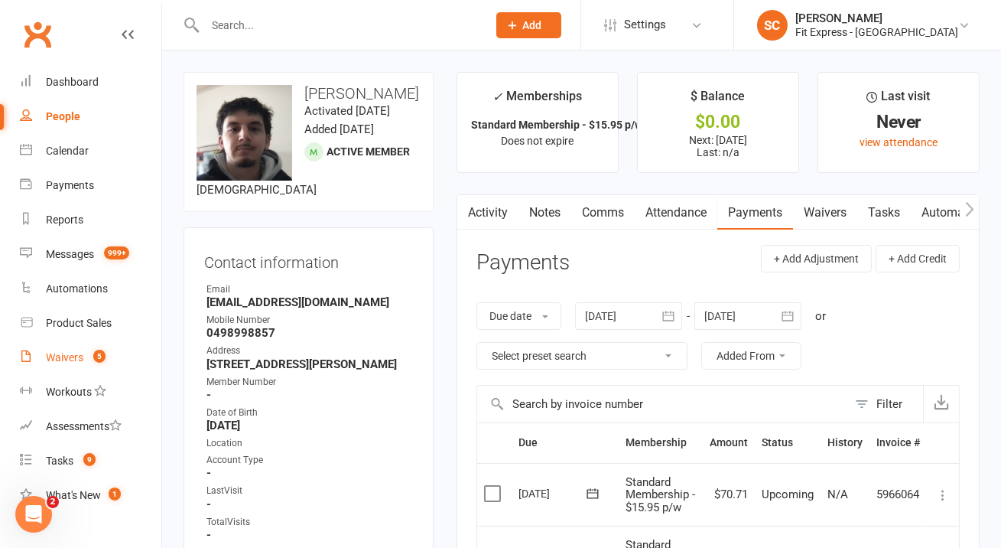
click at [69, 362] on div "Waivers" at bounding box center [64, 357] width 37 height 12
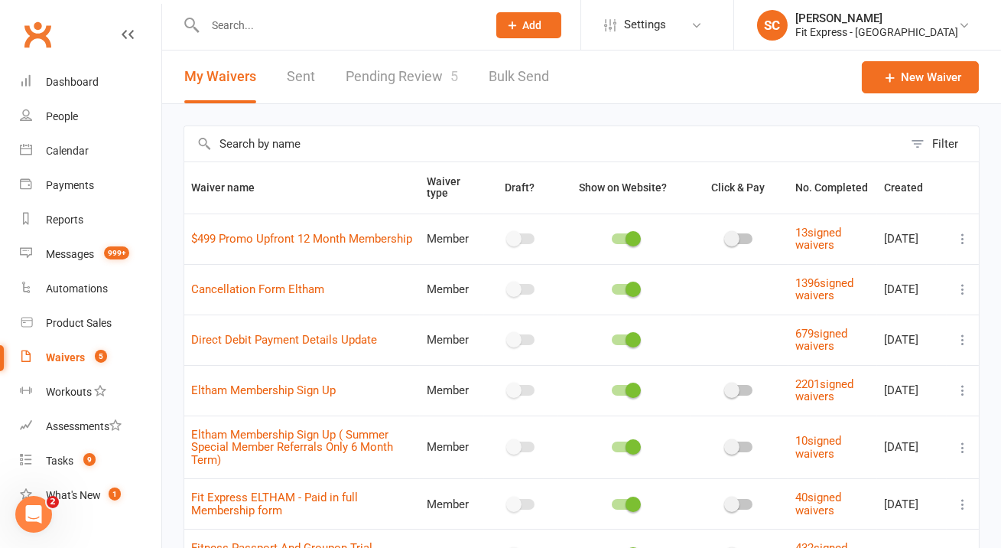
click at [392, 70] on link "Pending Review 5" at bounding box center [402, 76] width 112 height 53
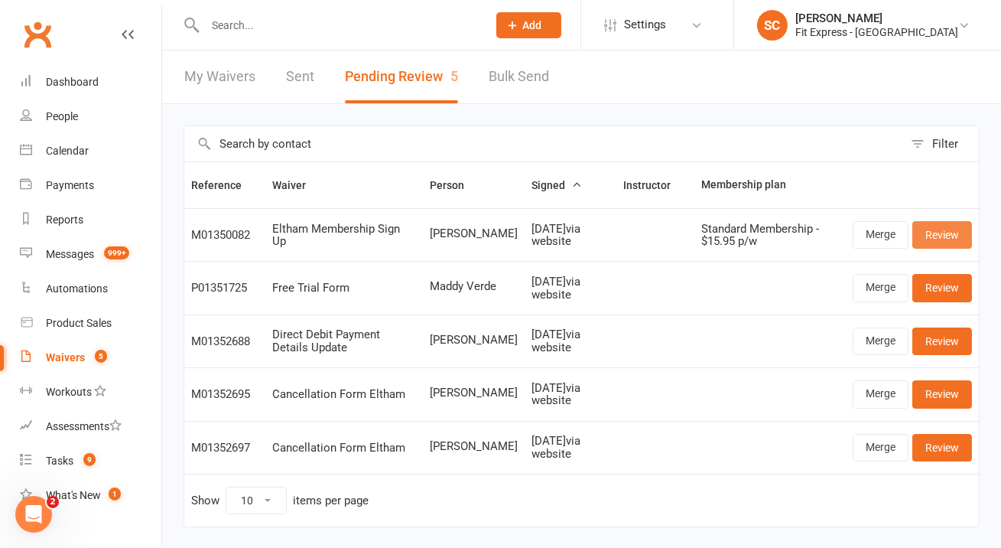
click at [947, 235] on link "Review" at bounding box center [942, 235] width 60 height 28
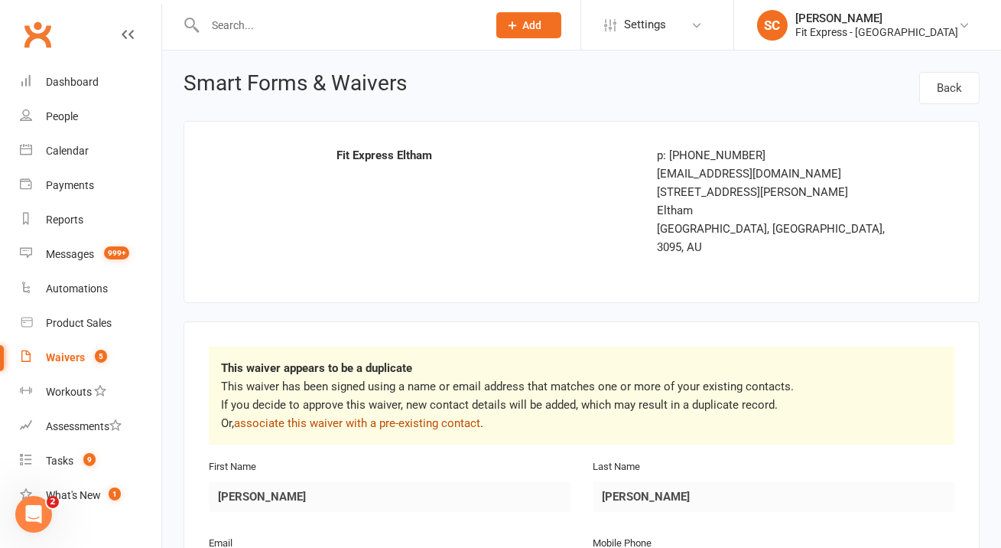
click at [434, 416] on link "associate this waiver with a pre-existing contact" at bounding box center [357, 423] width 246 height 14
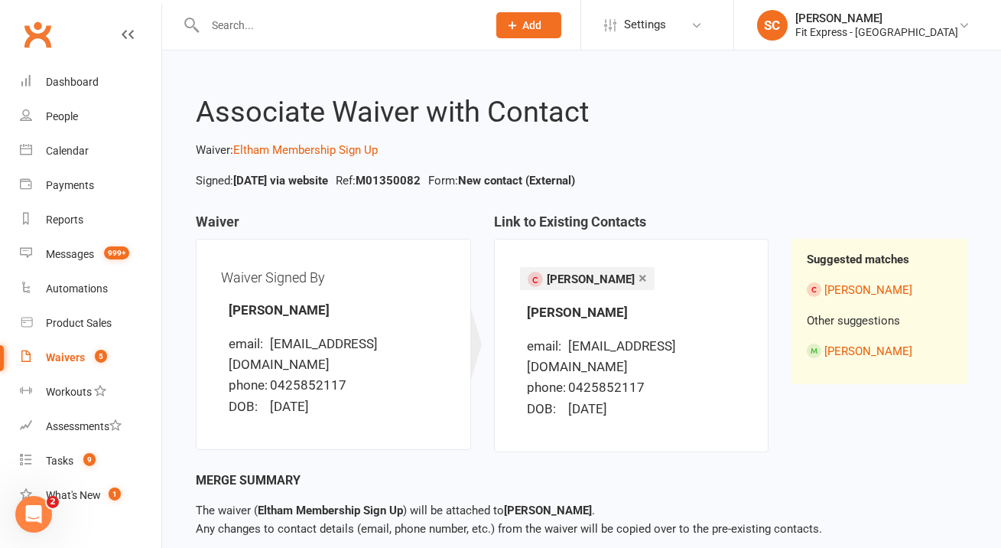
scroll to position [48, 0]
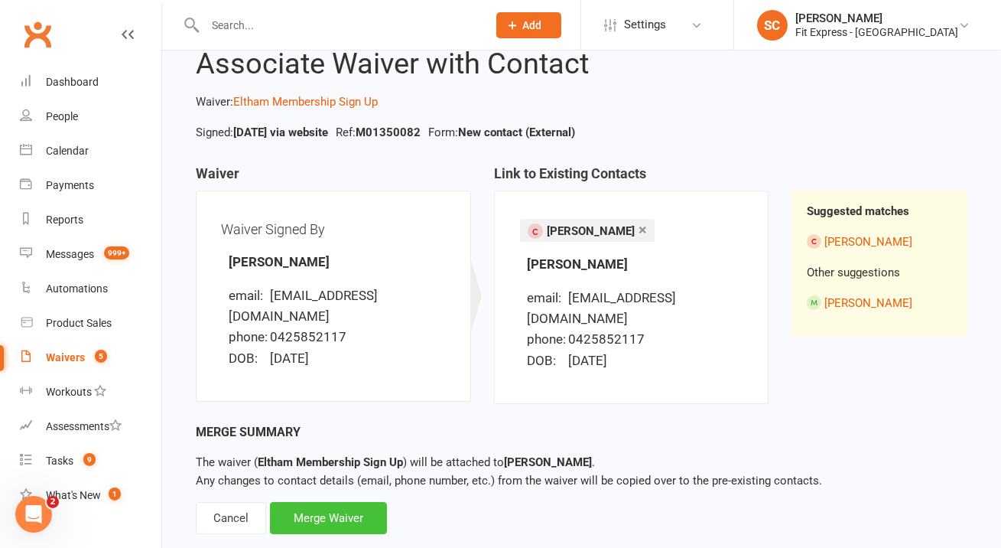
click at [353, 502] on div "Merge Waiver" at bounding box center [328, 518] width 117 height 32
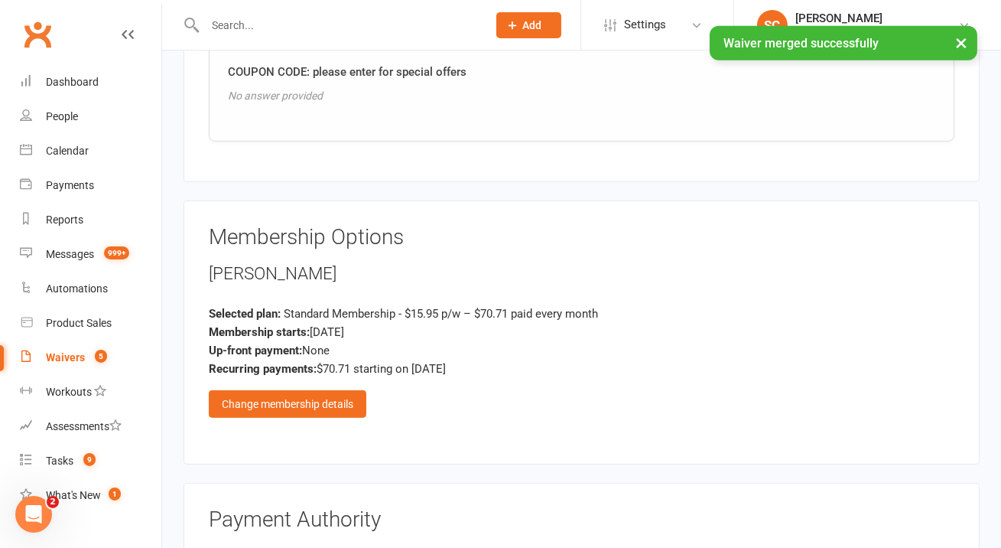
scroll to position [1652, 0]
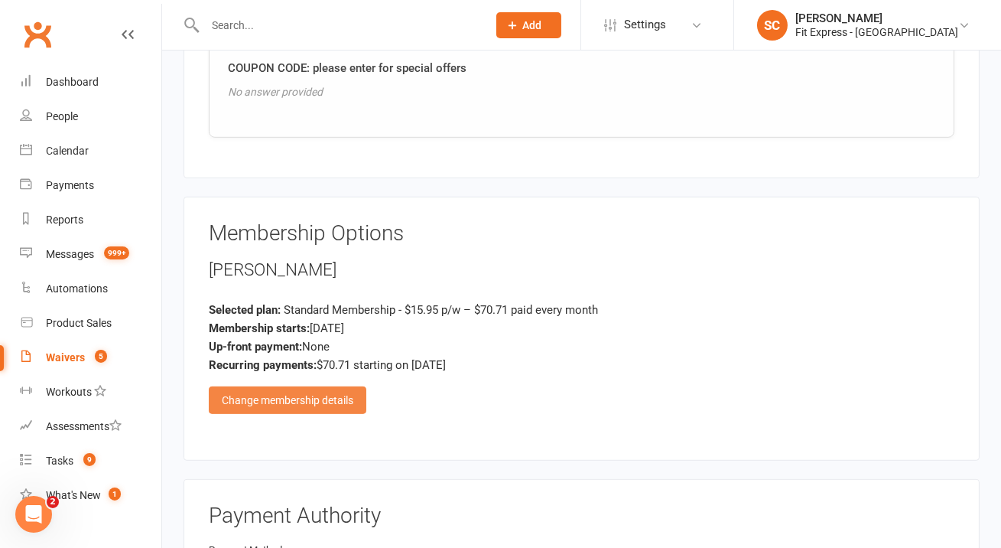
click at [340, 386] on div "Change membership details" at bounding box center [288, 400] width 158 height 28
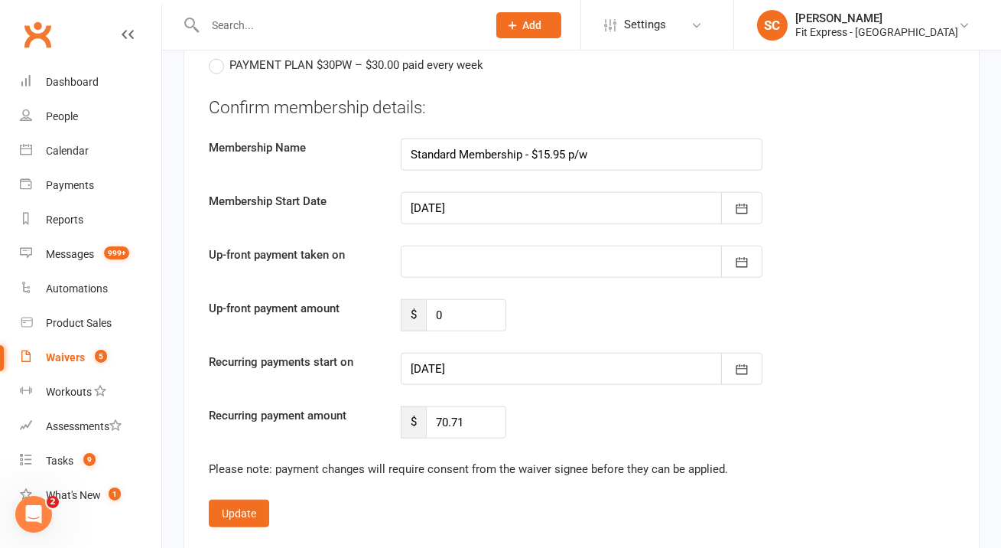
scroll to position [2829, 0]
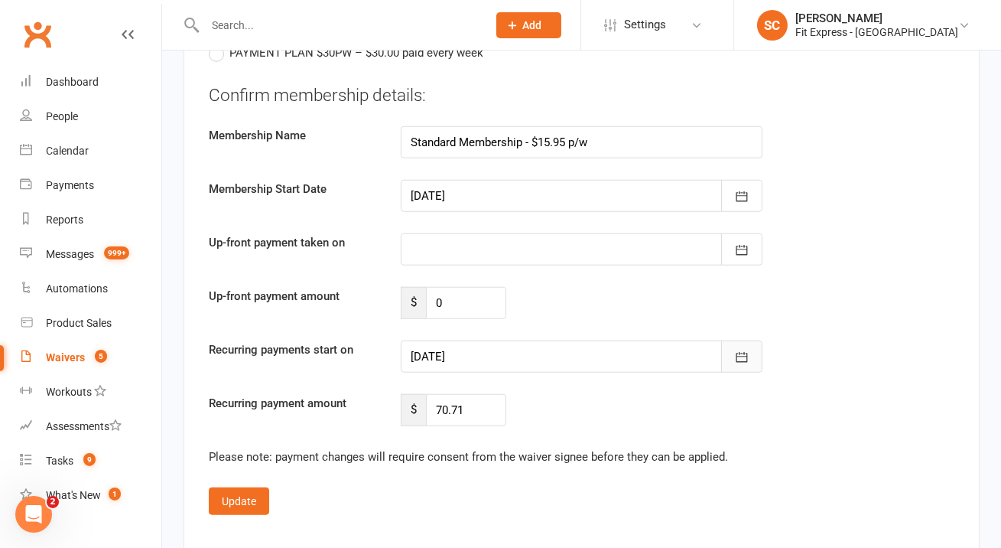
click at [751, 340] on button "button" at bounding box center [741, 356] width 41 height 32
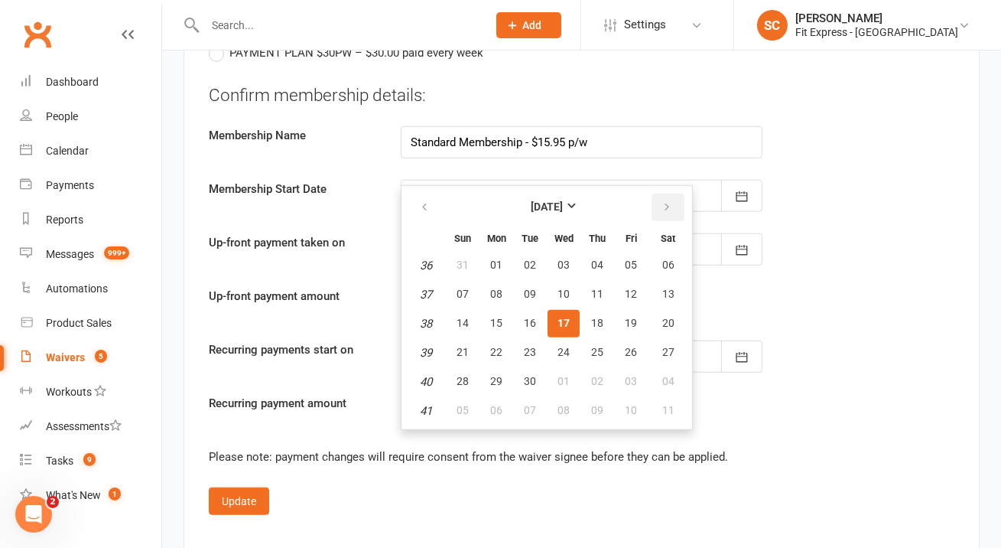
click at [668, 201] on icon "button" at bounding box center [666, 207] width 11 height 12
click at [564, 252] on button "01" at bounding box center [564, 266] width 32 height 28
type input "01 Oct 2025"
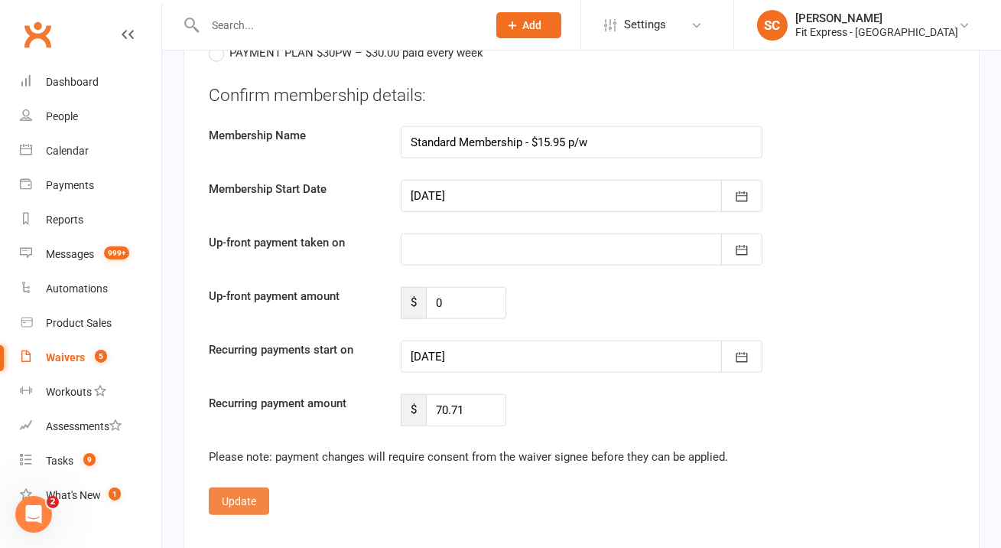
click at [247, 487] on button "Update" at bounding box center [239, 501] width 60 height 28
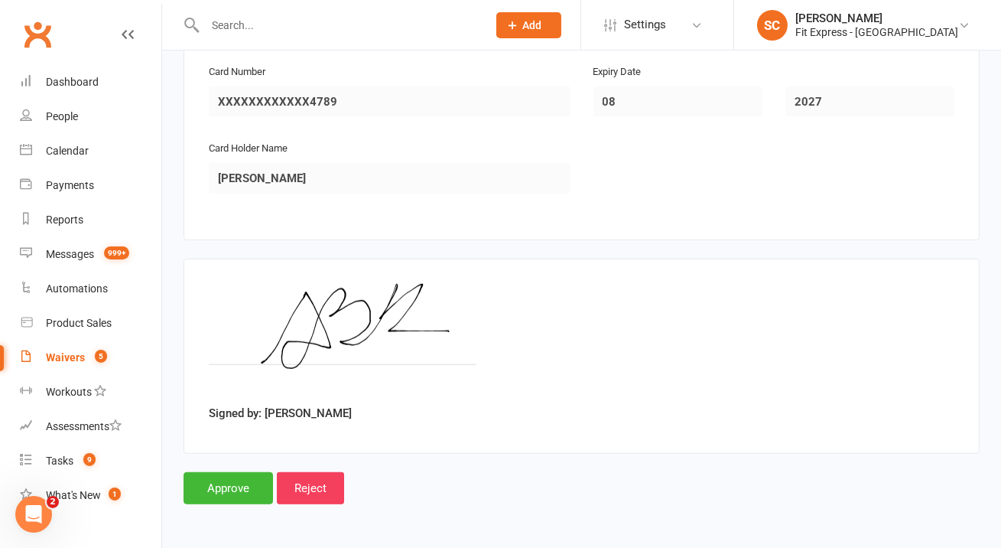
scroll to position [2179, 0]
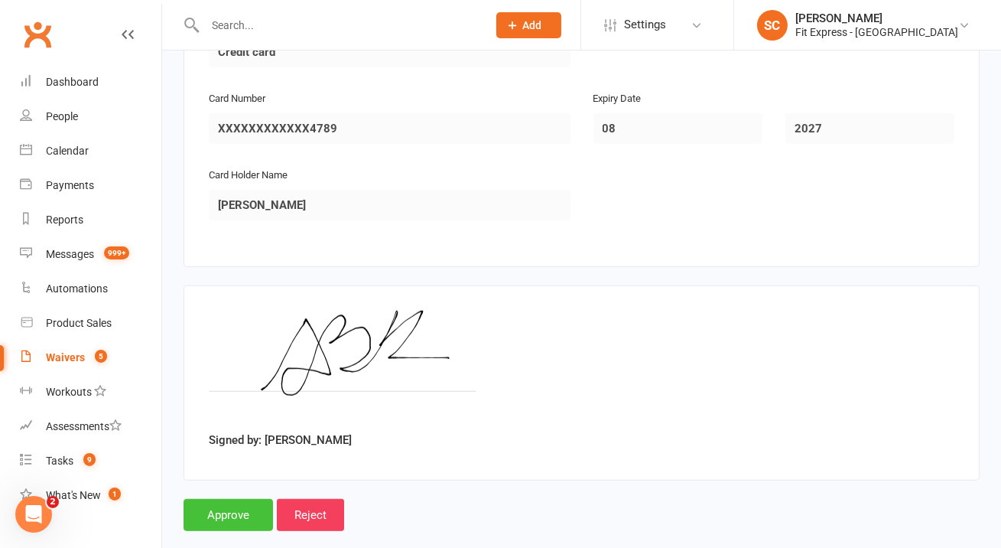
click at [242, 499] on input "Approve" at bounding box center [228, 515] width 89 height 32
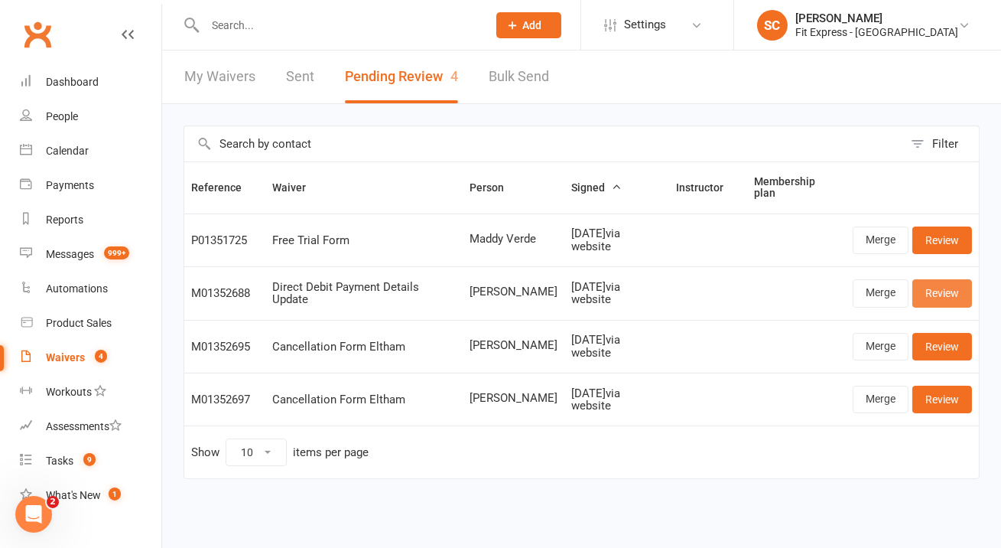
click at [964, 290] on link "Review" at bounding box center [942, 293] width 60 height 28
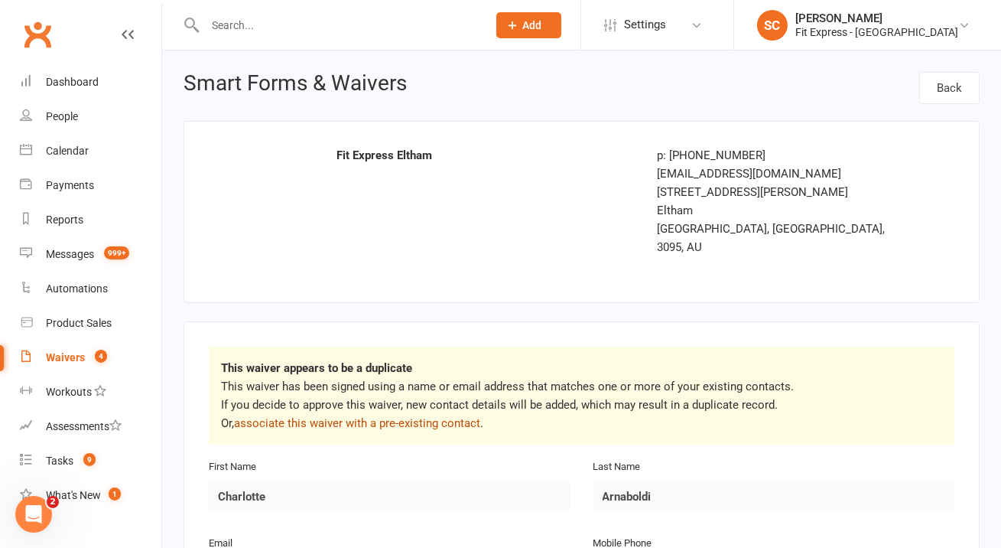
click at [405, 416] on link "associate this waiver with a pre-existing contact" at bounding box center [357, 423] width 246 height 14
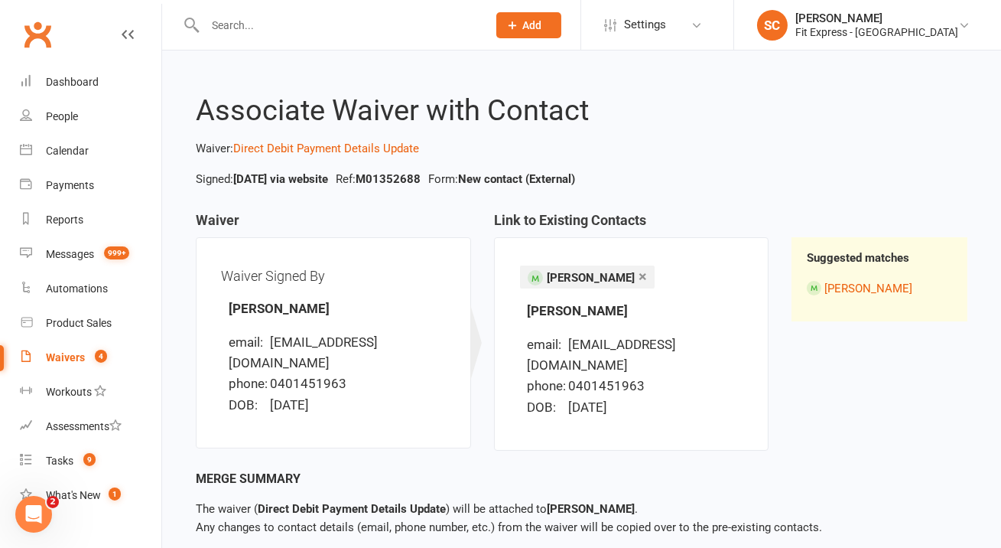
scroll to position [80, 0]
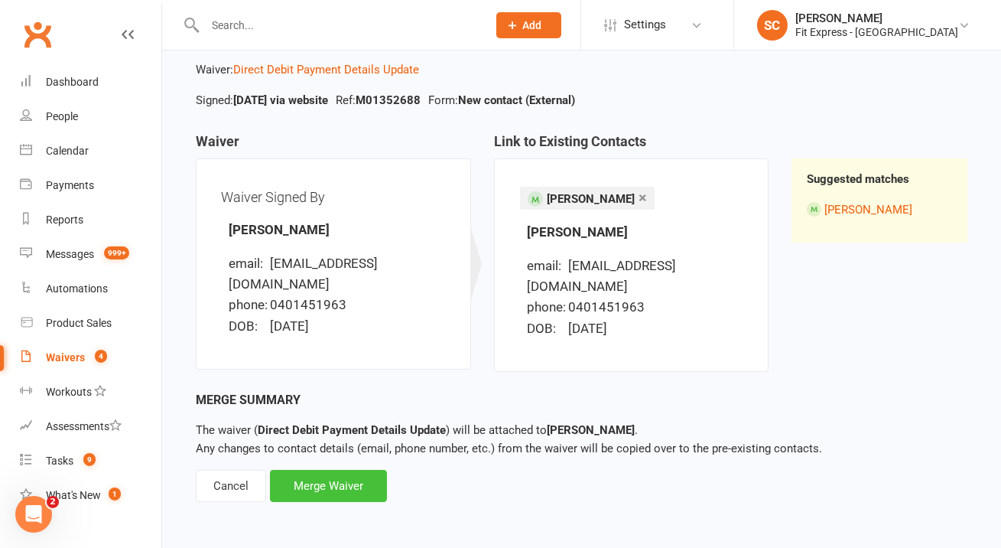
click at [307, 470] on div "Merge Waiver" at bounding box center [328, 486] width 117 height 32
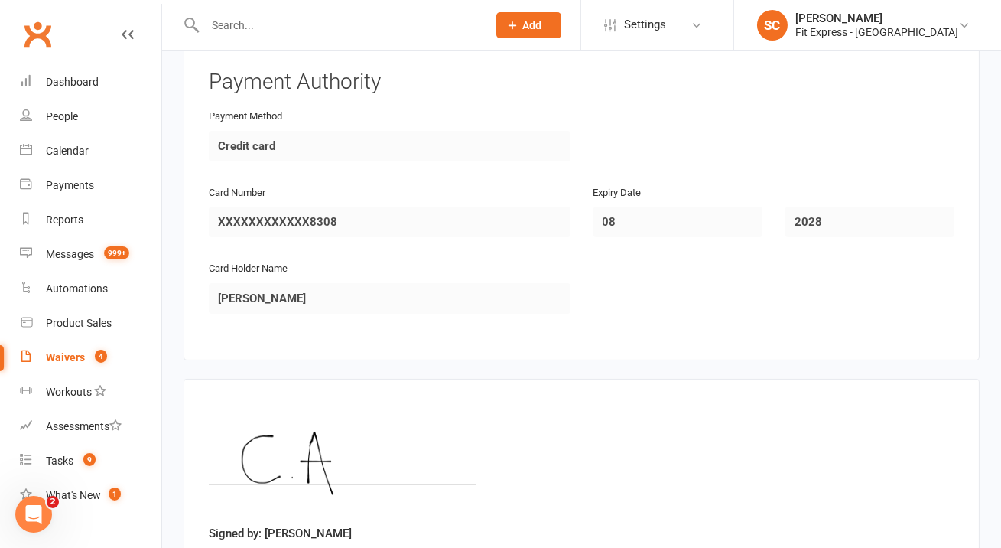
scroll to position [822, 0]
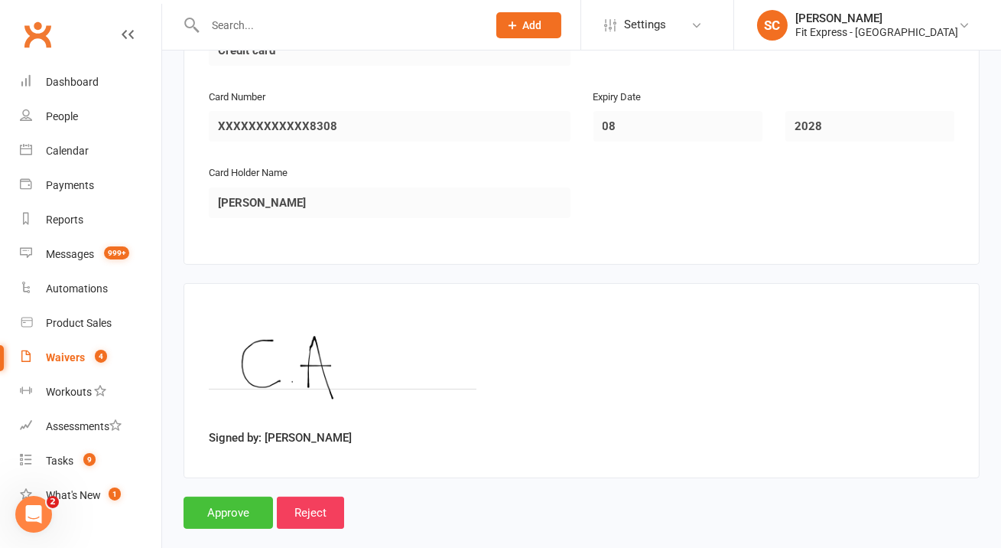
click at [239, 496] on input "Approve" at bounding box center [228, 512] width 89 height 32
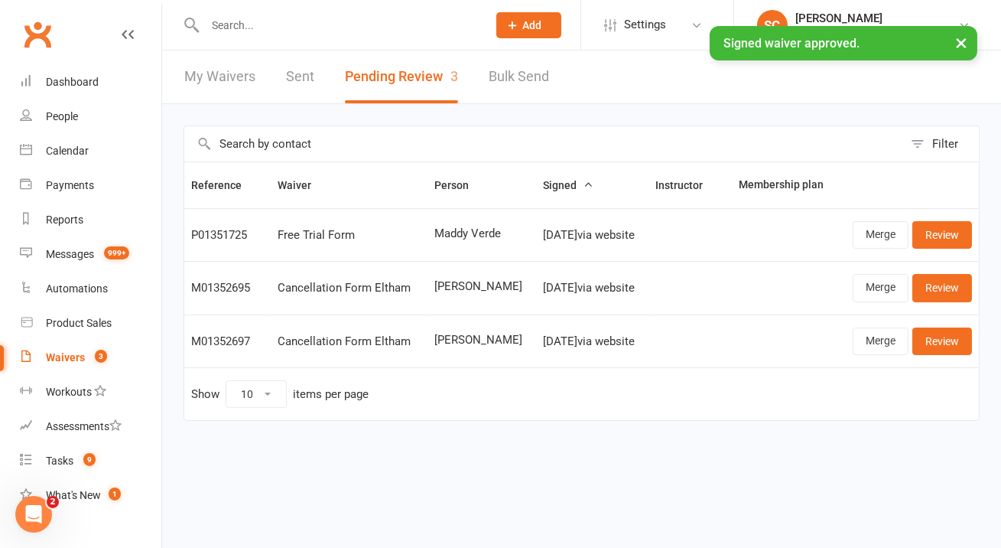
click at [285, 26] on div "× Signed waiver approved." at bounding box center [490, 26] width 981 height 0
click at [284, 21] on input "text" at bounding box center [338, 25] width 276 height 21
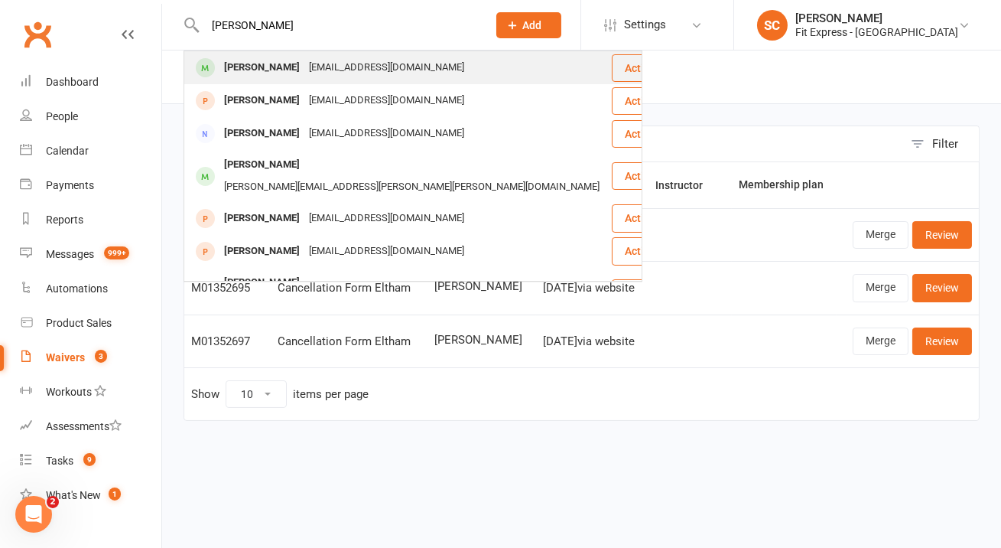
type input "angela barr"
click at [278, 67] on div "Angela Barr-Kemp" at bounding box center [261, 68] width 85 height 22
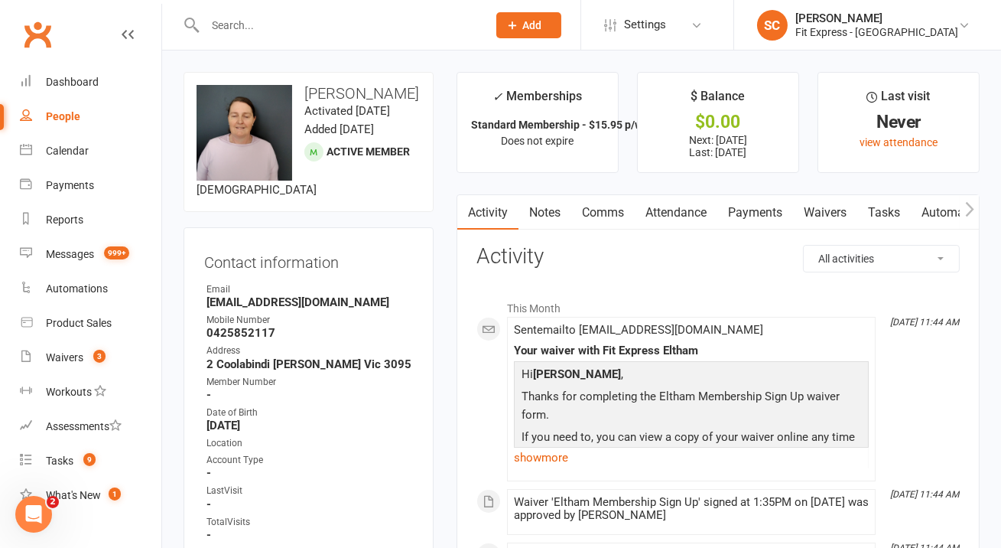
click at [770, 211] on link "Payments" at bounding box center [755, 212] width 76 height 35
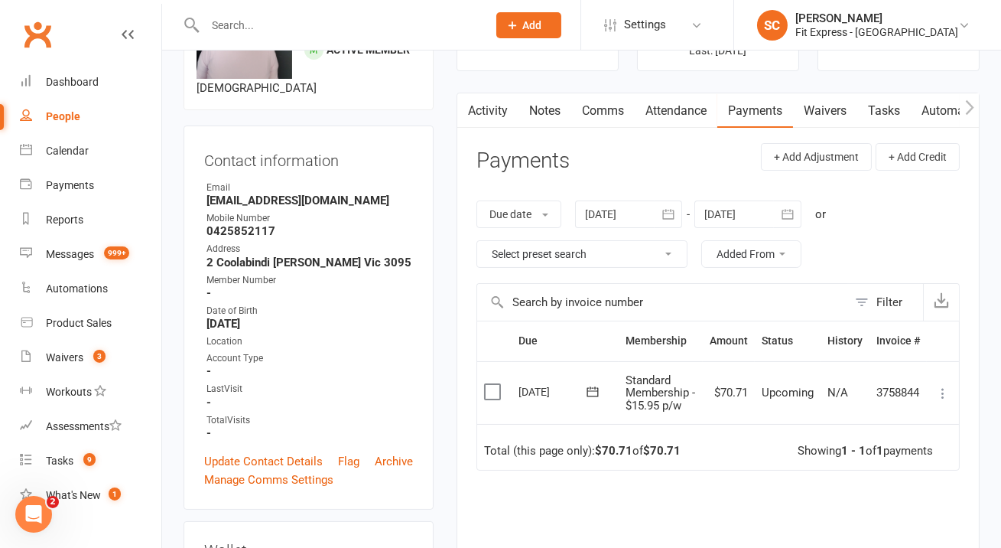
scroll to position [108, 0]
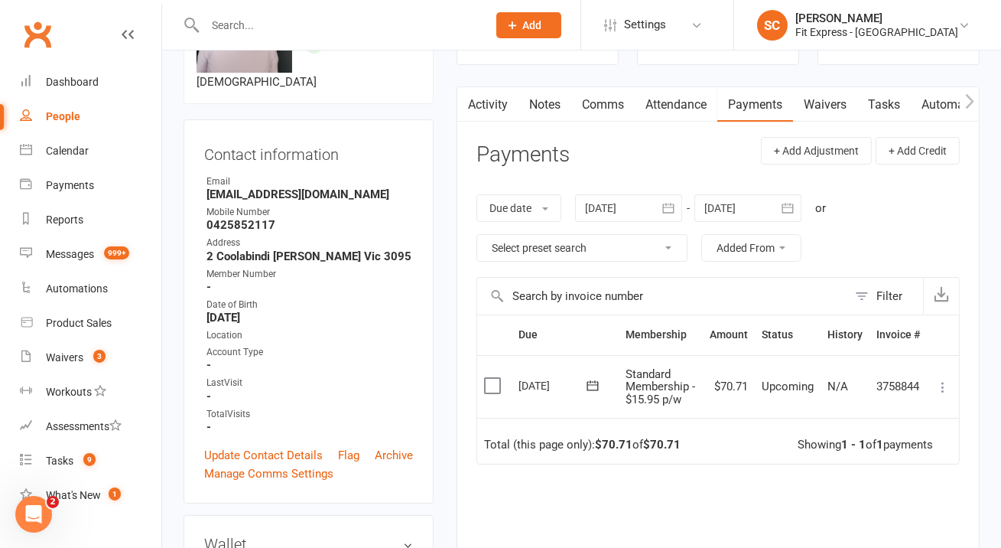
click at [733, 213] on div at bounding box center [747, 208] width 107 height 28
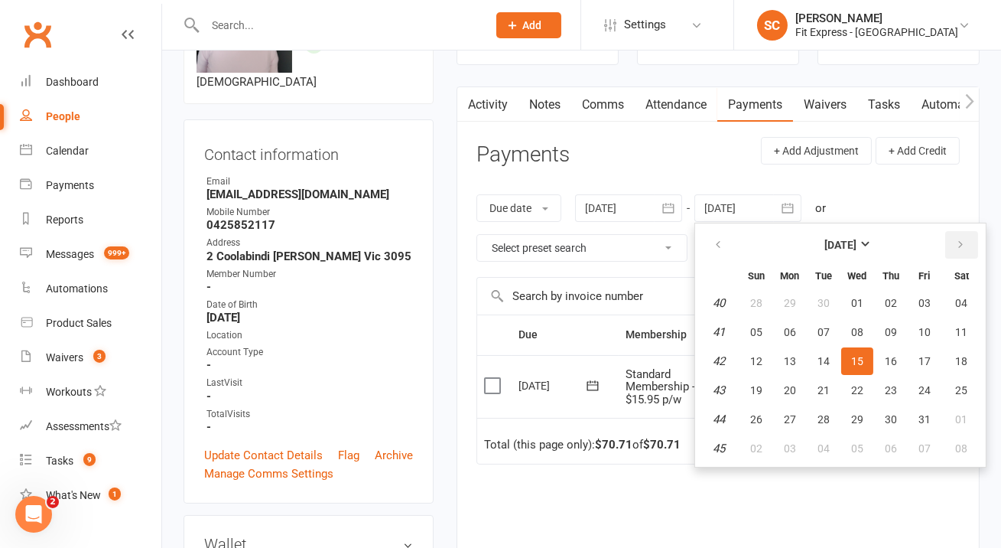
click at [956, 246] on icon "button" at bounding box center [960, 245] width 11 height 12
click at [940, 321] on button "07" at bounding box center [924, 332] width 32 height 28
type input "07 Nov 2025"
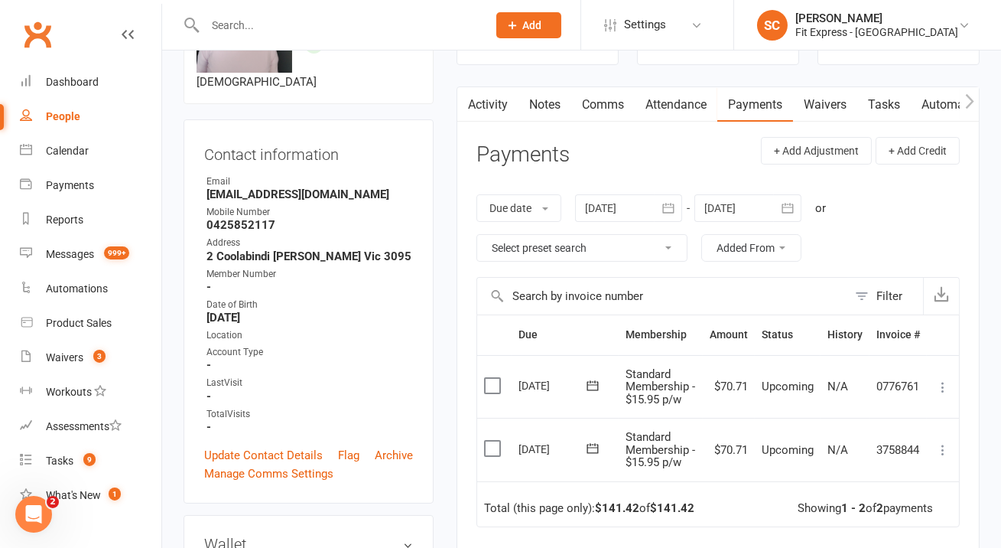
click at [946, 452] on icon at bounding box center [942, 449] width 15 height 15
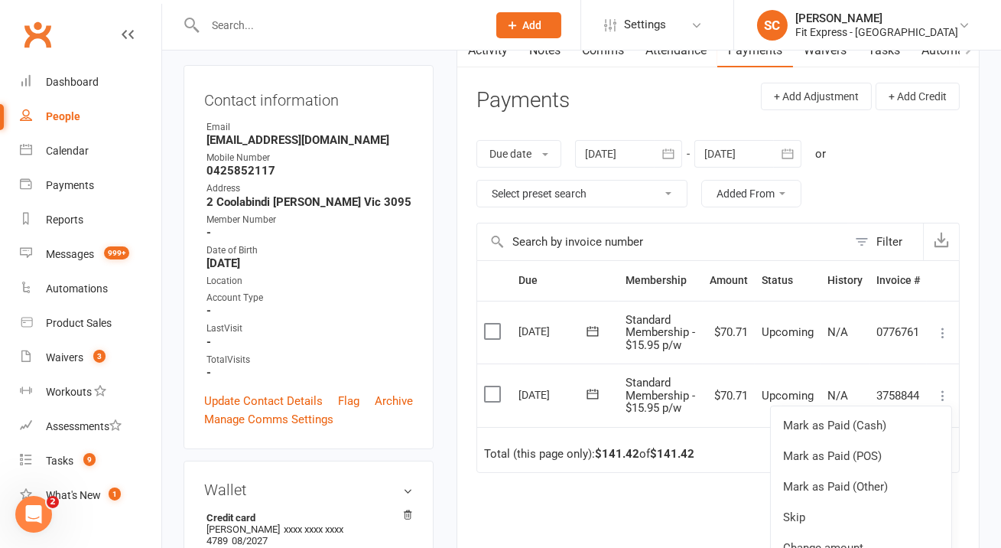
scroll to position [19, 0]
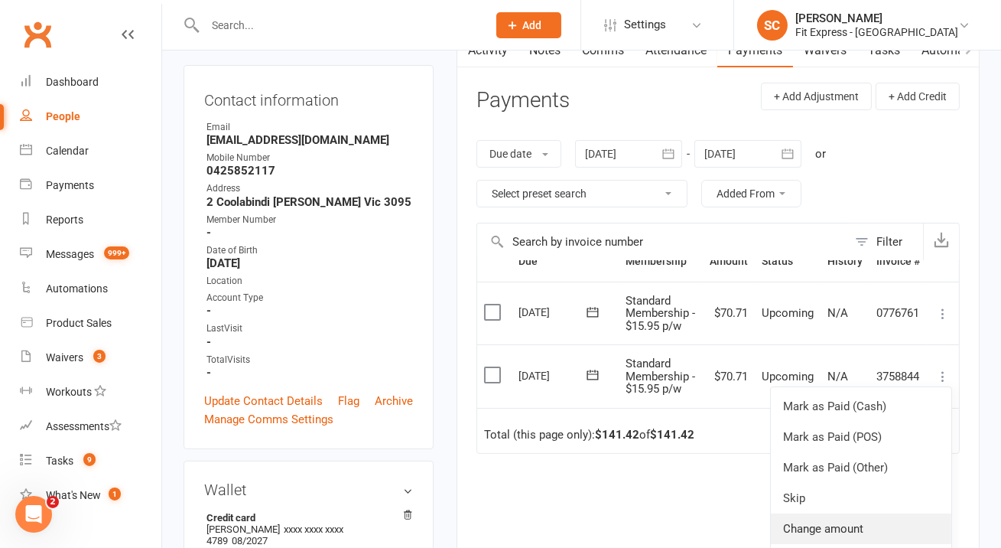
click at [805, 523] on link "Change amount" at bounding box center [861, 528] width 180 height 31
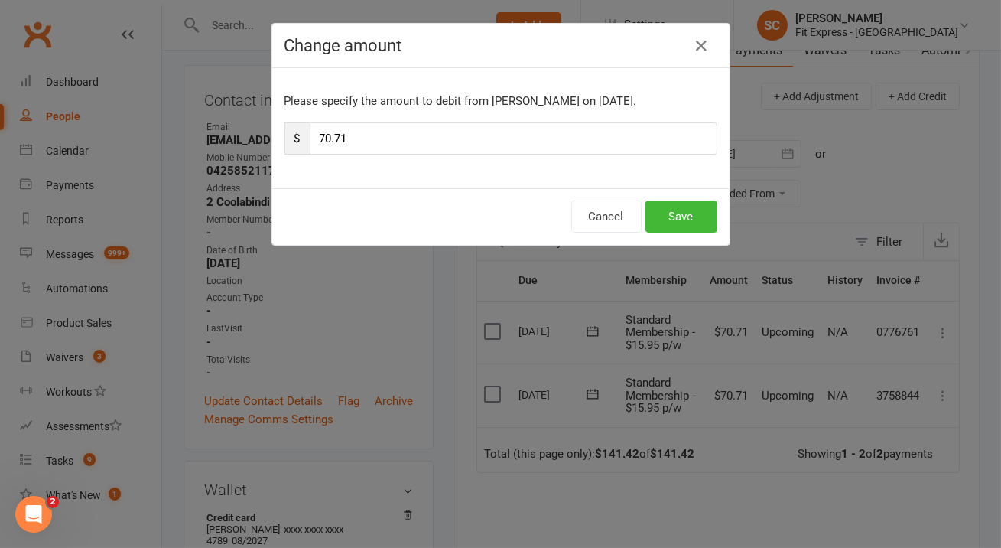
scroll to position [0, 0]
click at [362, 135] on input "70.71" at bounding box center [514, 138] width 408 height 32
type input "35.35"
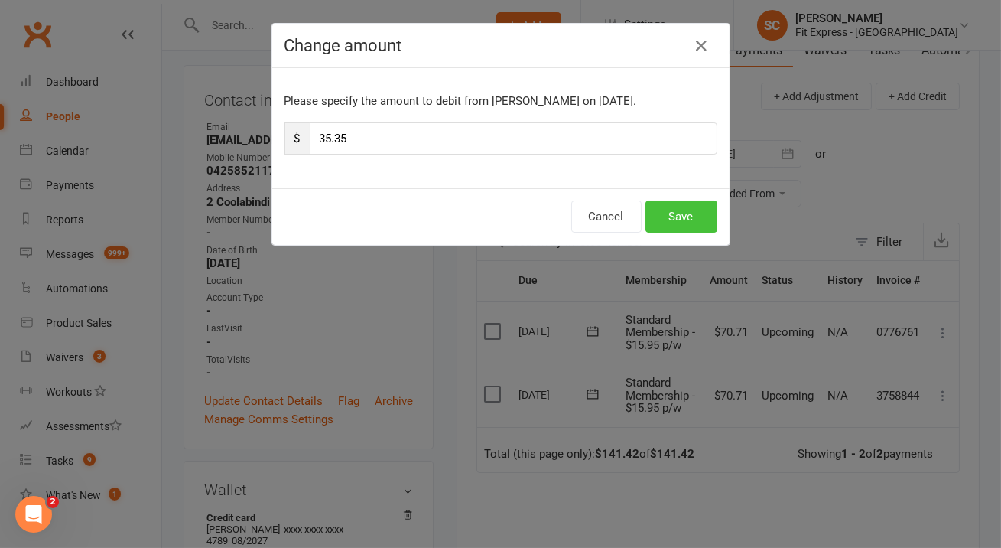
click at [667, 216] on button "Save" at bounding box center [681, 216] width 72 height 32
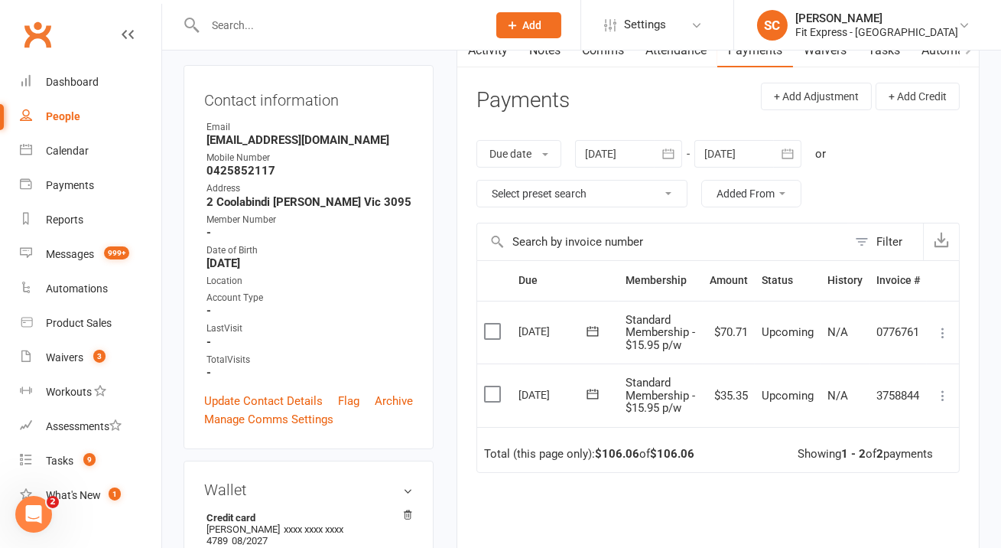
click at [941, 325] on icon at bounding box center [942, 332] width 15 height 15
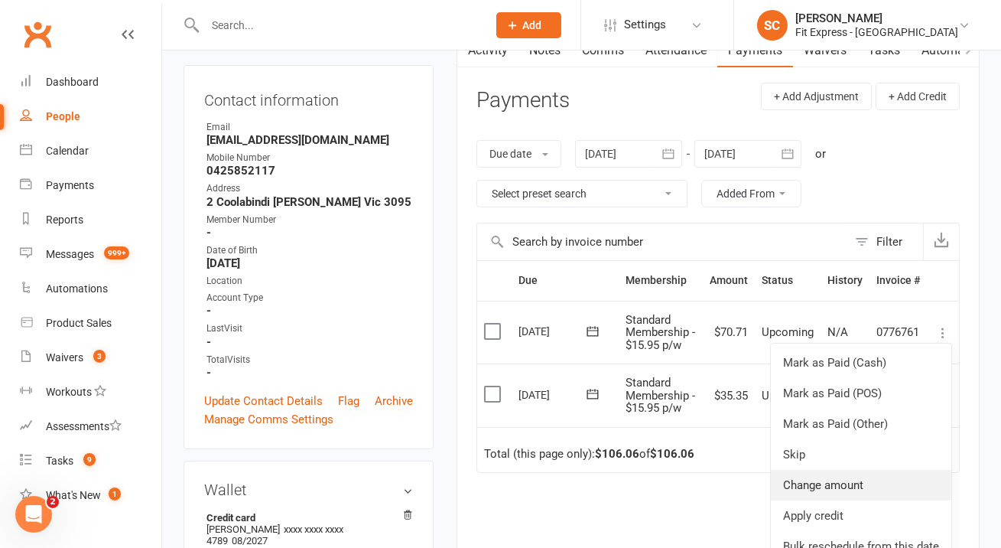
click at [820, 471] on link "Change amount" at bounding box center [861, 485] width 180 height 31
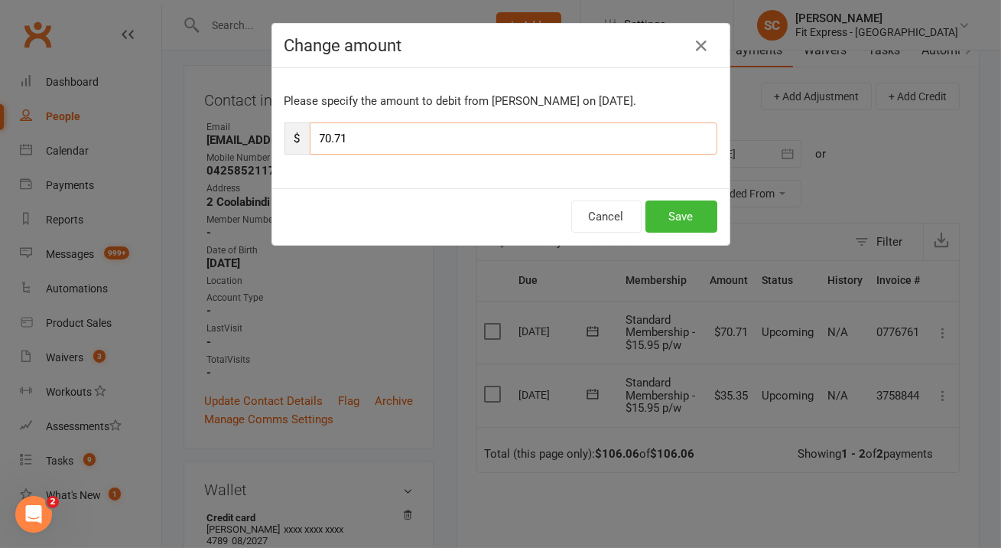
drag, startPoint x: 385, startPoint y: 139, endPoint x: 300, endPoint y: 135, distance: 85.7
click at [300, 135] on div "$ 70.71" at bounding box center [500, 138] width 433 height 32
type input "35.35"
click at [658, 213] on button "Save" at bounding box center [681, 216] width 72 height 32
